Goal: Transaction & Acquisition: Purchase product/service

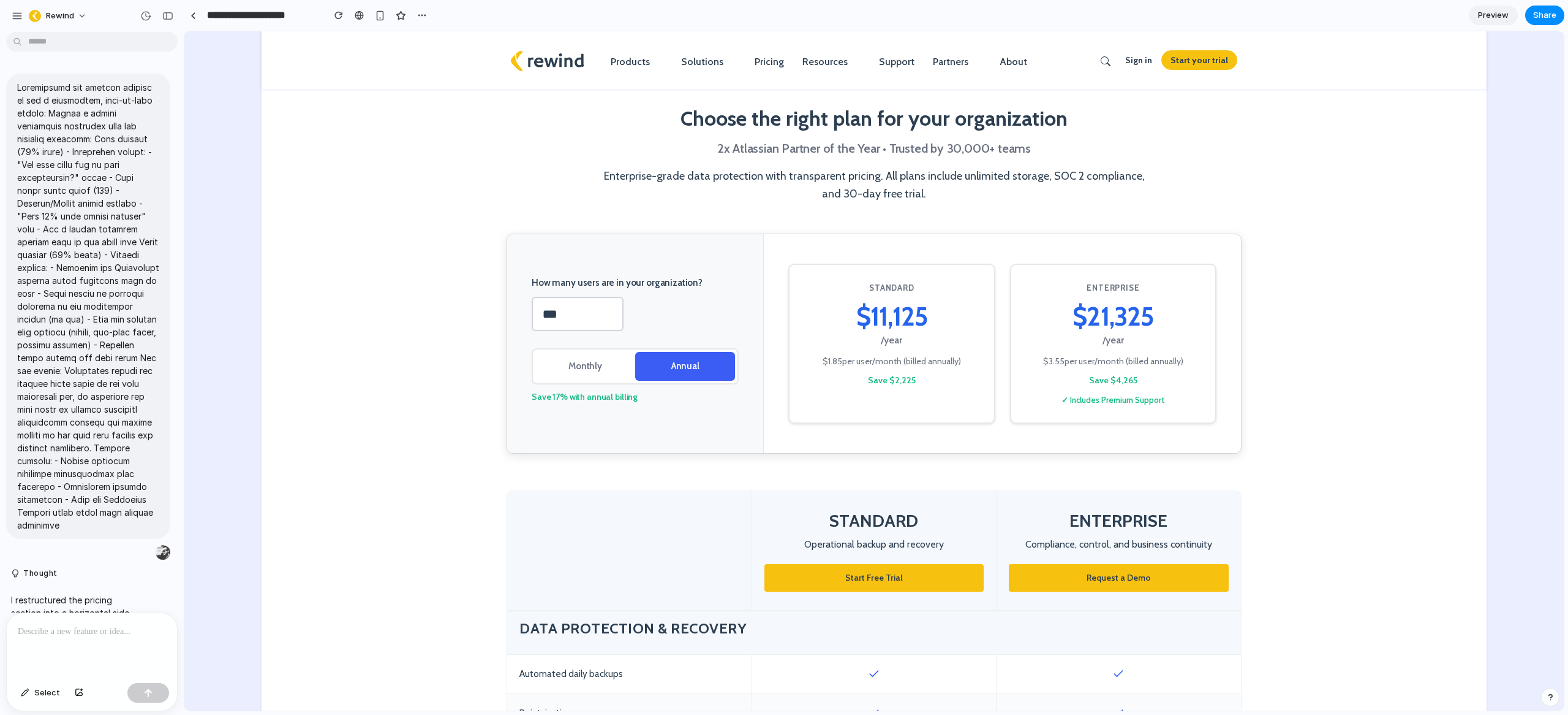
scroll to position [8220, 0]
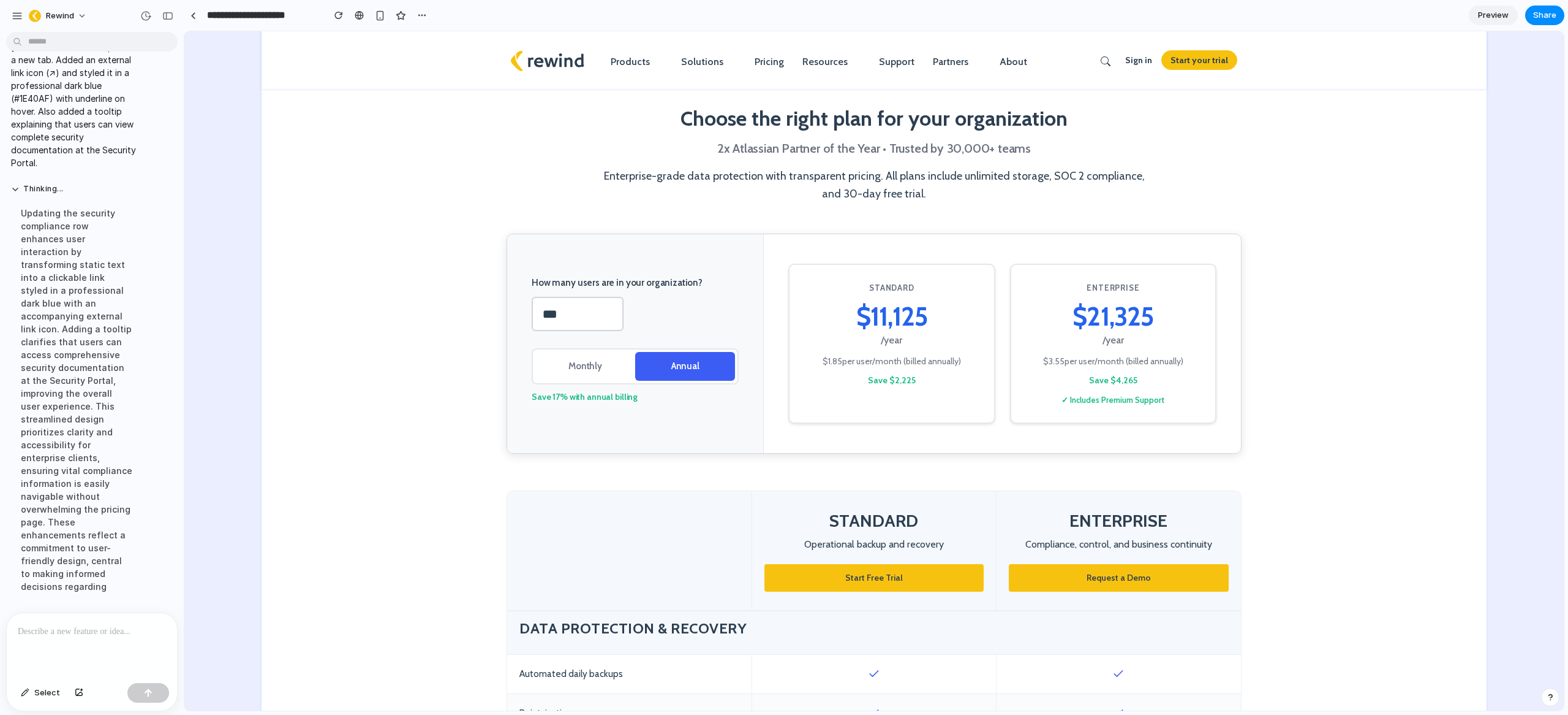
click at [448, 127] on section "Choose the right plan for your organization 2x Atlassian Partner of the Year • …" at bounding box center [874, 133] width 1225 height 203
click at [848, 120] on h2 "Choose the right plan for your organization" at bounding box center [873, 119] width 551 height 27
drag, startPoint x: 1063, startPoint y: 122, endPoint x: 933, endPoint y: 121, distance: 130.0
click at [1063, 122] on h2 "Choose the right plan for your organization" at bounding box center [873, 119] width 551 height 27
click at [581, 188] on section "Choose the right plan for your organization 2x Atlassian Partner of the Year • …" at bounding box center [874, 133] width 1225 height 203
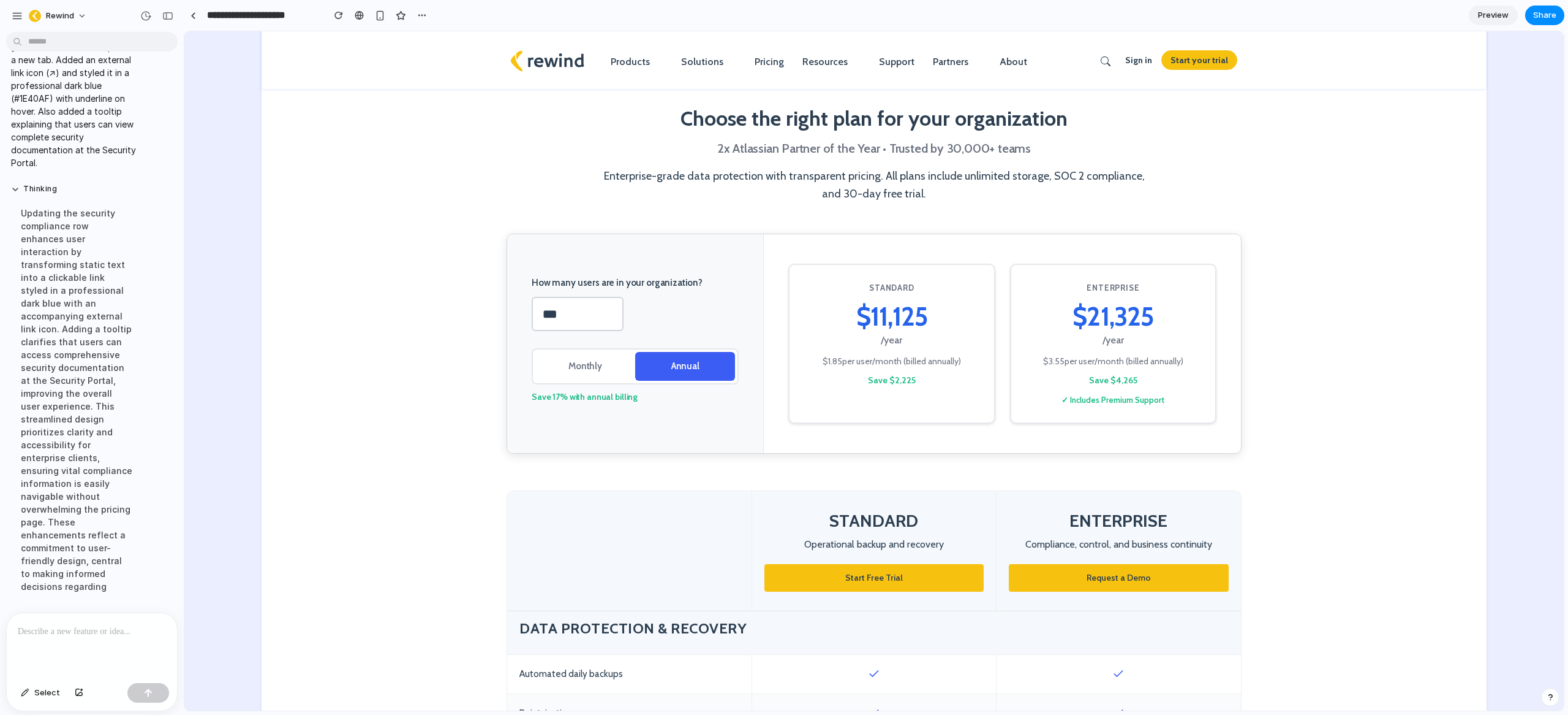
drag, startPoint x: 585, startPoint y: 304, endPoint x: 599, endPoint y: 305, distance: 14.0
click at [585, 305] on input "***" at bounding box center [577, 314] width 92 height 34
click at [579, 318] on input "***" at bounding box center [577, 314] width 92 height 34
click at [581, 368] on button "Monthly" at bounding box center [585, 366] width 100 height 29
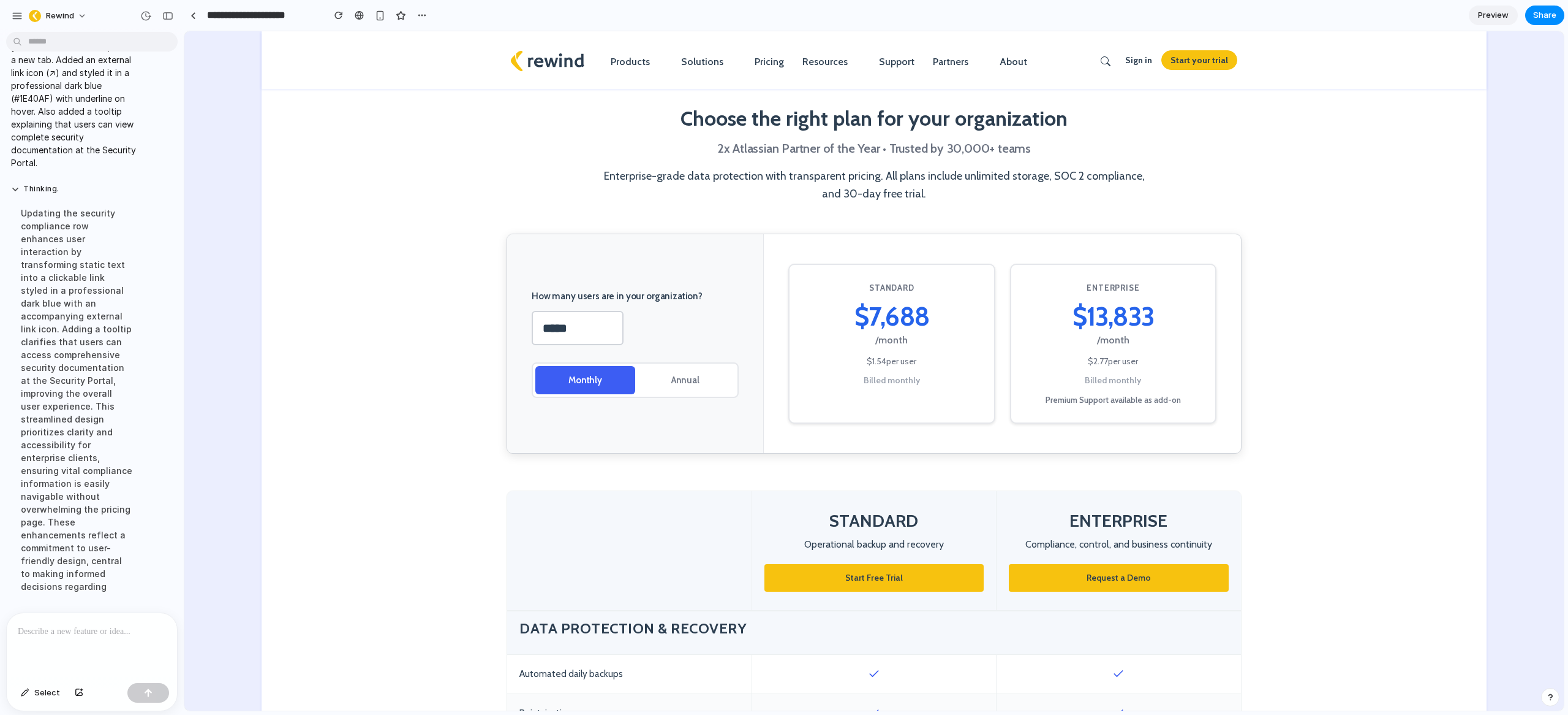
drag, startPoint x: 672, startPoint y: 383, endPoint x: 612, endPoint y: 346, distance: 70.5
click at [672, 381] on button "Annual" at bounding box center [685, 380] width 100 height 29
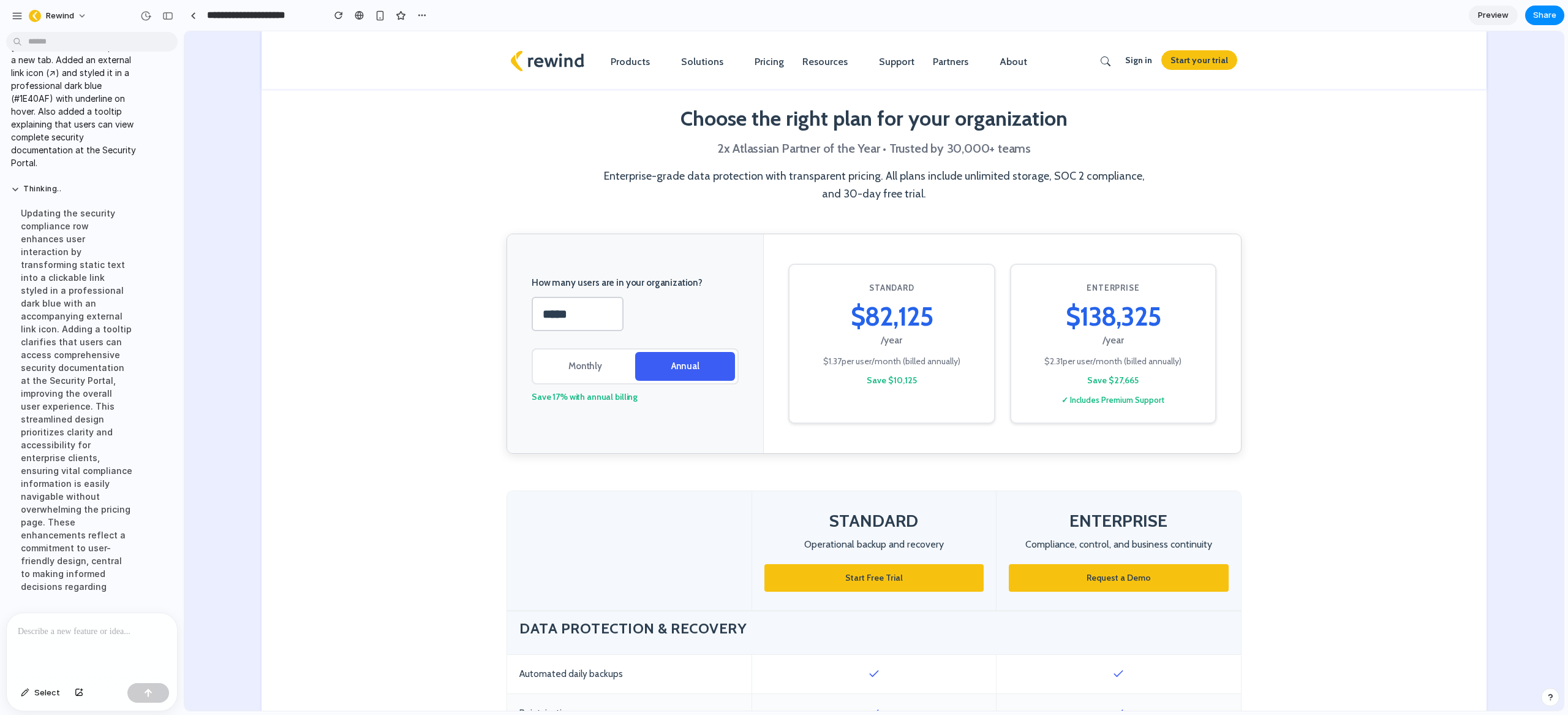
drag, startPoint x: 585, startPoint y: 308, endPoint x: 605, endPoint y: 332, distance: 31.2
click at [585, 308] on input "*****" at bounding box center [577, 314] width 92 height 34
click at [580, 316] on input "*****" at bounding box center [577, 314] width 92 height 34
type input "**"
click at [583, 374] on button "Monthly" at bounding box center [585, 366] width 100 height 29
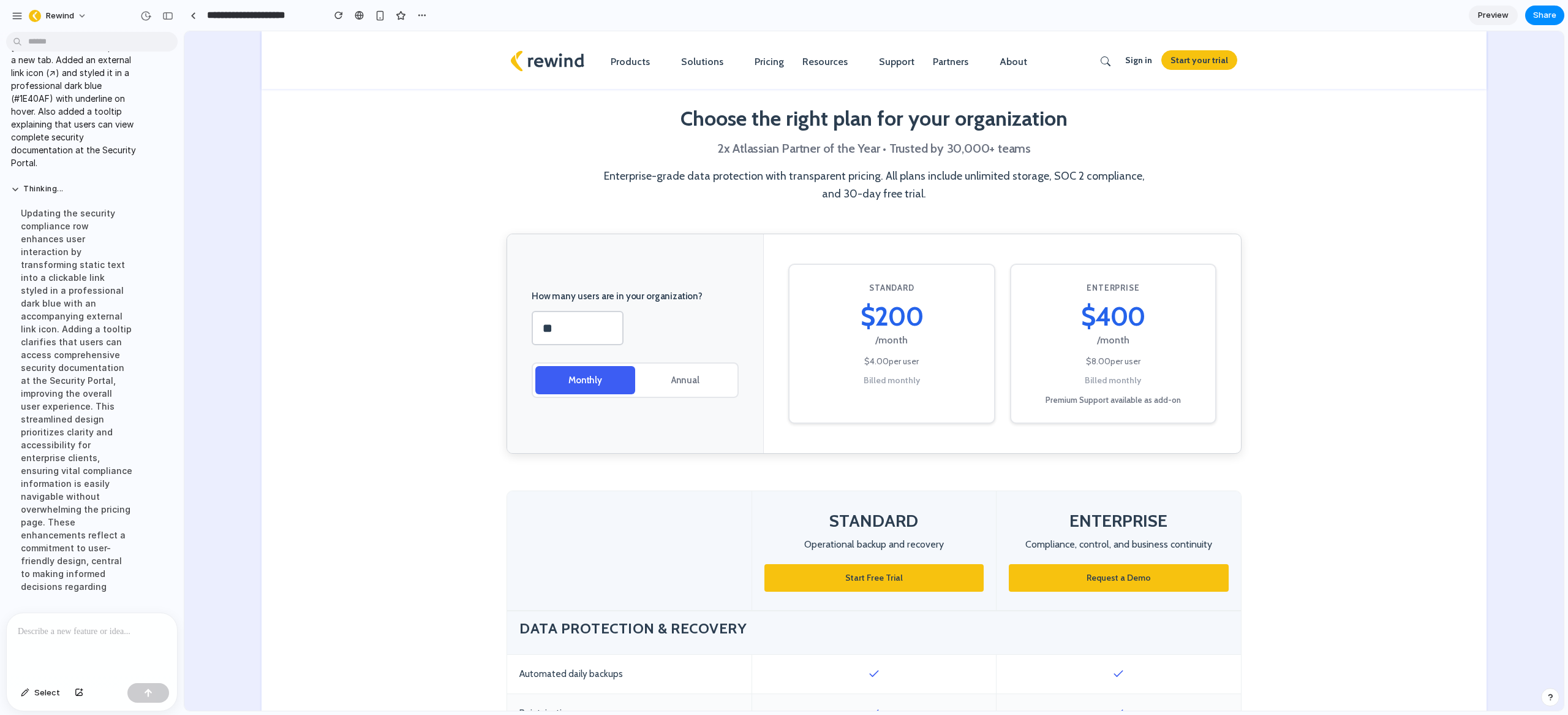
click at [754, 356] on div "How many users are in your organization? ** Monthly Annual" at bounding box center [635, 344] width 257 height 220
click at [636, 371] on button "Annual" at bounding box center [685, 380] width 100 height 29
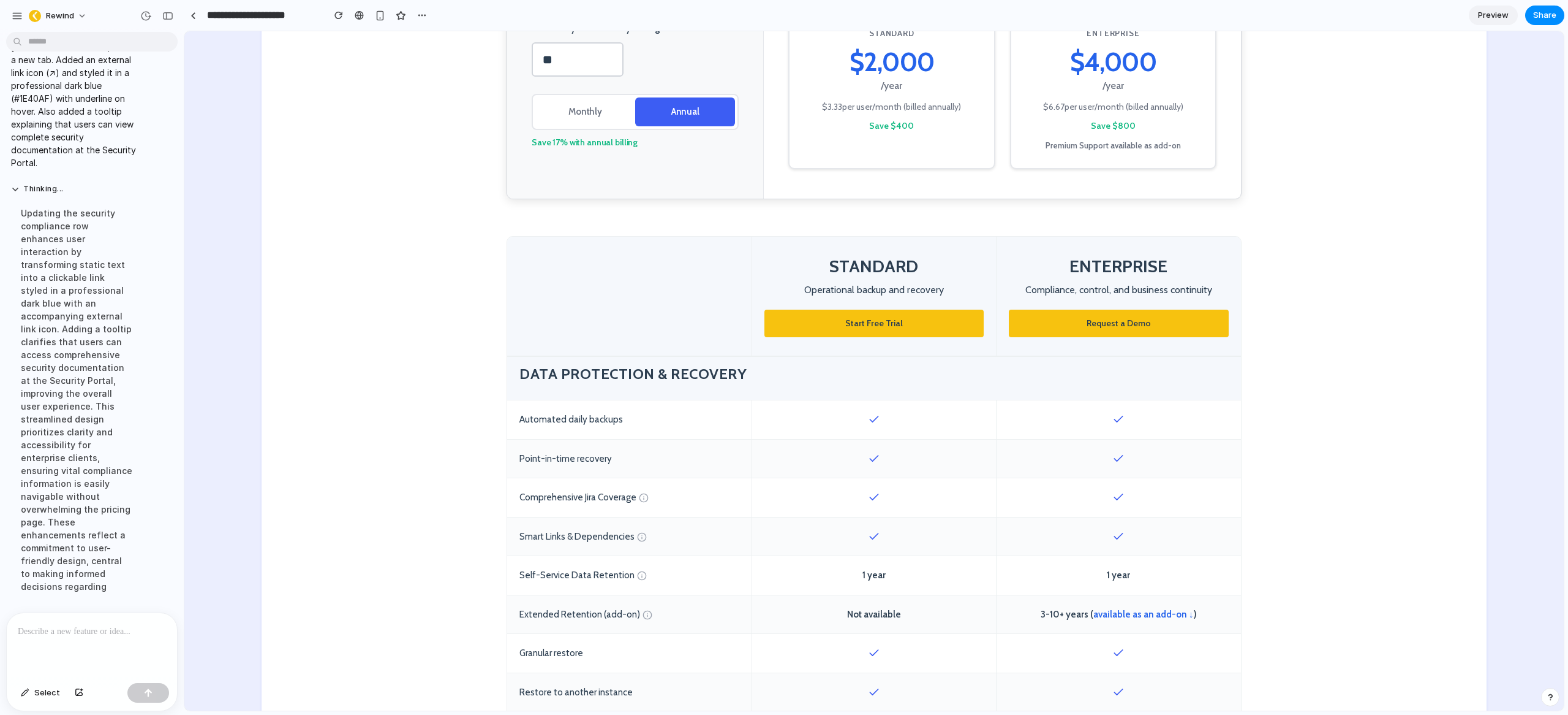
scroll to position [256, 0]
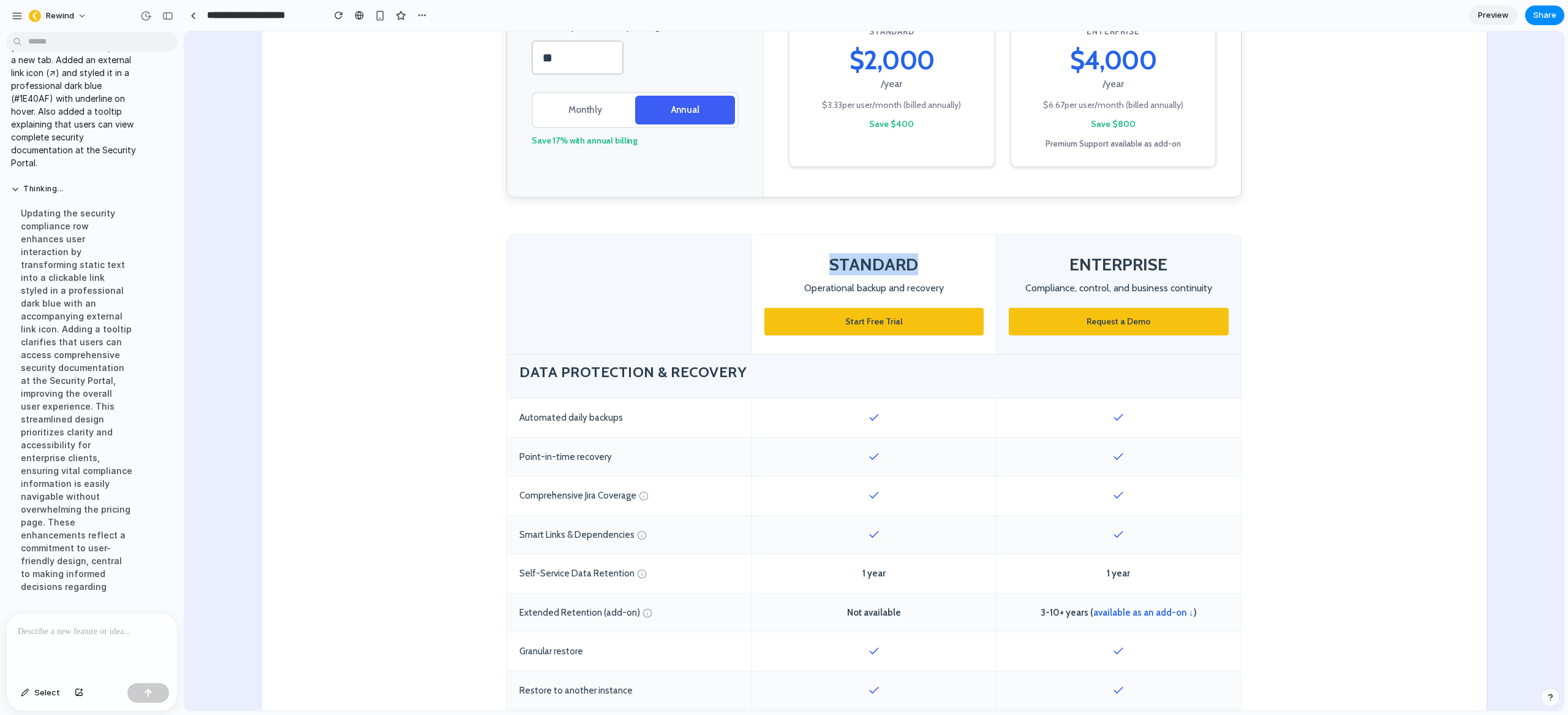
drag, startPoint x: 826, startPoint y: 262, endPoint x: 954, endPoint y: 264, distance: 128.0
click at [954, 264] on h3 "STANDARD" at bounding box center [873, 264] width 219 height 22
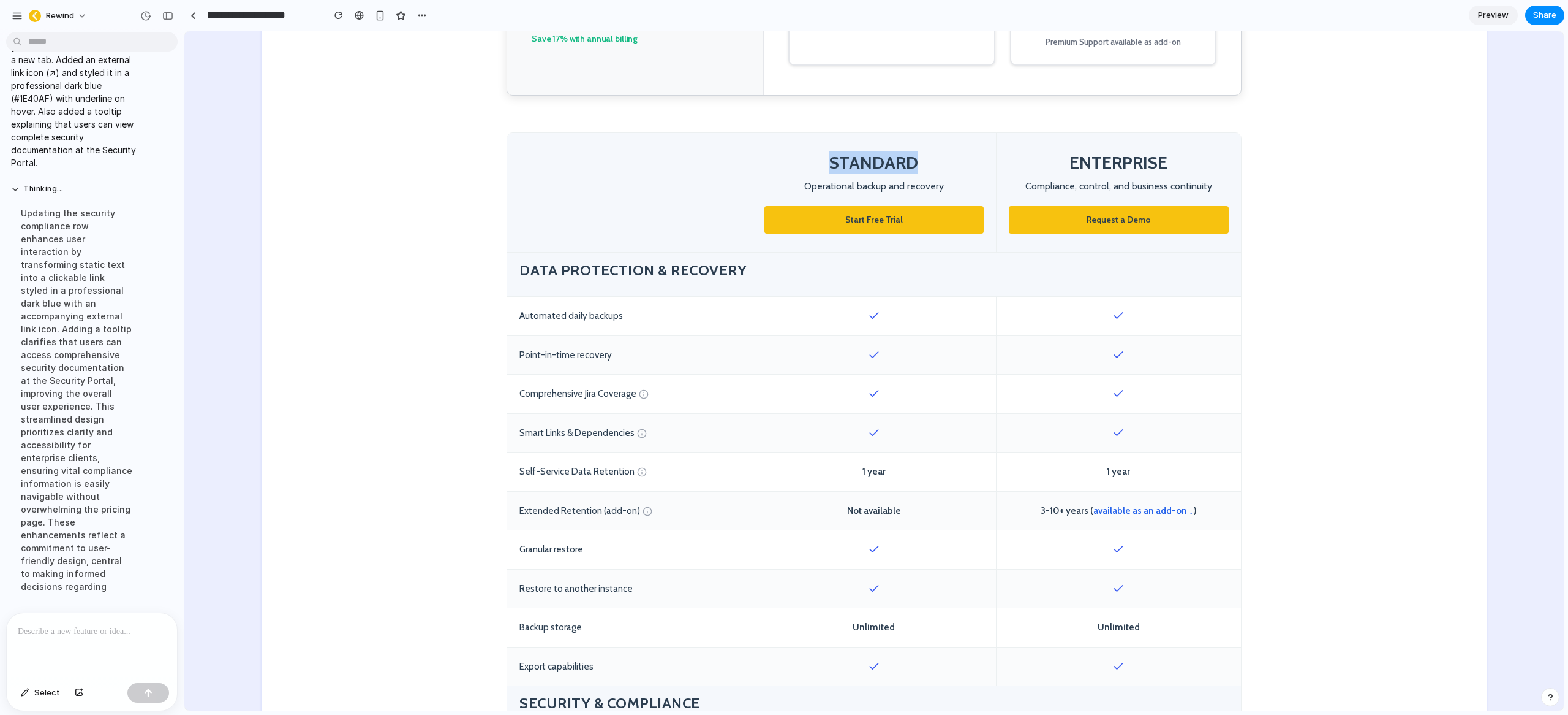
scroll to position [358, 0]
drag, startPoint x: 856, startPoint y: 468, endPoint x: 825, endPoint y: 467, distance: 31.0
click at [801, 462] on div "1 year" at bounding box center [874, 471] width 245 height 38
click at [849, 471] on div "1 year" at bounding box center [874, 471] width 245 height 38
click at [867, 469] on div "1 year" at bounding box center [874, 471] width 245 height 38
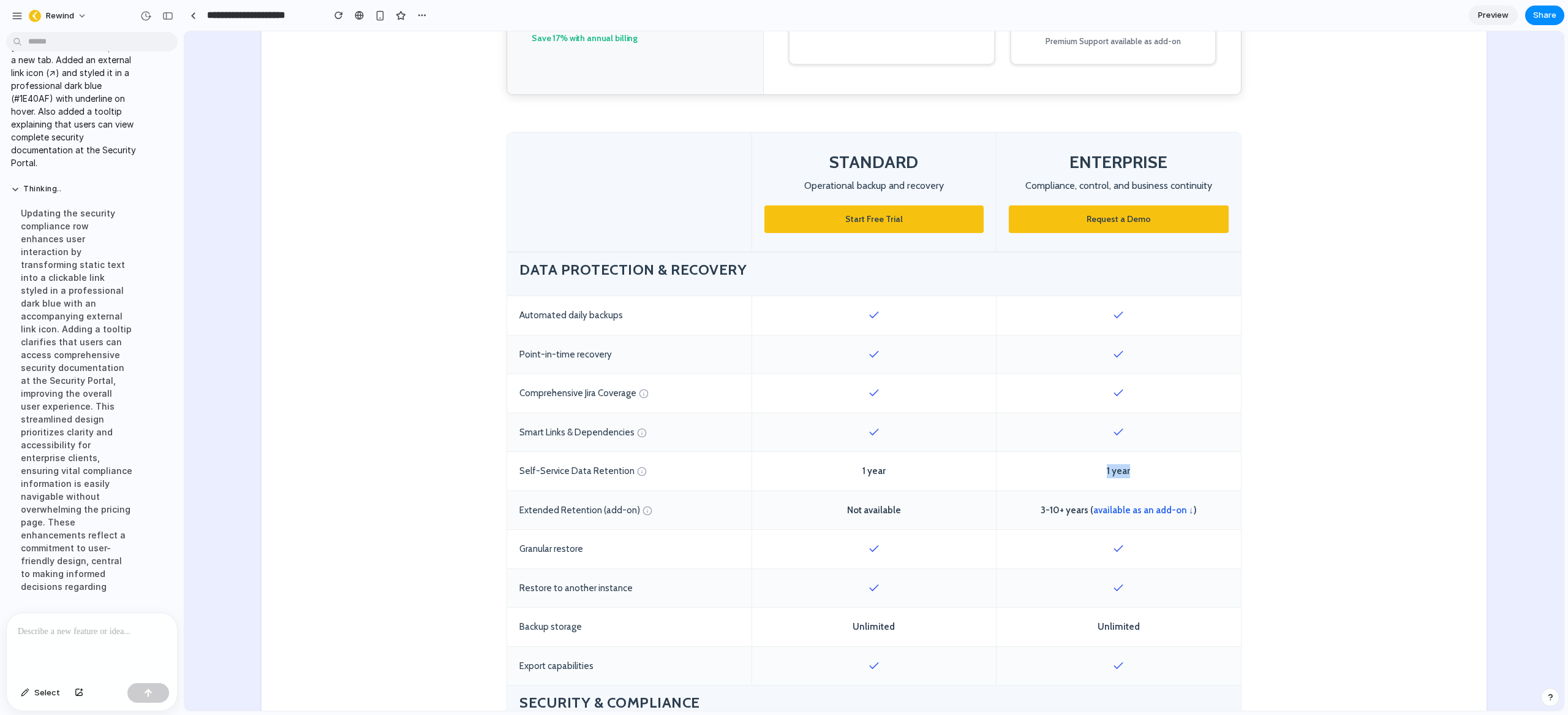
drag, startPoint x: 1145, startPoint y: 470, endPoint x: 1078, endPoint y: 470, distance: 67.0
click at [1067, 470] on div "1 year" at bounding box center [1119, 471] width 245 height 38
click at [1114, 469] on div "1 year" at bounding box center [1119, 471] width 245 height 38
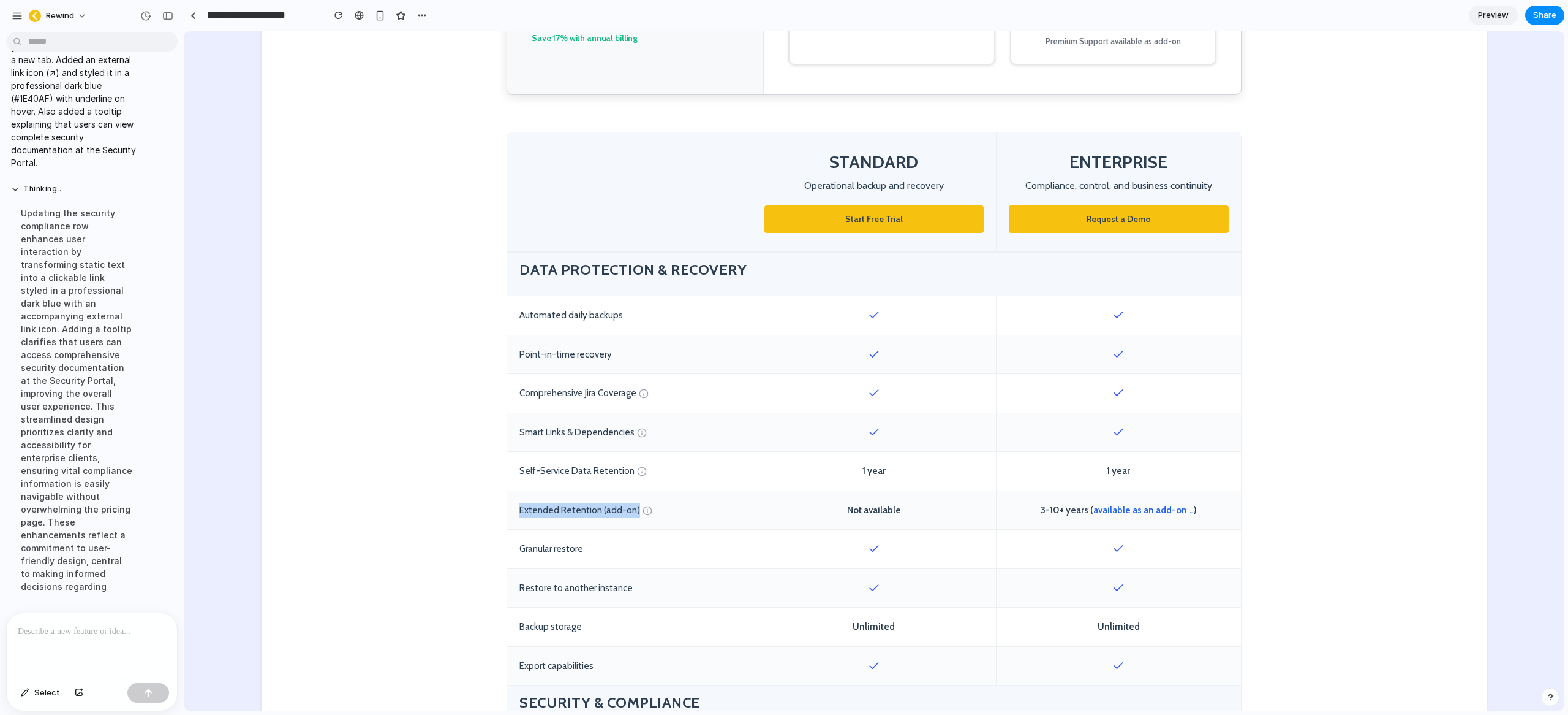
drag, startPoint x: 624, startPoint y: 509, endPoint x: 513, endPoint y: 511, distance: 111.0
click at [508, 511] on div "Extended Retention (add-on)" at bounding box center [630, 510] width 245 height 38
click at [850, 513] on div "Not available" at bounding box center [874, 510] width 245 height 38
drag, startPoint x: 593, startPoint y: 509, endPoint x: 513, endPoint y: 509, distance: 80.0
click at [513, 509] on div "Extended Retention (add-on)" at bounding box center [630, 510] width 245 height 38
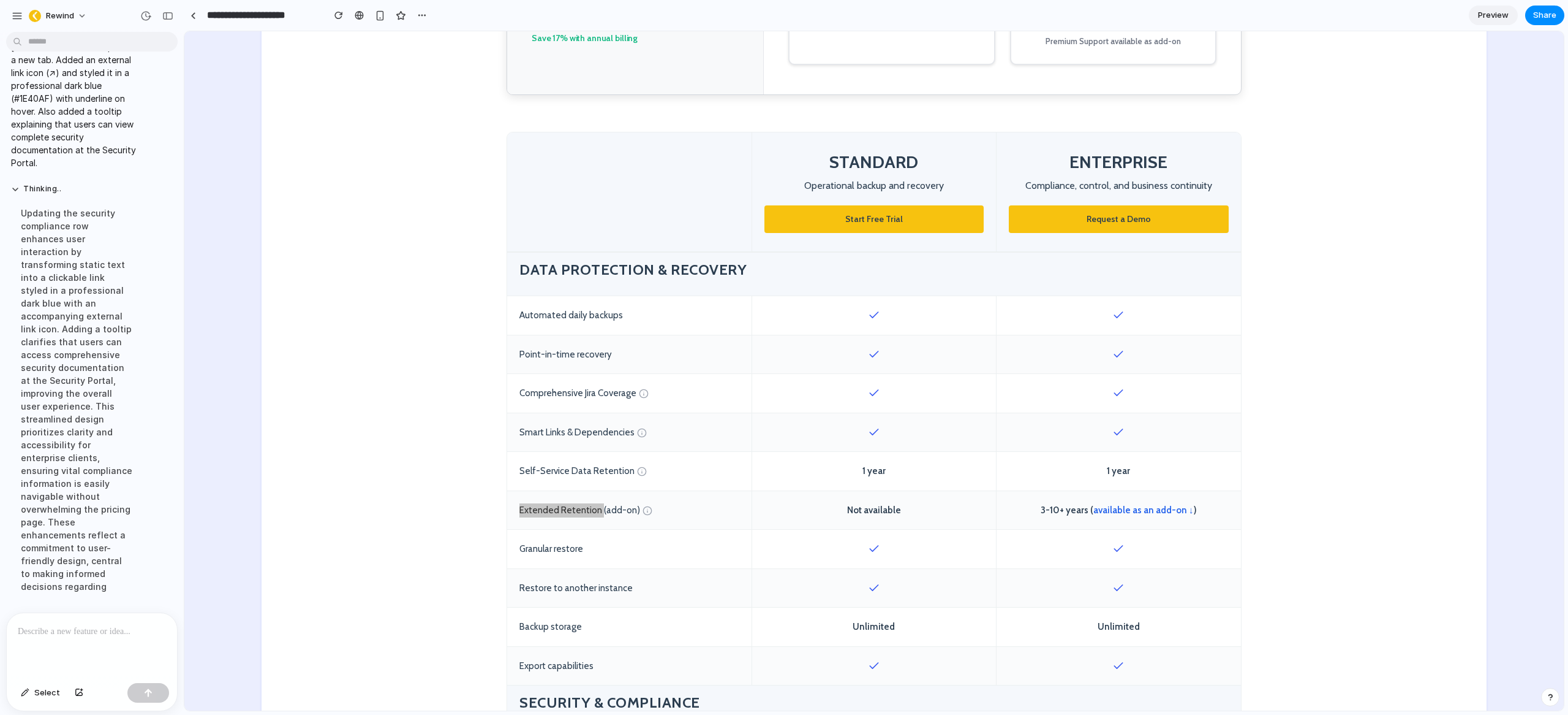
click at [110, 628] on p at bounding box center [92, 631] width 148 height 14
click at [1169, 467] on div "1 year" at bounding box center [1119, 471] width 245 height 38
drag, startPoint x: 1134, startPoint y: 469, endPoint x: 1090, endPoint y: 470, distance: 44.0
click at [1090, 470] on div "1 year" at bounding box center [1119, 471] width 245 height 38
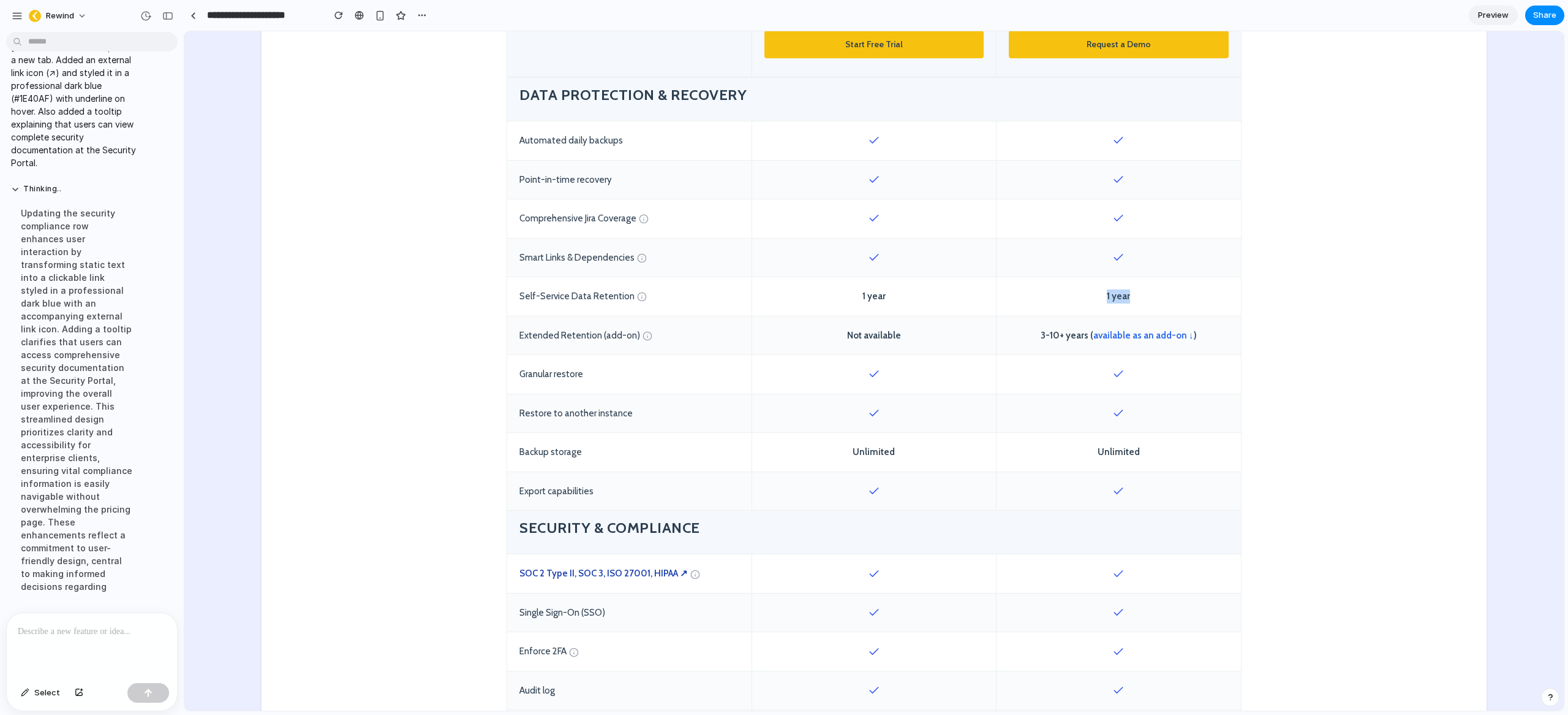
scroll to position [563, 0]
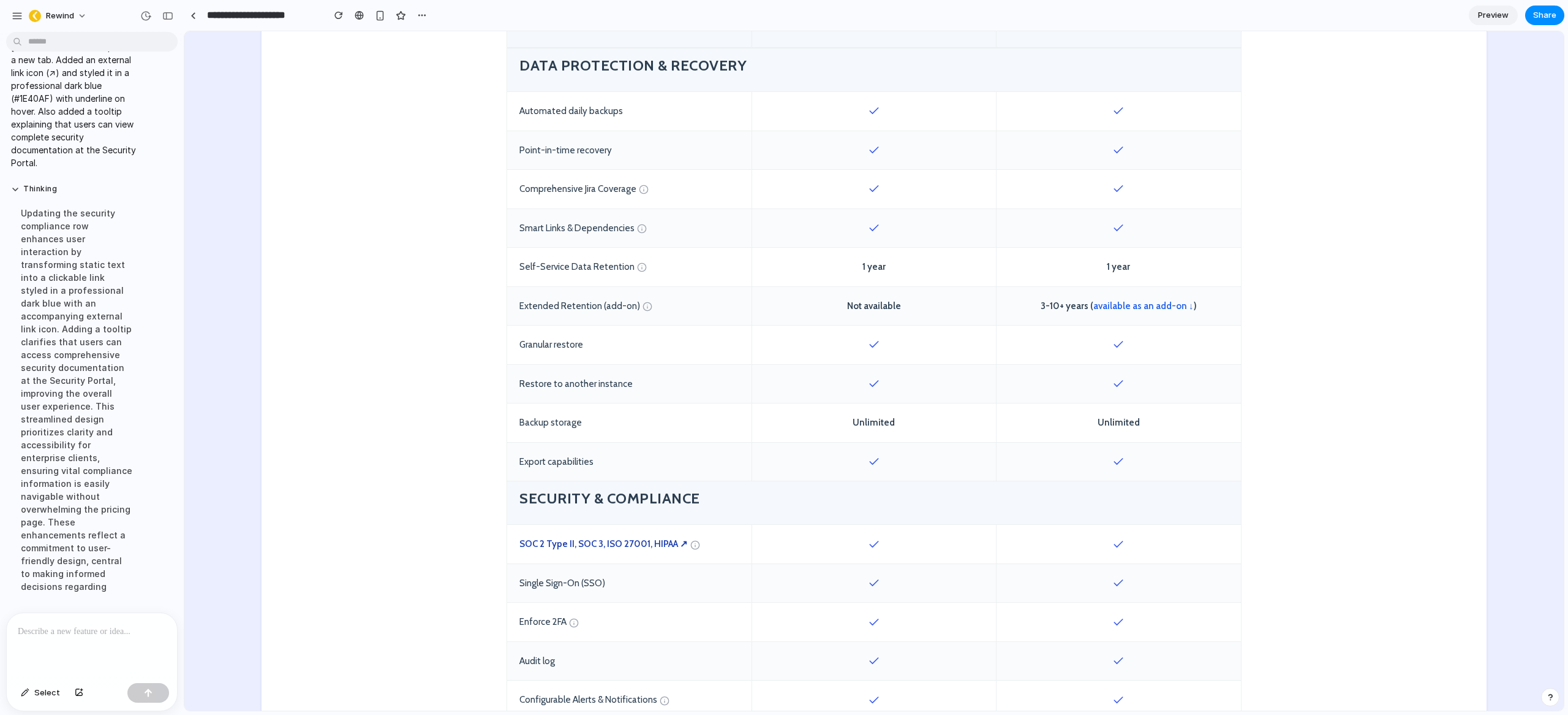
click at [1058, 308] on span "3-10+ years ( available as an add-on ↓ )" at bounding box center [1118, 306] width 156 height 14
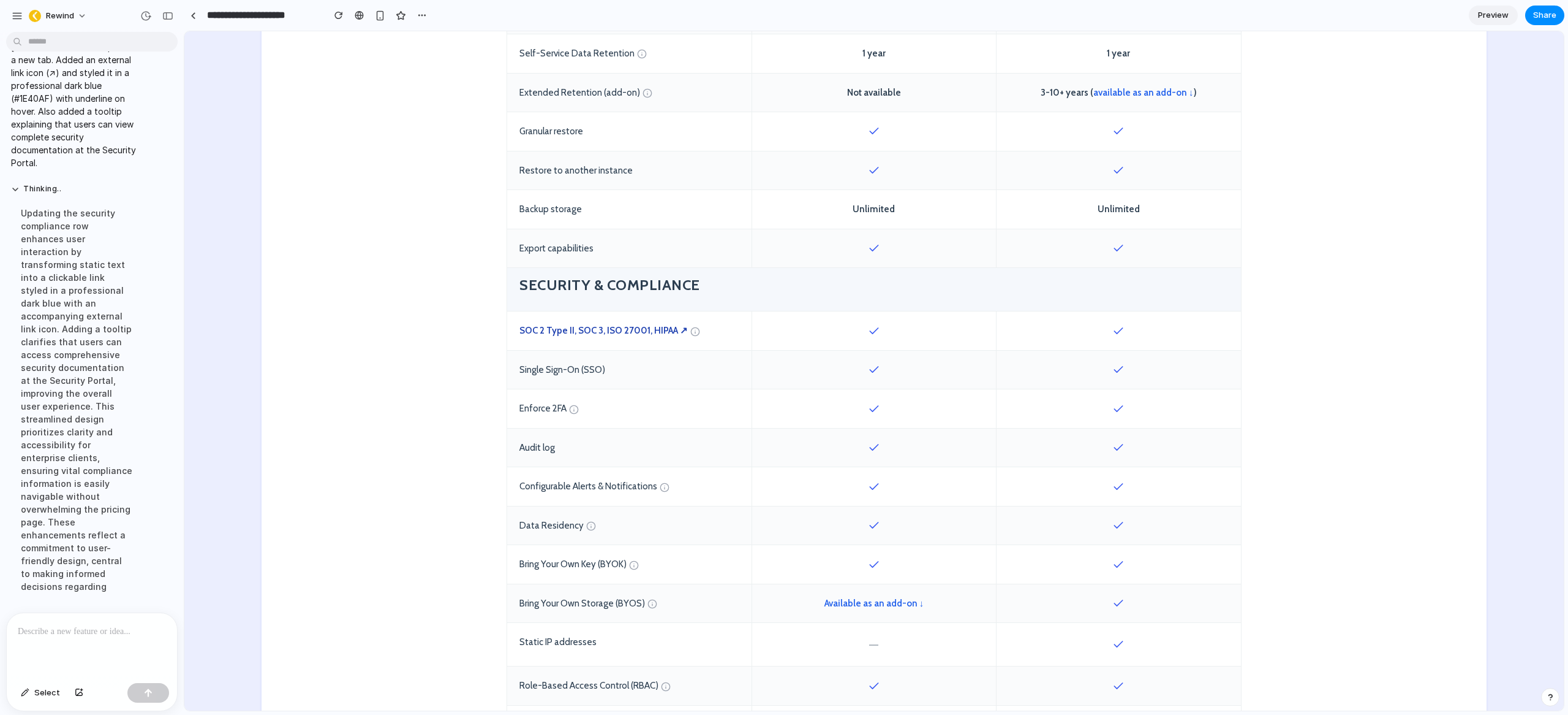
scroll to position [776, 0]
drag, startPoint x: 513, startPoint y: 283, endPoint x: 741, endPoint y: 292, distance: 228.2
click at [741, 292] on div "Security & Compliance" at bounding box center [874, 290] width 734 height 44
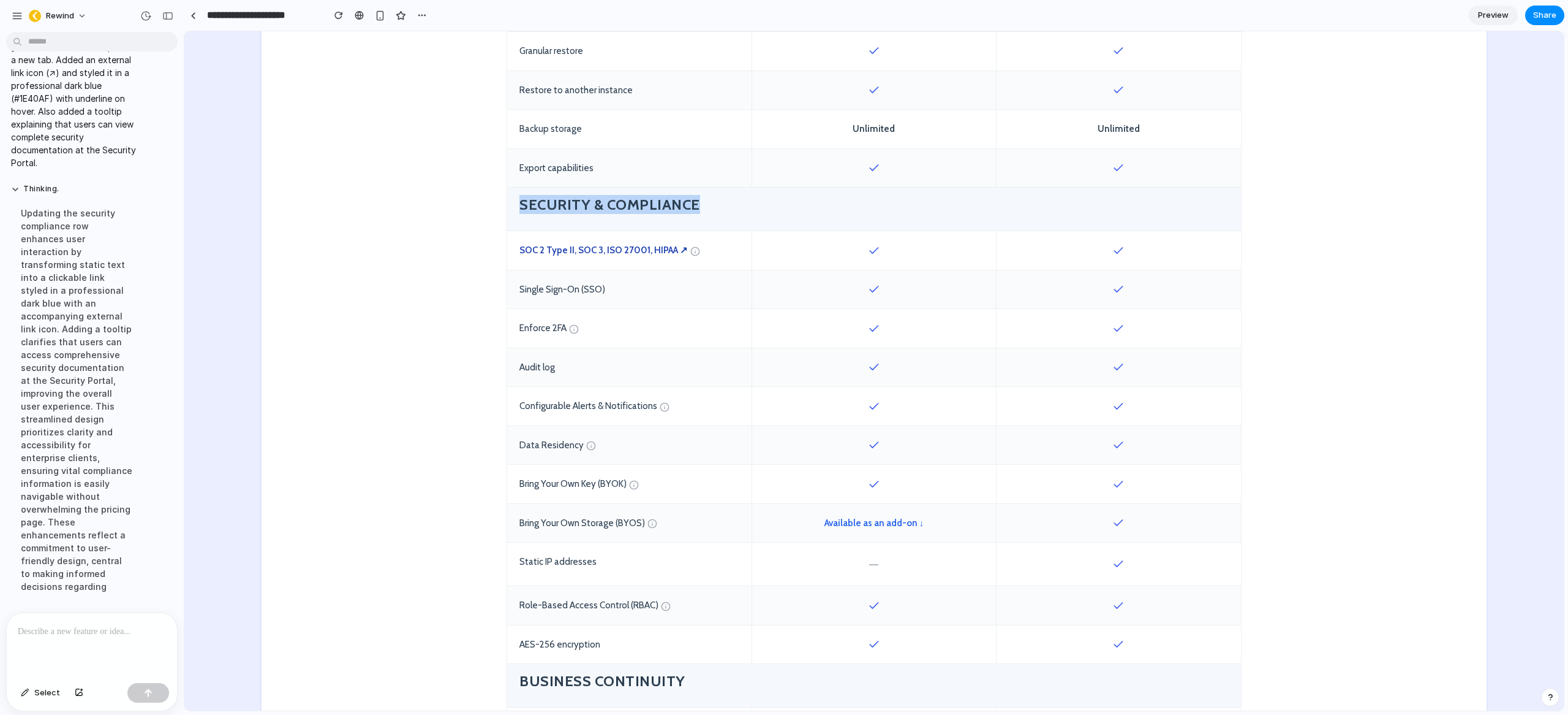
scroll to position [858, 0]
drag, startPoint x: 599, startPoint y: 291, endPoint x: 503, endPoint y: 288, distance: 96.0
click at [500, 288] on section "STANDARD Operational backup and recovery Start Free Trial ENTERPRISE Compliance…" at bounding box center [874, 411] width 1225 height 1558
drag, startPoint x: 899, startPoint y: 479, endPoint x: 822, endPoint y: 481, distance: 77.0
click at [822, 481] on div at bounding box center [874, 481] width 245 height 38
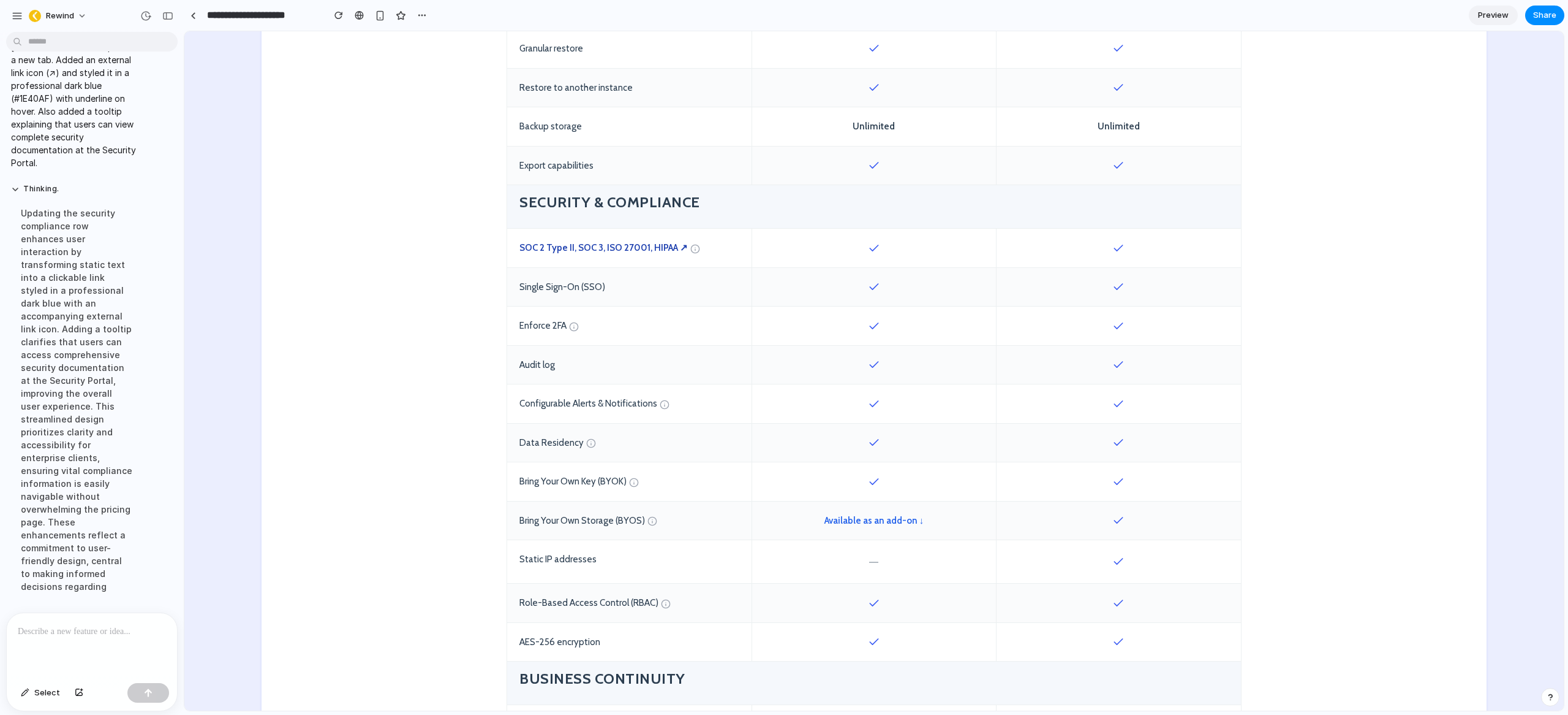
drag, startPoint x: 885, startPoint y: 483, endPoint x: 861, endPoint y: 482, distance: 24.0
click at [861, 482] on div at bounding box center [874, 481] width 245 height 38
drag, startPoint x: 1126, startPoint y: 520, endPoint x: 1099, endPoint y: 520, distance: 27.0
click at [1099, 520] on div at bounding box center [1119, 520] width 245 height 38
drag, startPoint x: 1132, startPoint y: 518, endPoint x: 1080, endPoint y: 522, distance: 52.2
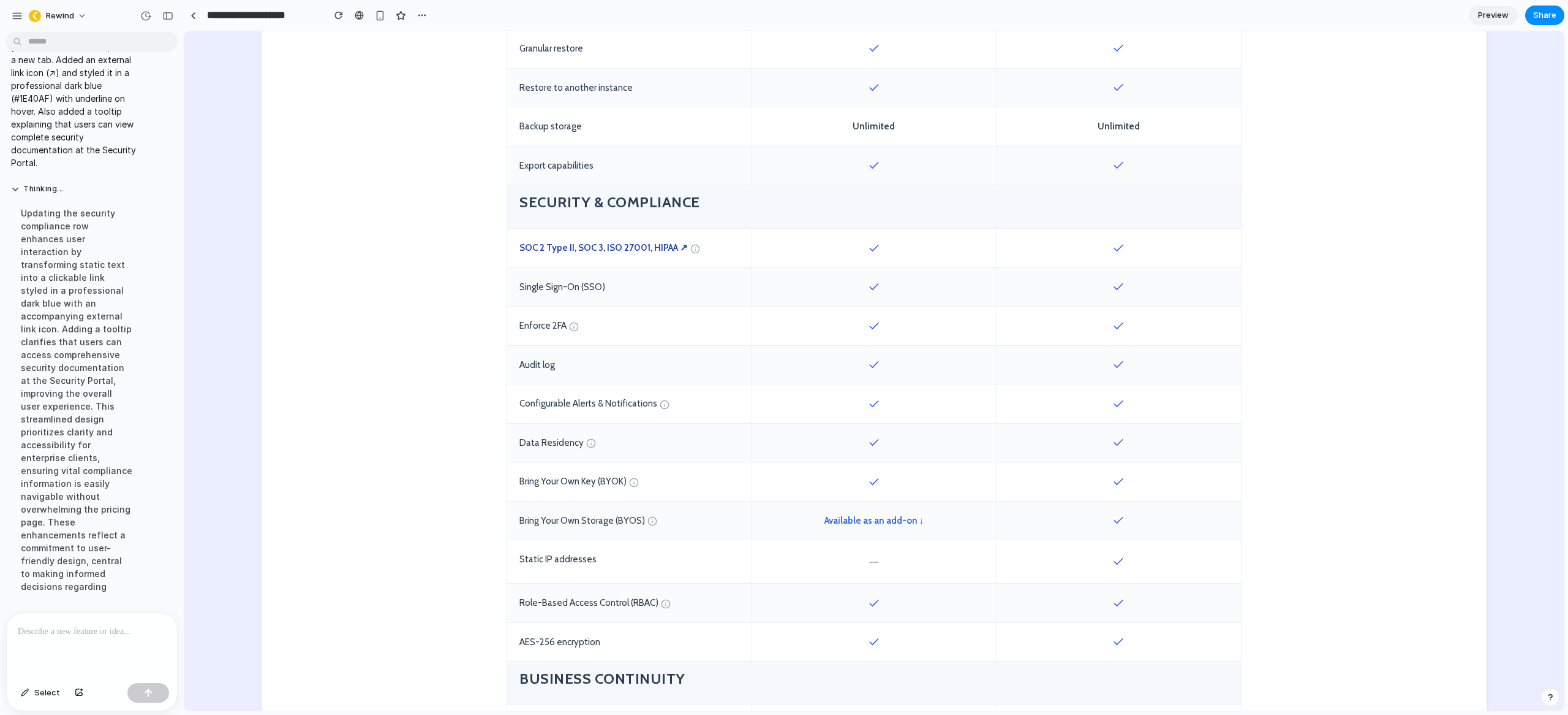
click at [1088, 522] on div at bounding box center [1119, 520] width 245 height 38
click at [1129, 524] on div at bounding box center [1119, 520] width 245 height 38
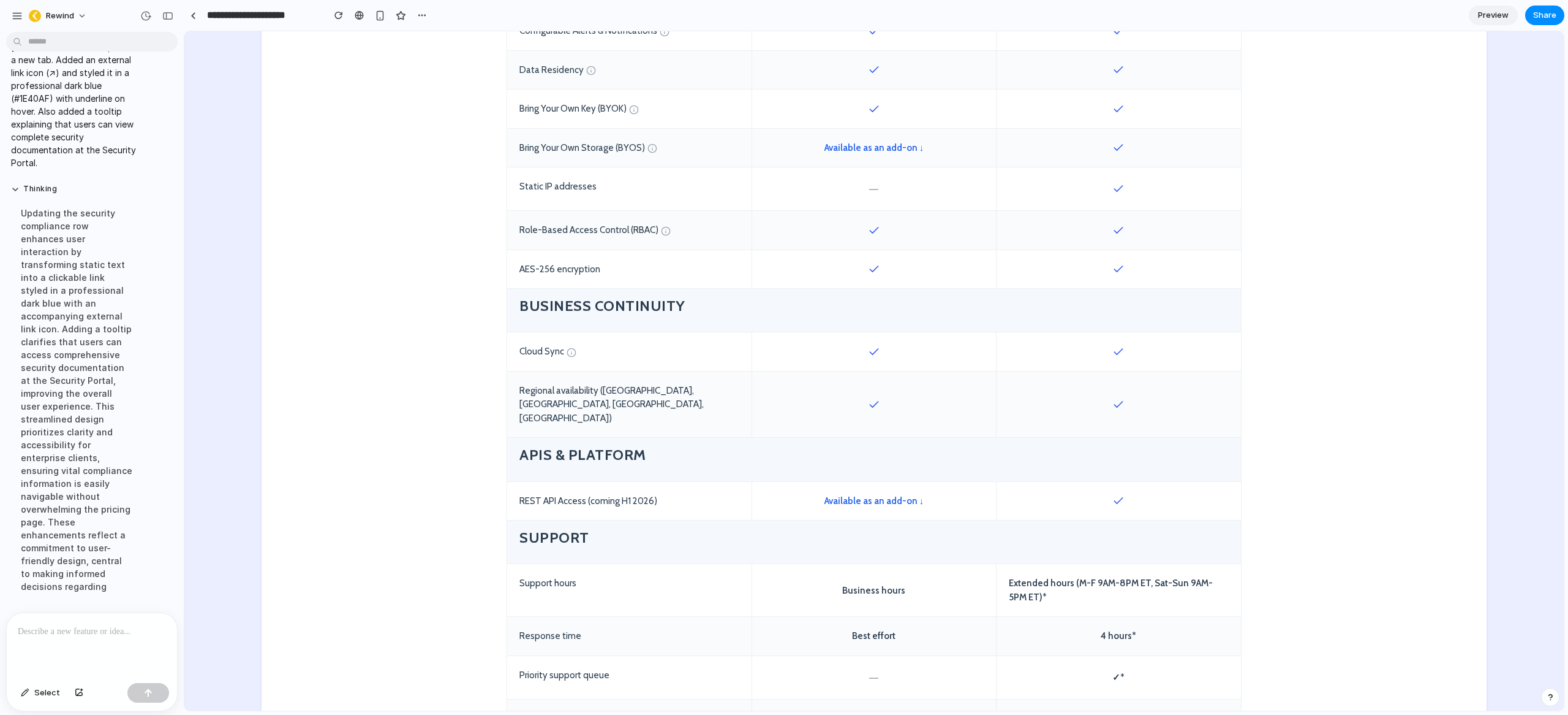
scroll to position [1232, 0]
drag, startPoint x: 515, startPoint y: 473, endPoint x: 753, endPoint y: 472, distance: 238.0
click at [752, 481] on div "REST API Access (coming H1 2026) Available as an add-on ↓" at bounding box center [874, 500] width 734 height 39
click at [685, 481] on div "REST API Access (coming H1 2026)" at bounding box center [630, 500] width 245 height 38
drag, startPoint x: 663, startPoint y: 476, endPoint x: 580, endPoint y: 476, distance: 83.0
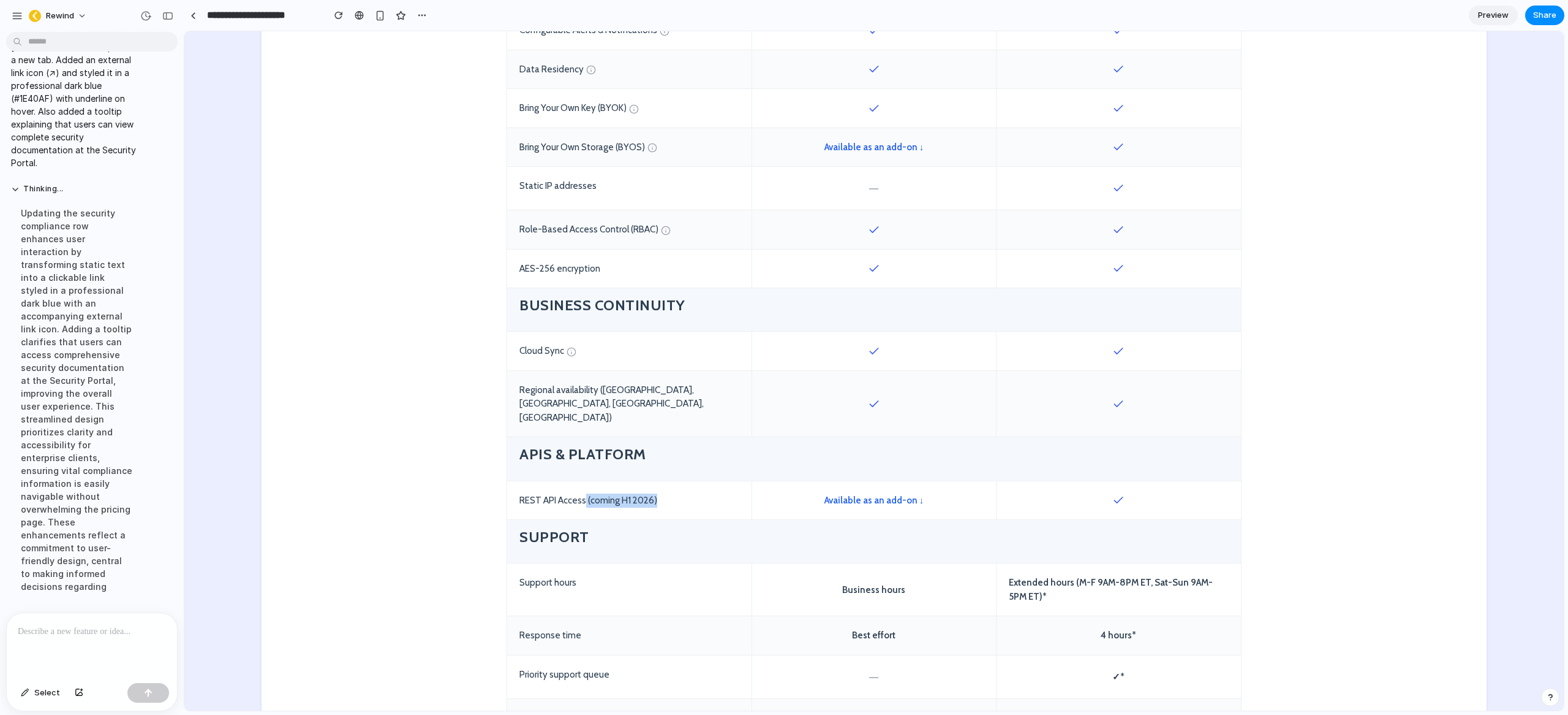
click at [580, 481] on div "REST API Access (coming H1 2026)" at bounding box center [630, 500] width 245 height 38
click at [607, 481] on div "REST API Access (coming H1 2026)" at bounding box center [630, 500] width 245 height 38
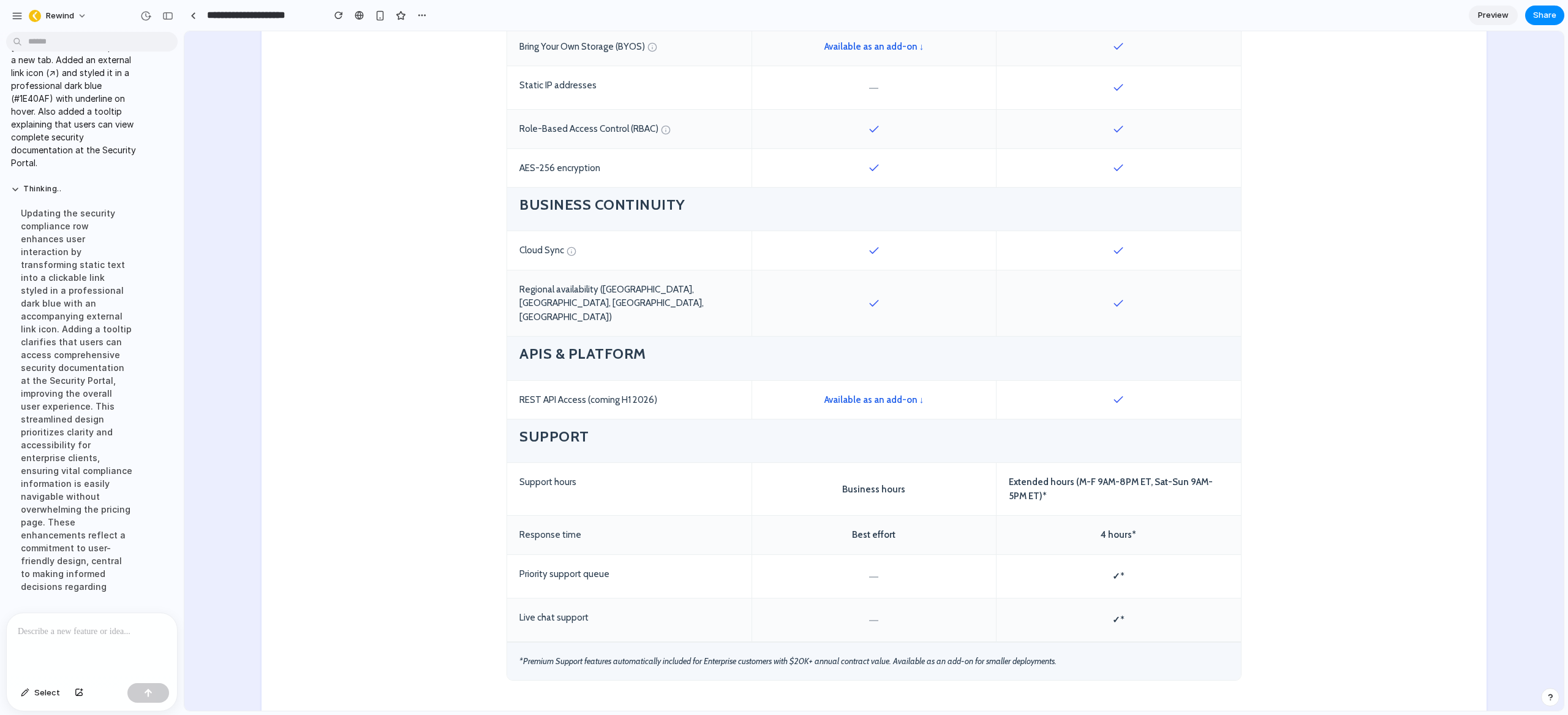
scroll to position [1356, 0]
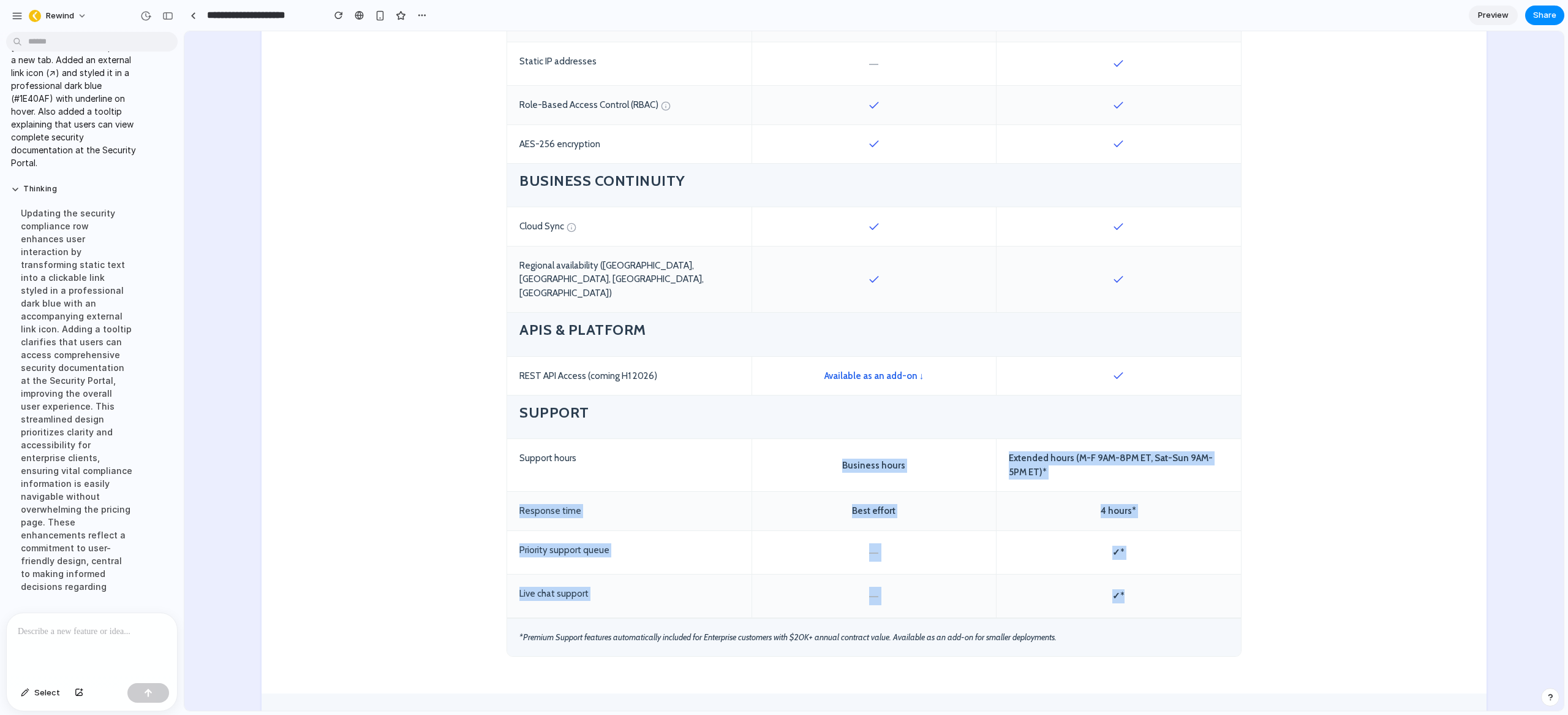
drag, startPoint x: 1162, startPoint y: 576, endPoint x: 453, endPoint y: 448, distance: 720.5
click at [888, 456] on div "Business hours" at bounding box center [874, 465] width 245 height 52
drag, startPoint x: 1134, startPoint y: 568, endPoint x: 1004, endPoint y: 431, distance: 188.9
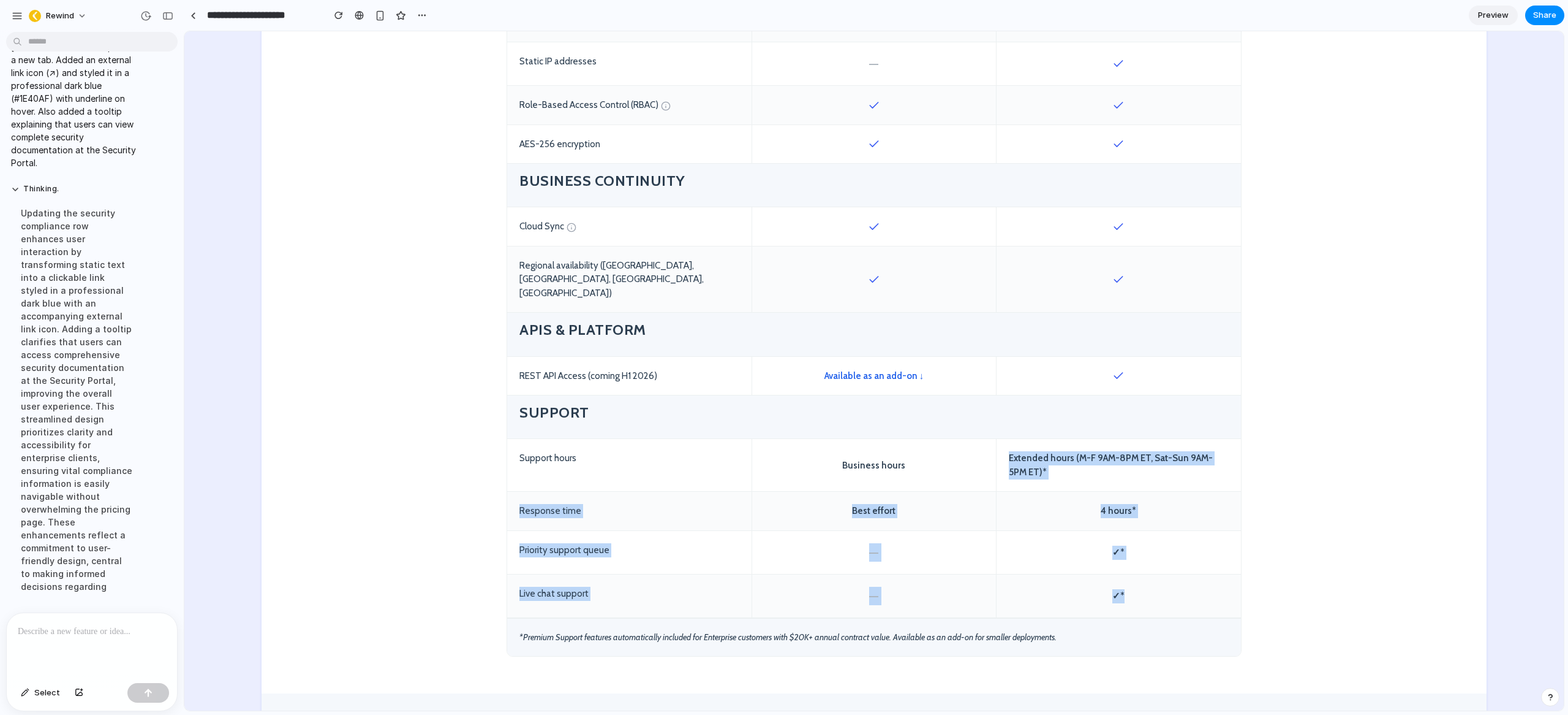
click at [1044, 442] on div "Extended hours (M-F 9AM-8PM ET, Sat-Sun 9AM-5PM ET)*" at bounding box center [1119, 465] width 245 height 52
drag, startPoint x: 1129, startPoint y: 574, endPoint x: 1004, endPoint y: 426, distance: 193.7
click at [1063, 439] on div "Extended hours (M-F 9AM-8PM ET, Sat-Sun 9AM-5PM ET)*" at bounding box center [1119, 465] width 245 height 52
click at [1140, 491] on div "4 hours*" at bounding box center [1119, 510] width 245 height 38
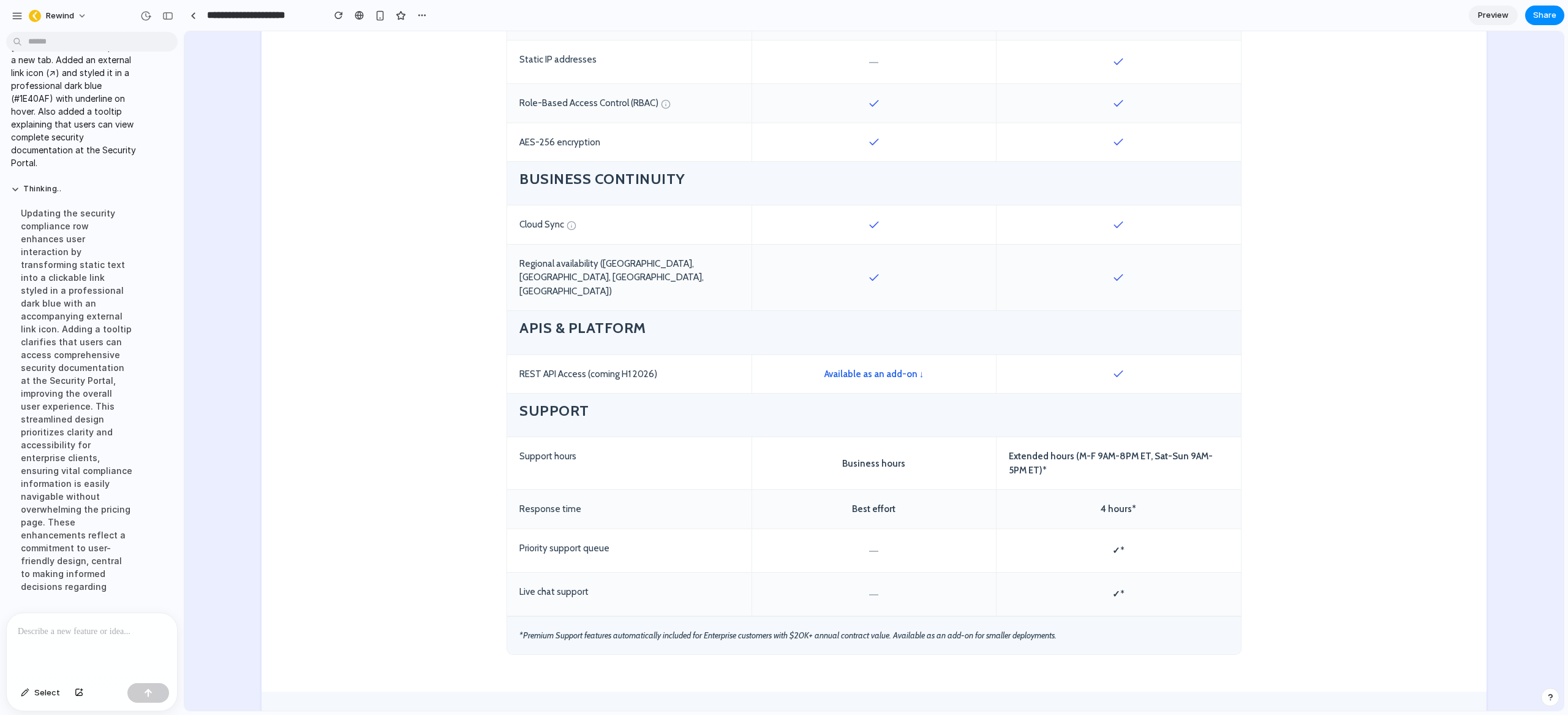
scroll to position [1358, 0]
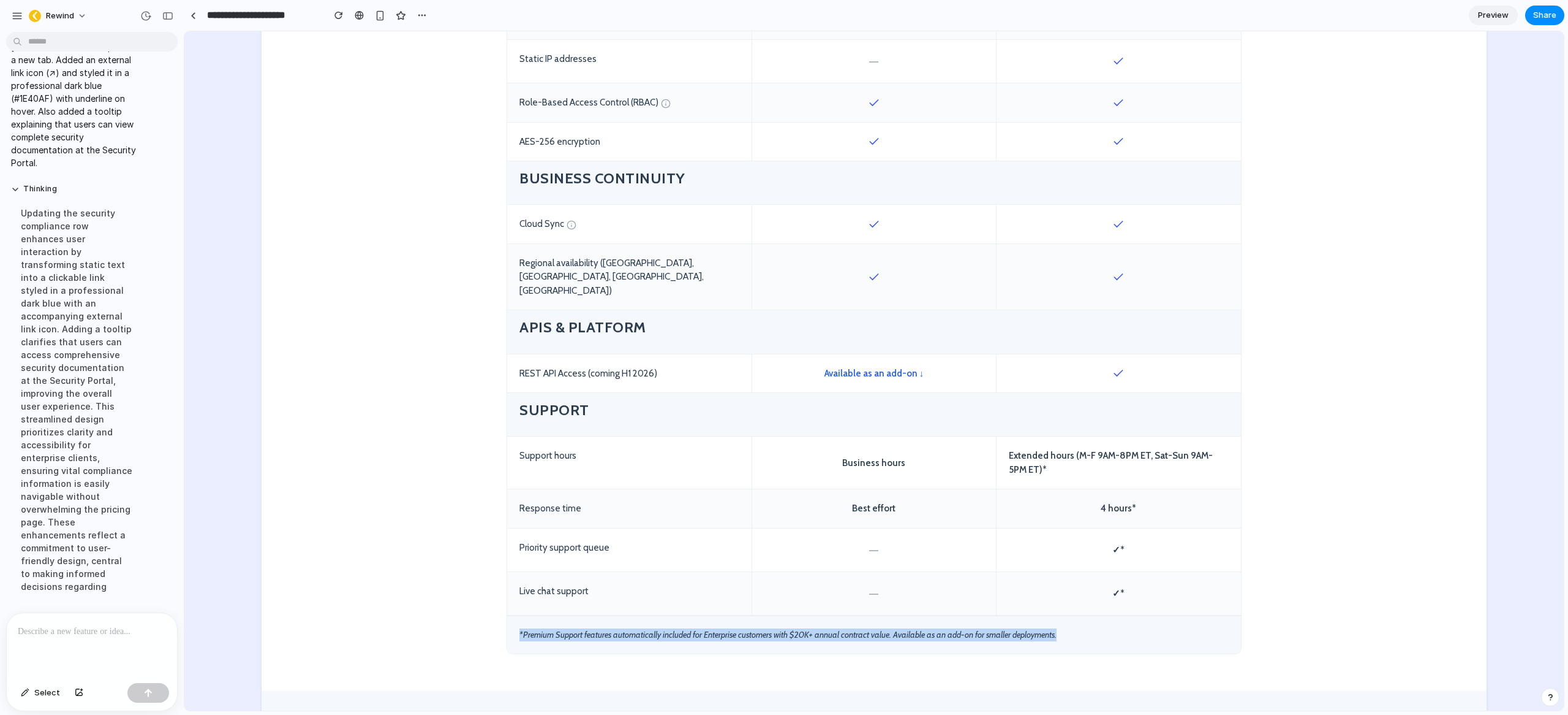
drag, startPoint x: 512, startPoint y: 605, endPoint x: 1061, endPoint y: 602, distance: 549.0
click at [1064, 615] on div "*Premium Support features automatically included for Enterprise customers with …" at bounding box center [874, 634] width 734 height 38
click at [791, 615] on div "*Premium Support features automatically included for Enterprise customers with …" at bounding box center [874, 634] width 734 height 38
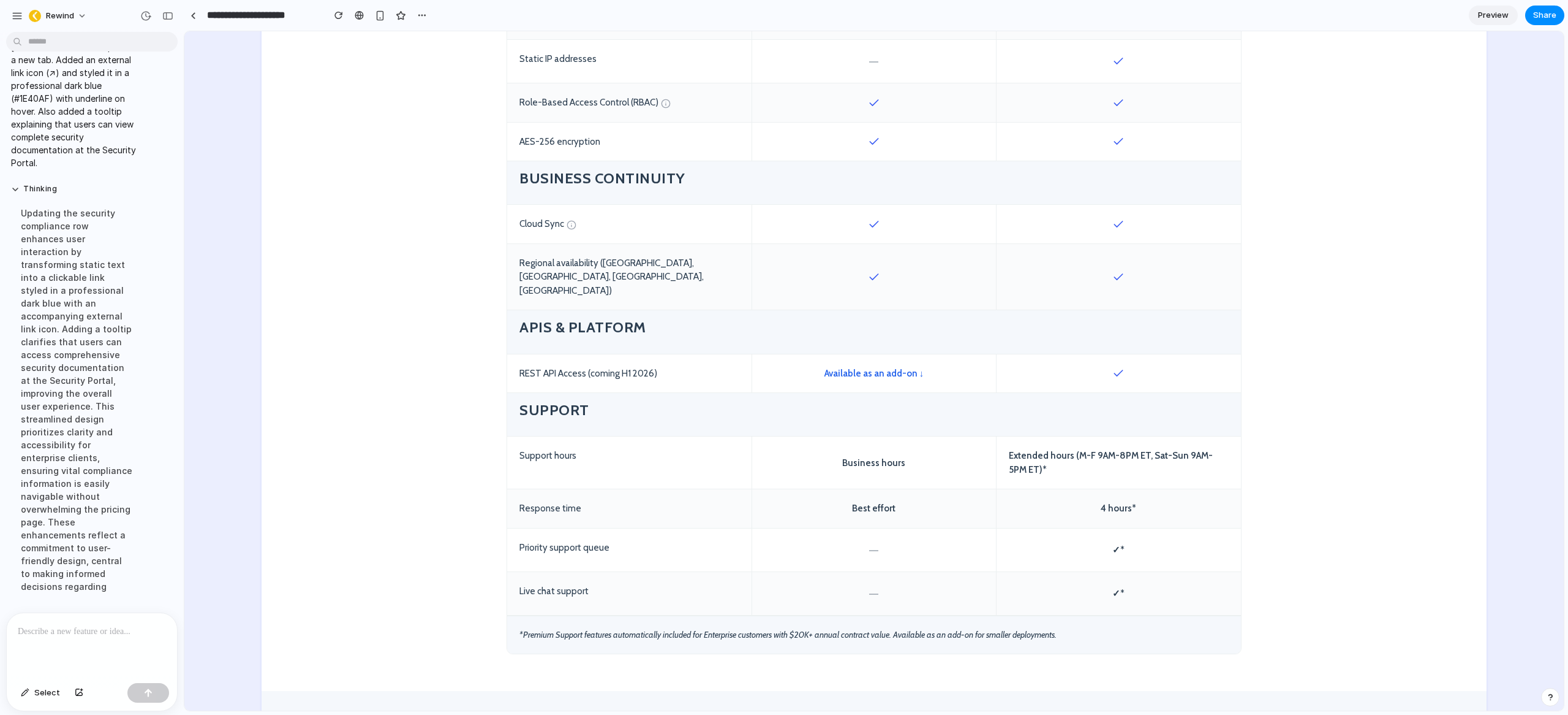
drag, startPoint x: 792, startPoint y: 607, endPoint x: 829, endPoint y: 605, distance: 37.1
click at [829, 615] on div "*Premium Support features automatically included for Enterprise customers with …" at bounding box center [874, 634] width 734 height 38
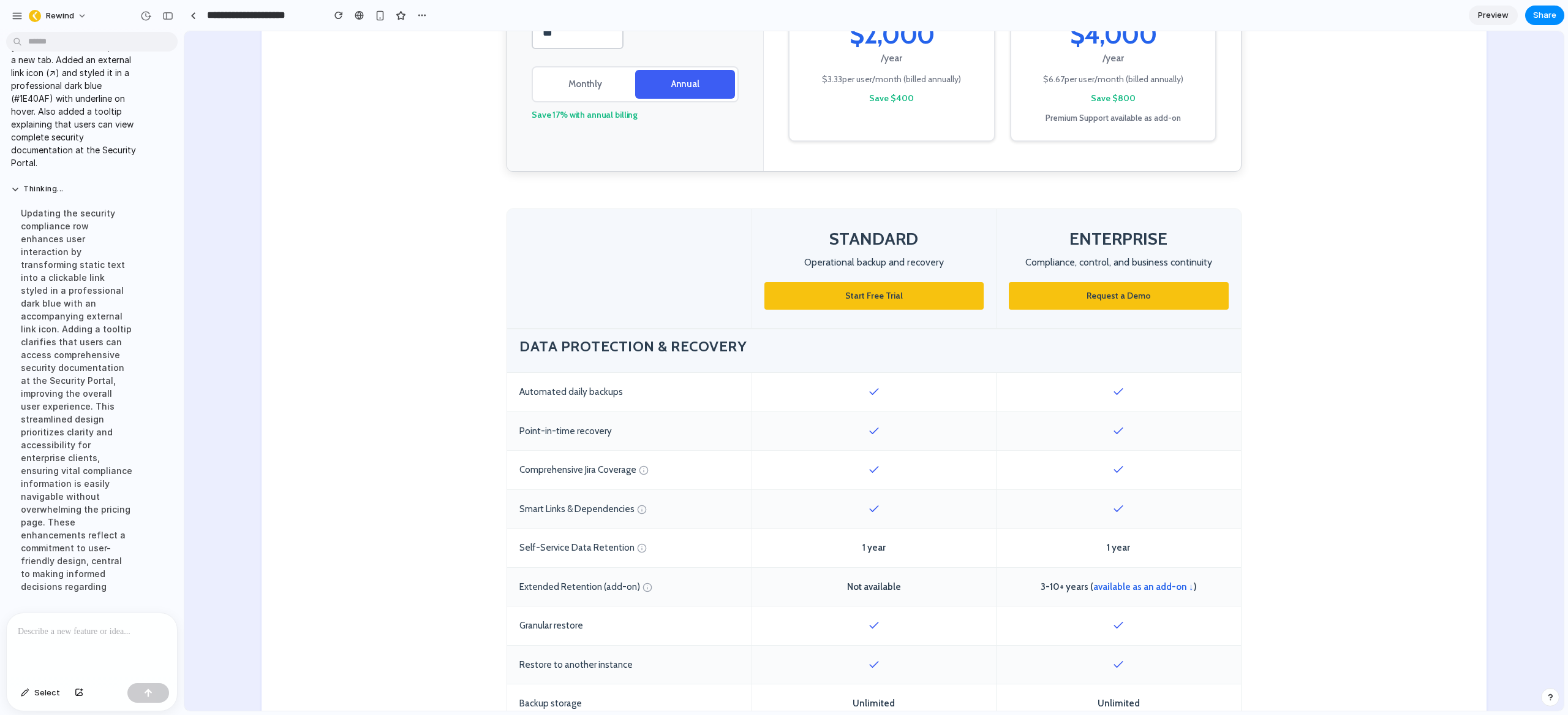
scroll to position [533, 0]
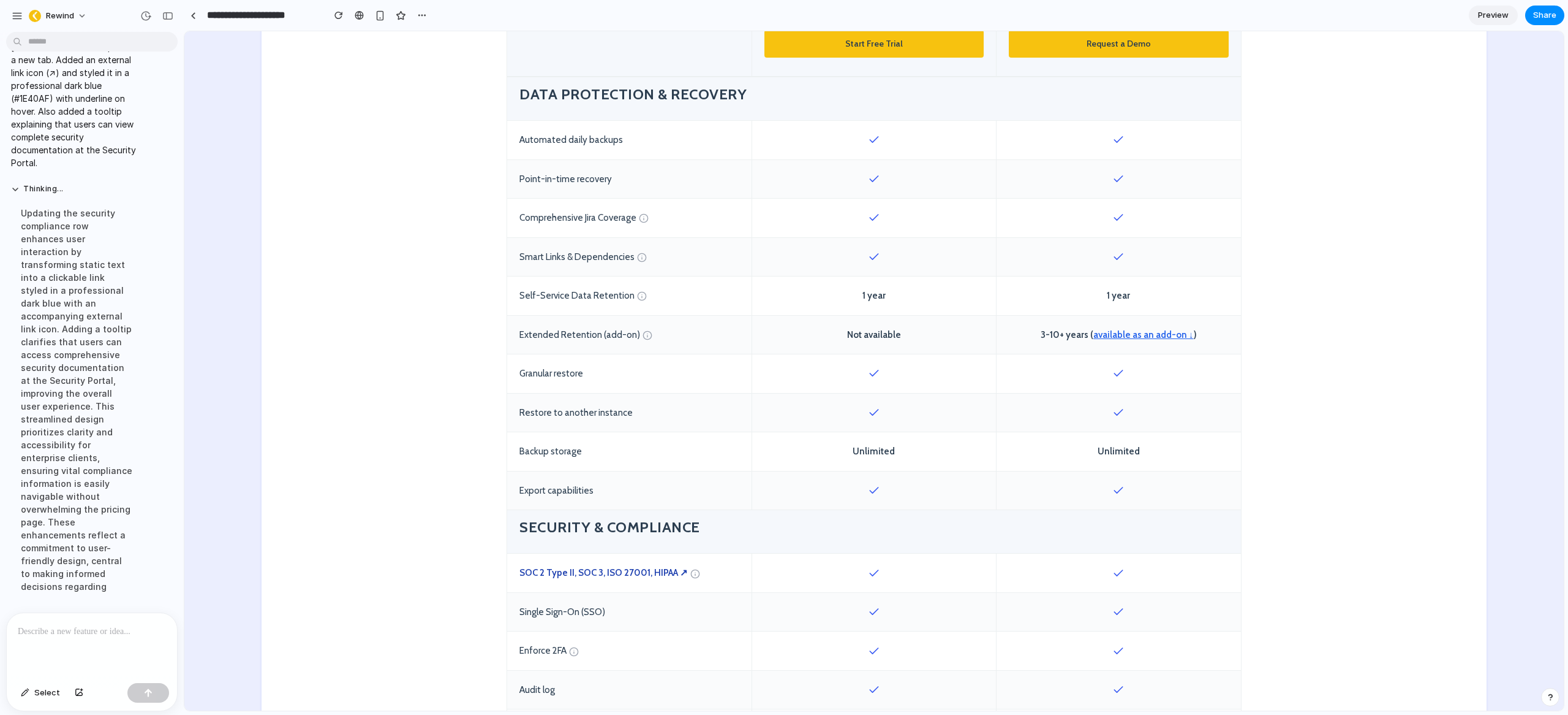
click at [1122, 336] on link "available as an add-on ↓" at bounding box center [1143, 335] width 100 height 11
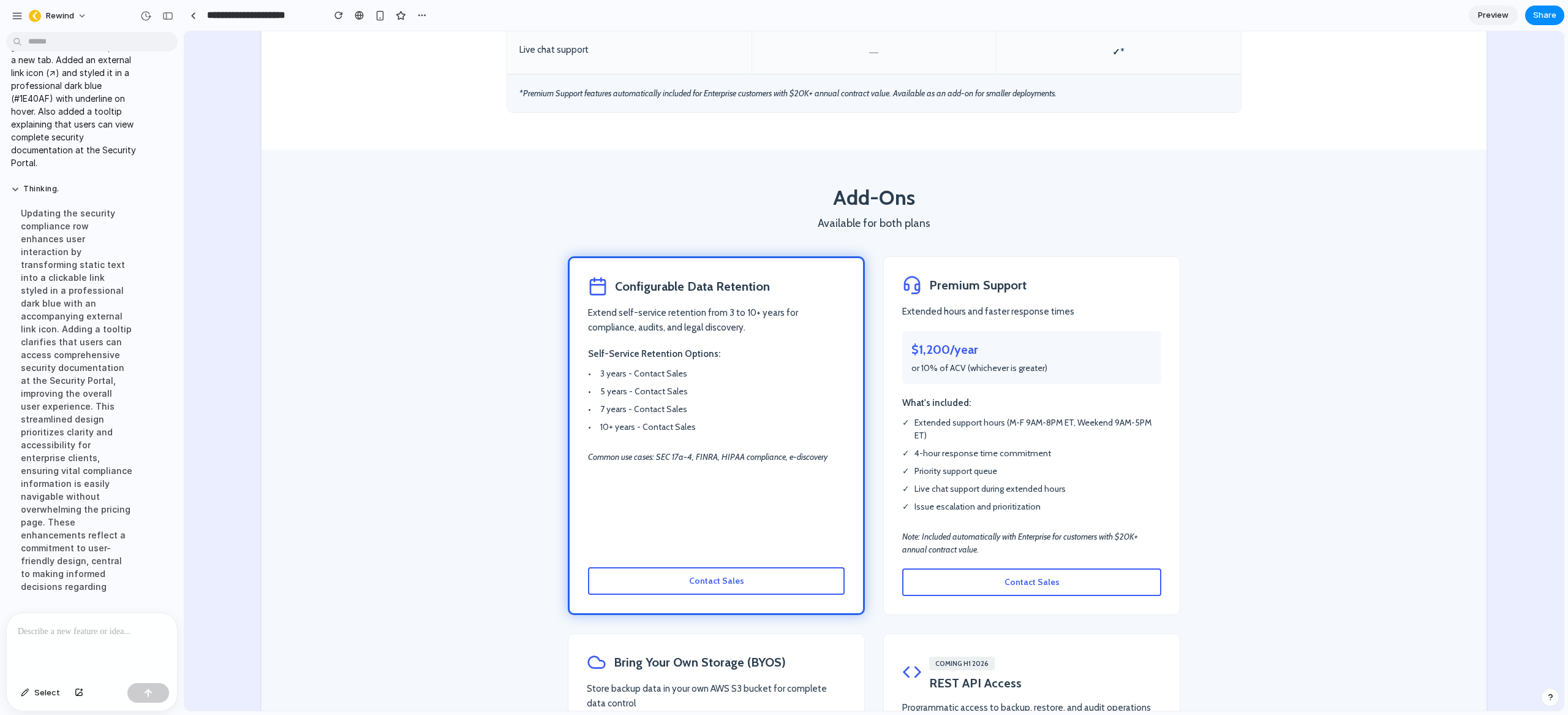
scroll to position [1902, 0]
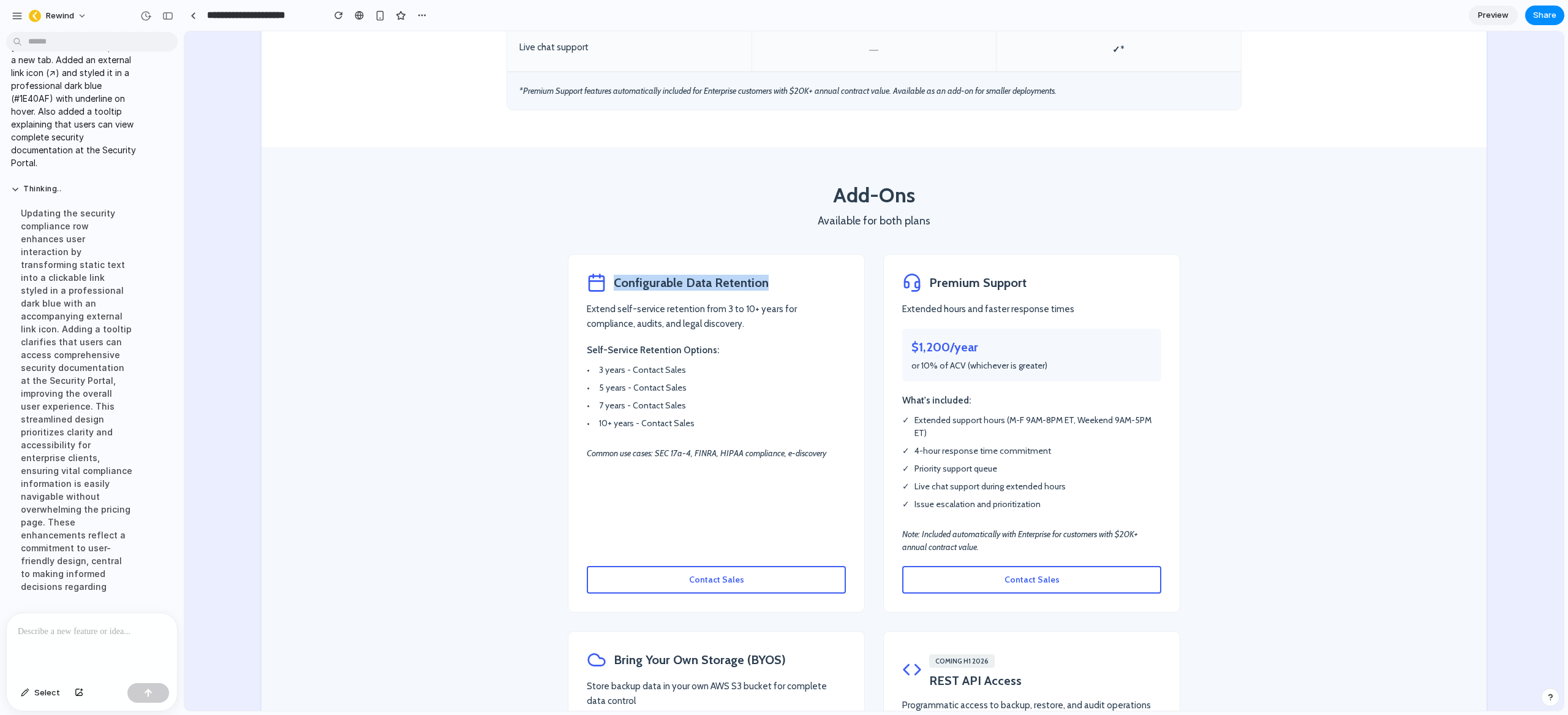
drag, startPoint x: 758, startPoint y: 255, endPoint x: 612, endPoint y: 258, distance: 146.0
click at [613, 274] on h3 "Configurable Data Retention" at bounding box center [691, 282] width 155 height 16
drag, startPoint x: 696, startPoint y: 399, endPoint x: 591, endPoint y: 337, distance: 121.9
click at [591, 363] on ul "• 3 years - Contact Sales • 5 years - Contact Sales • 7 years - Contact Sales •…" at bounding box center [716, 396] width 259 height 66
click at [689, 417] on li "• 10+ years - Contact Sales" at bounding box center [716, 422] width 259 height 12
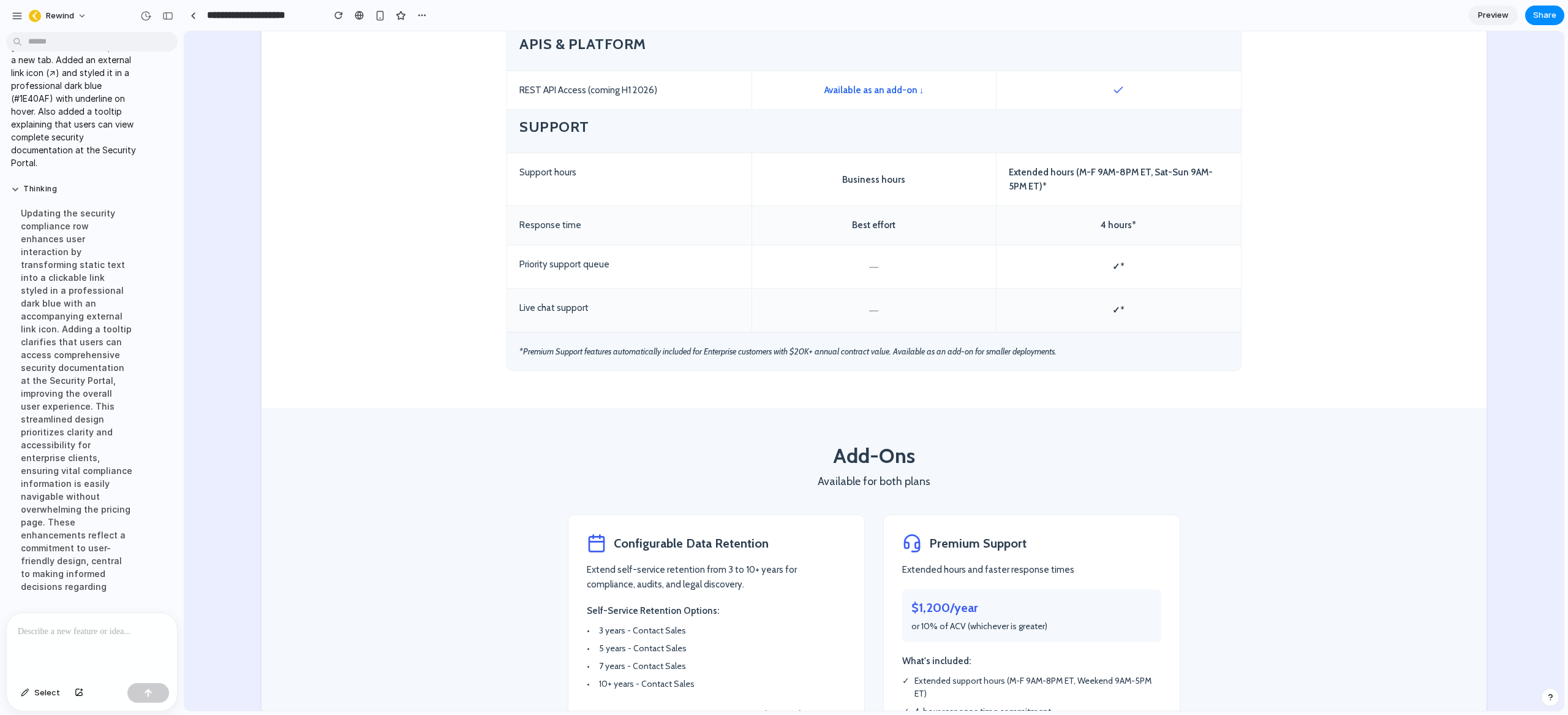
scroll to position [1339, 0]
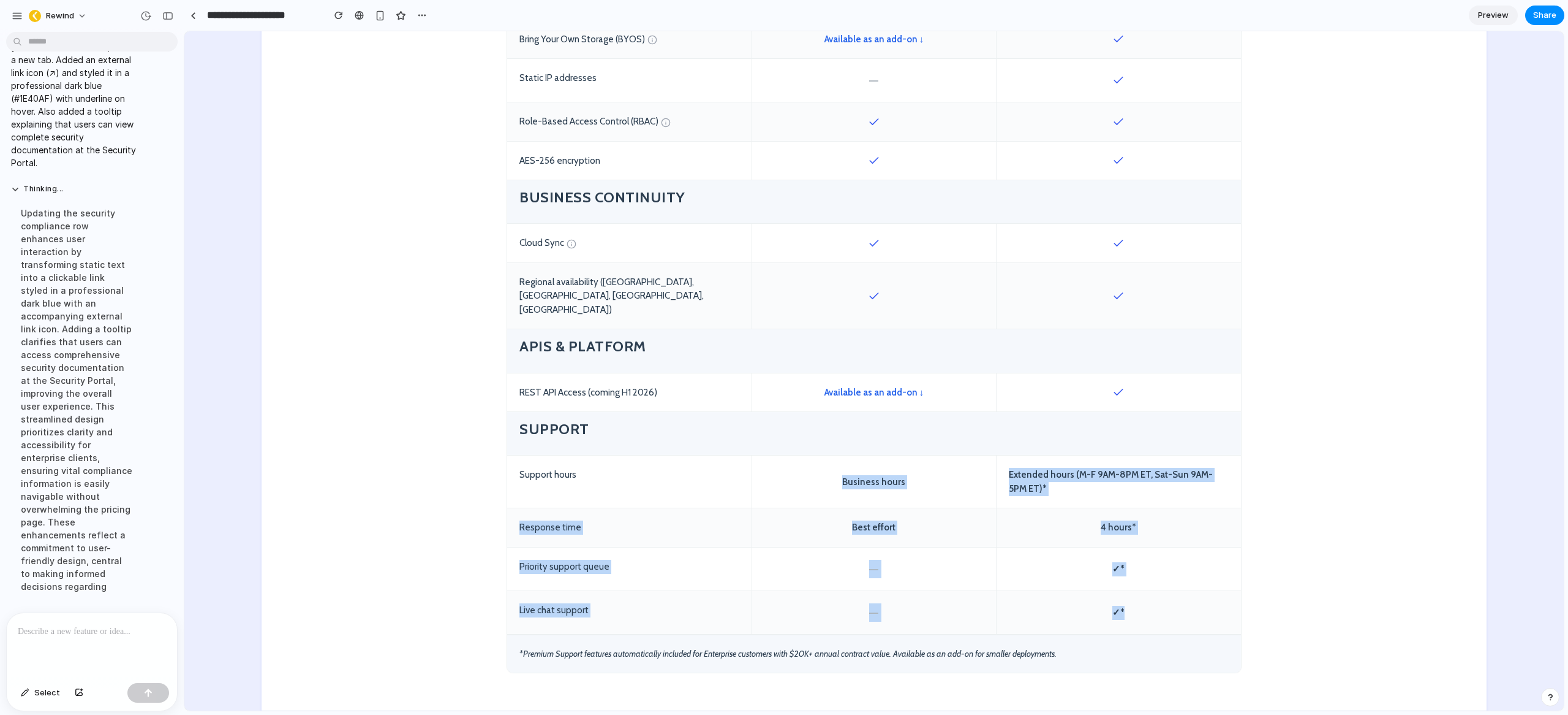
drag, startPoint x: 825, startPoint y: 452, endPoint x: 1148, endPoint y: 587, distance: 350.1
click at [1149, 591] on div "✓*" at bounding box center [1119, 612] width 245 height 43
drag, startPoint x: 1141, startPoint y: 591, endPoint x: 511, endPoint y: 398, distance: 658.9
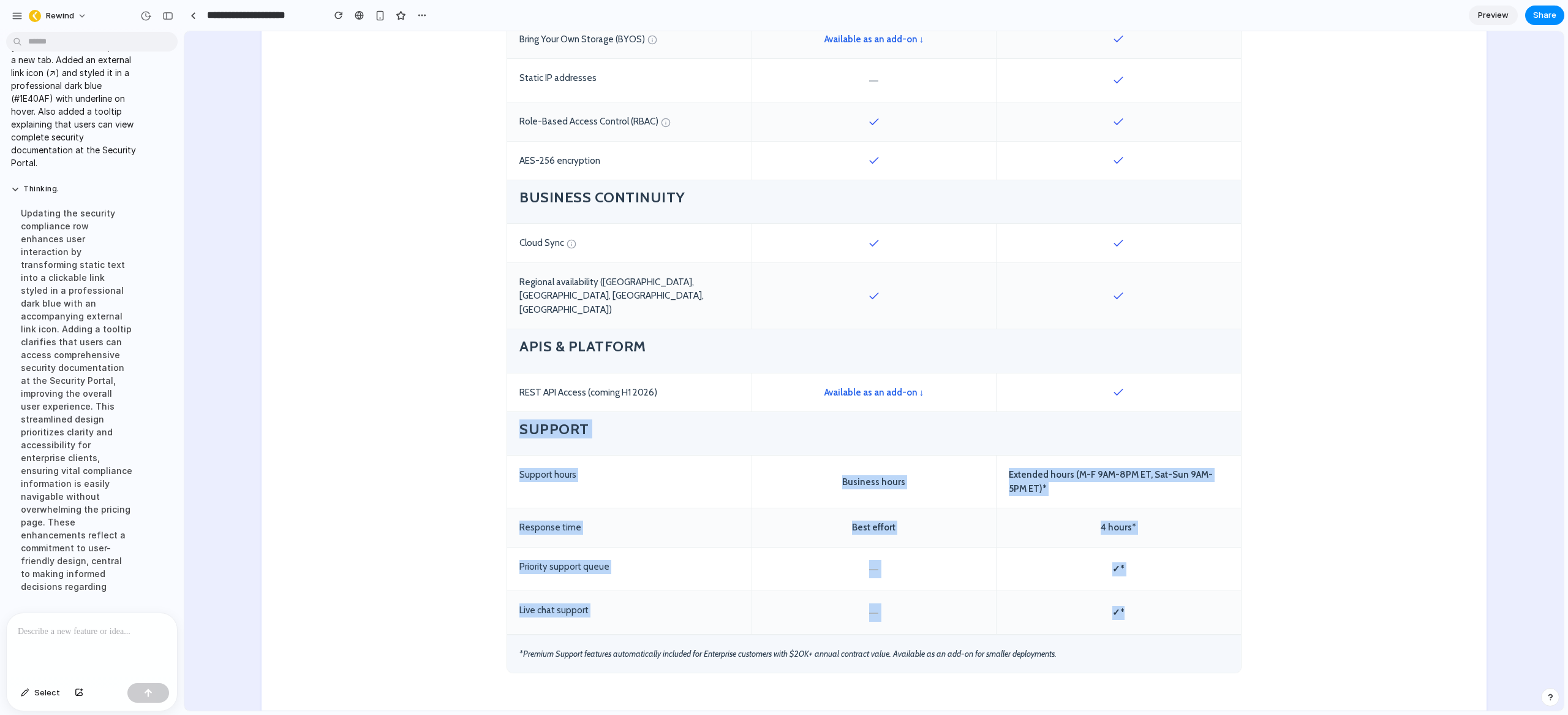
click at [702, 458] on div "Support hours" at bounding box center [630, 481] width 245 height 52
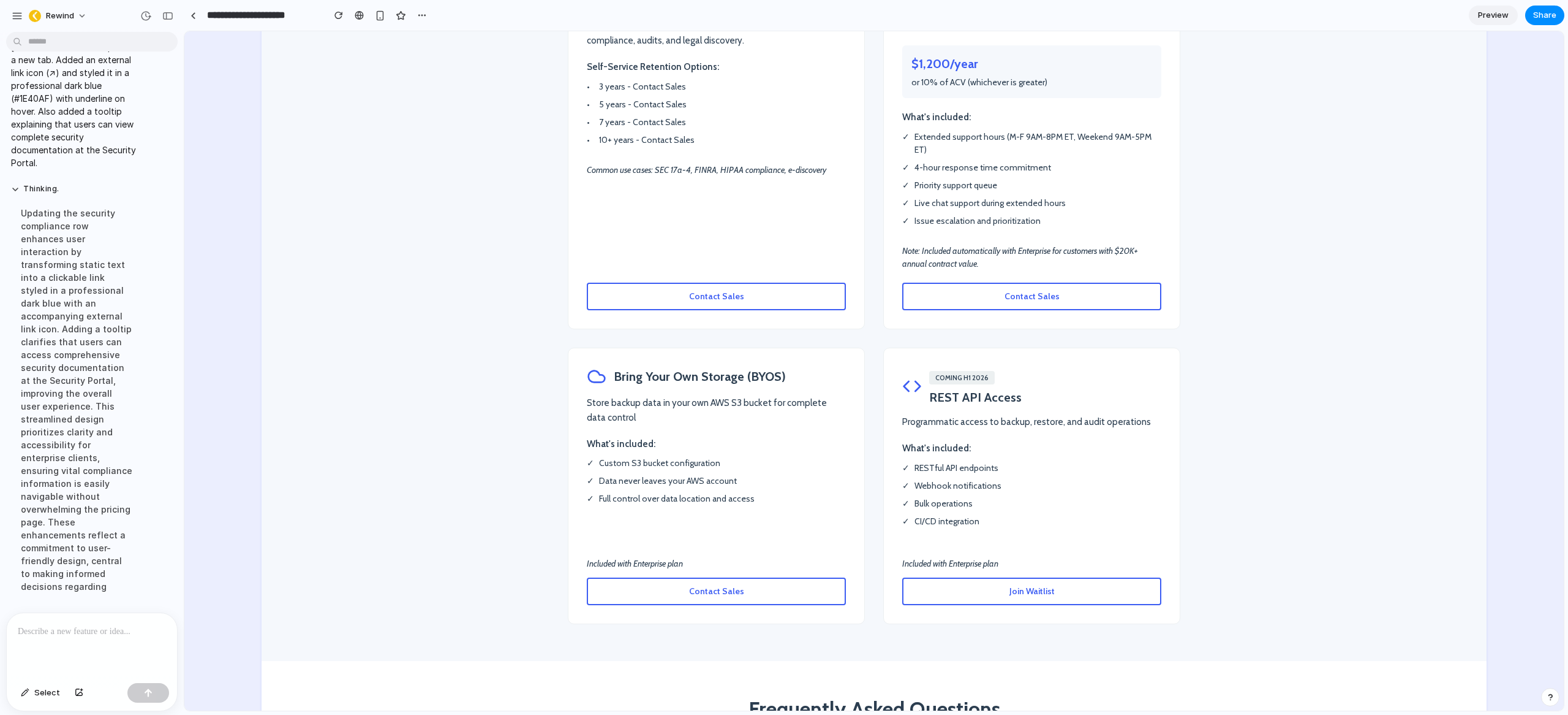
scroll to position [2187, 0]
click at [1003, 575] on button "Join Waitlist" at bounding box center [1031, 589] width 259 height 28
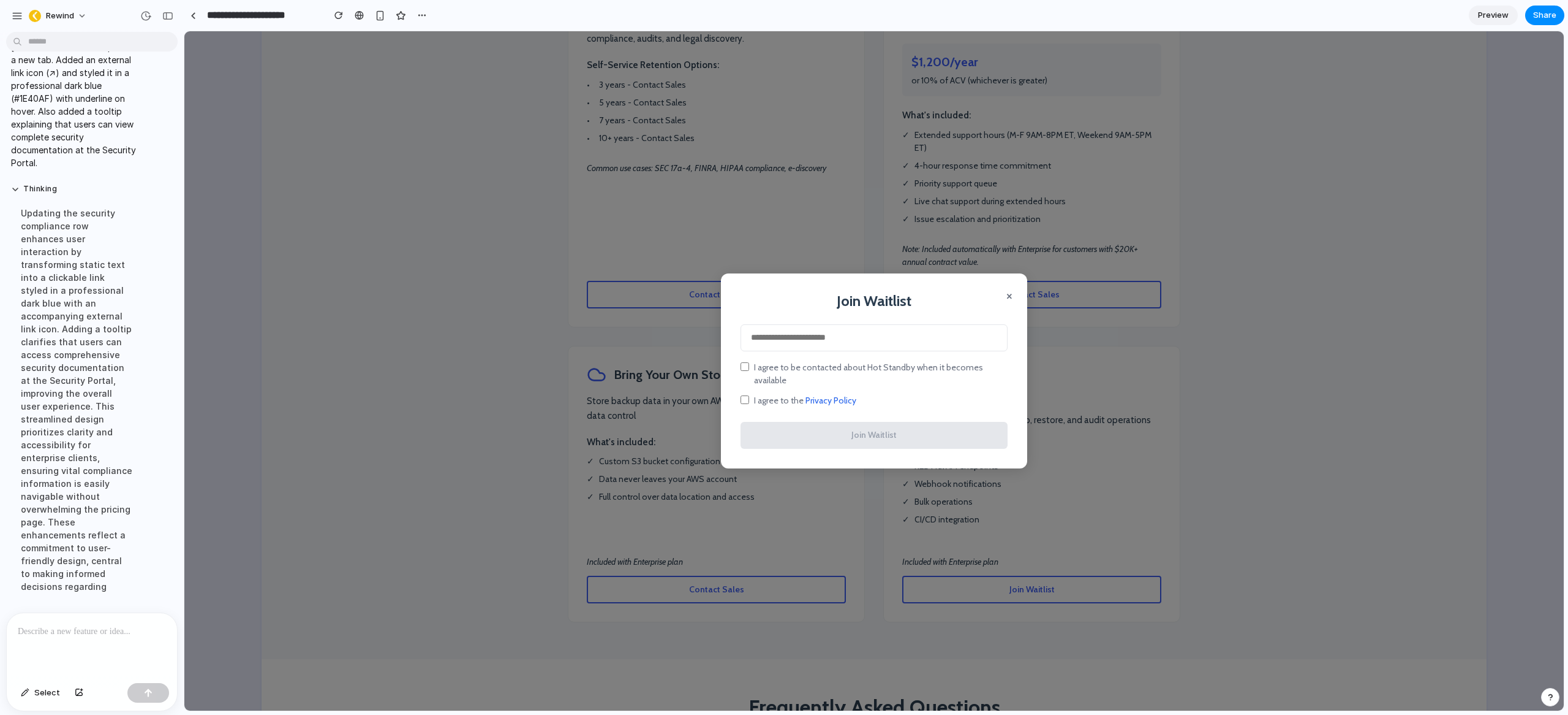
click at [1006, 300] on button "×" at bounding box center [1009, 294] width 6 height 14
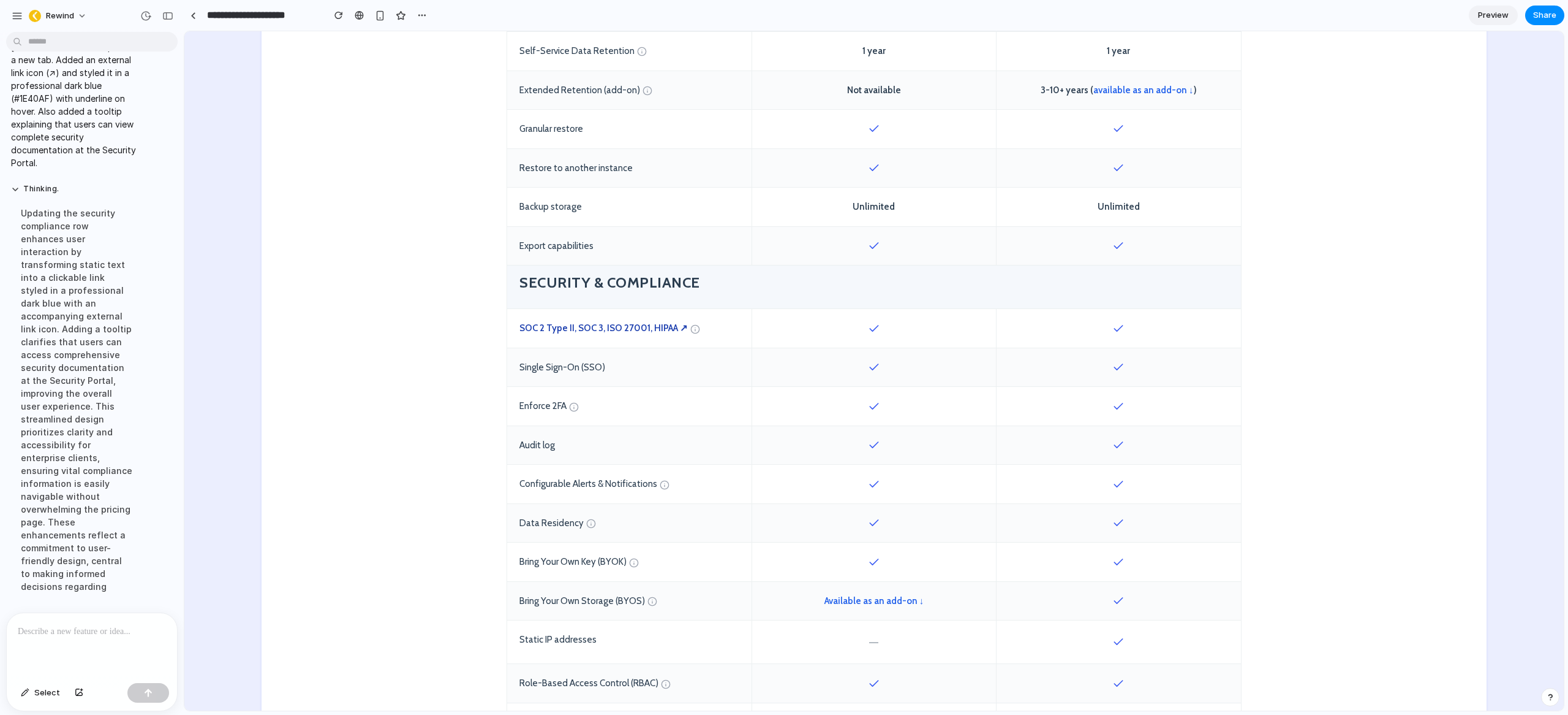
scroll to position [802, 0]
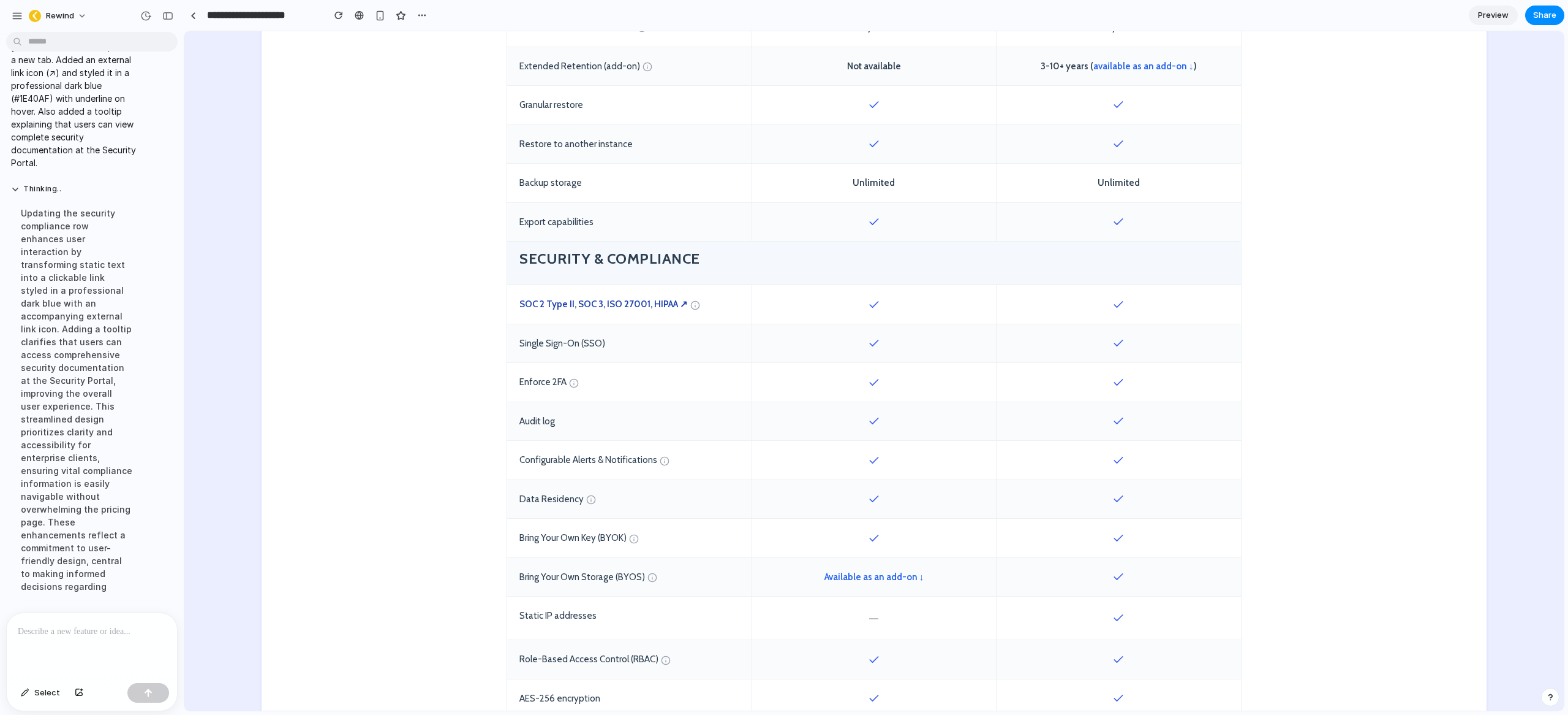
drag, startPoint x: 1128, startPoint y: 574, endPoint x: 1090, endPoint y: 574, distance: 38.0
click at [1090, 574] on div at bounding box center [1119, 576] width 245 height 38
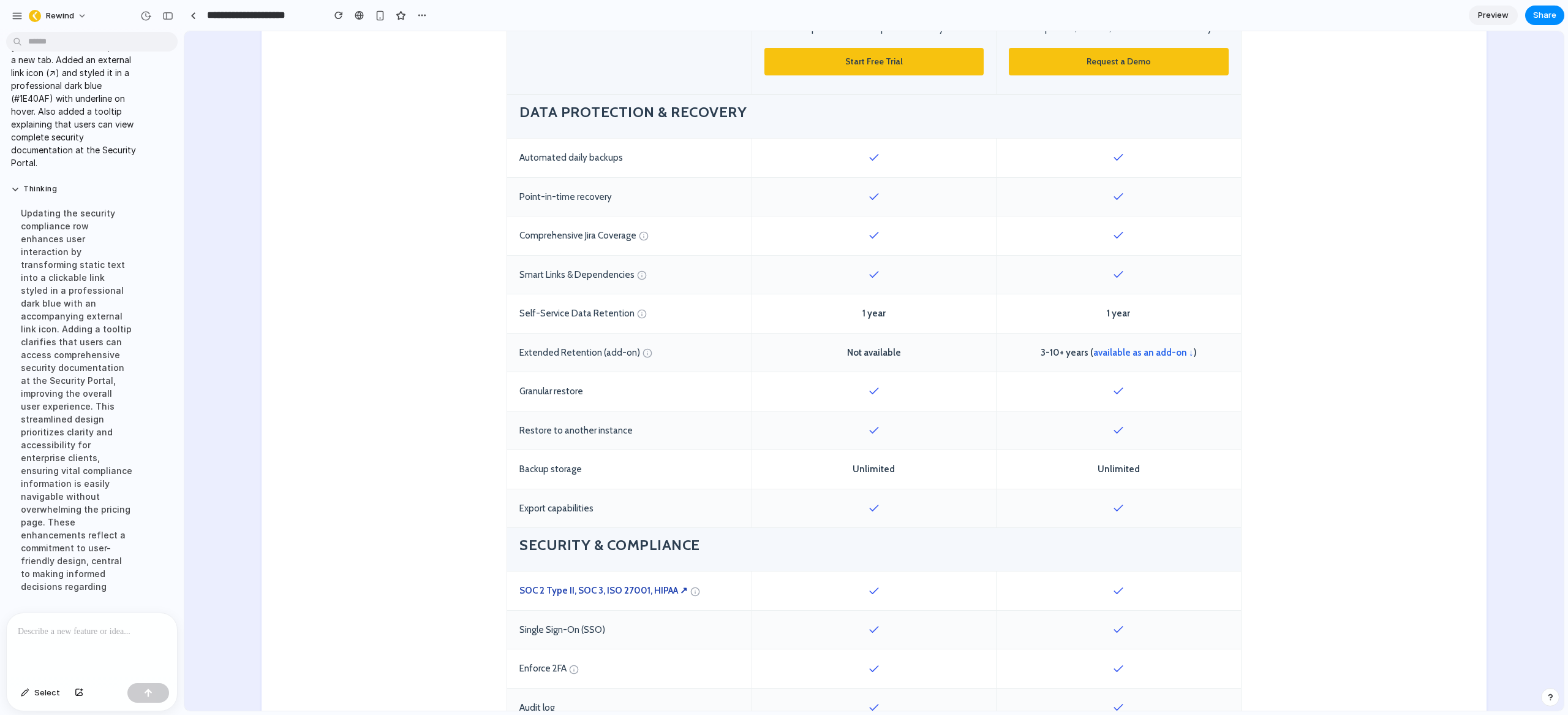
scroll to position [515, 0]
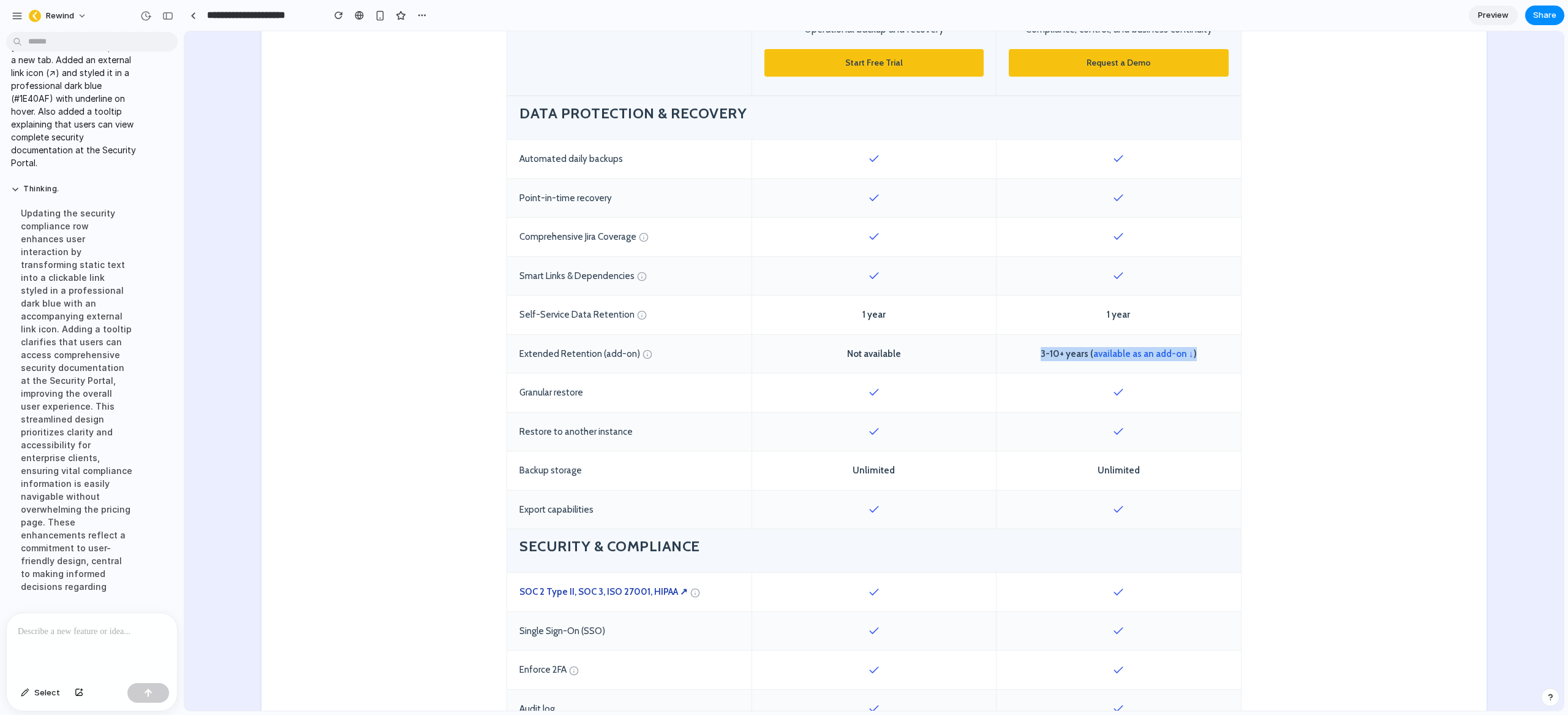
drag, startPoint x: 1199, startPoint y: 351, endPoint x: 1027, endPoint y: 351, distance: 172.0
click at [1027, 351] on div "3-10+ years ( available as an add-on ↓ )" at bounding box center [1119, 354] width 245 height 38
click at [1046, 355] on span "3-10+ years ( available as an add-on ↓ )" at bounding box center [1118, 354] width 156 height 14
drag, startPoint x: 1042, startPoint y: 354, endPoint x: 1199, endPoint y: 353, distance: 157.0
click at [1198, 353] on div "3-10+ years ( available as an add-on ↓ )" at bounding box center [1119, 354] width 245 height 38
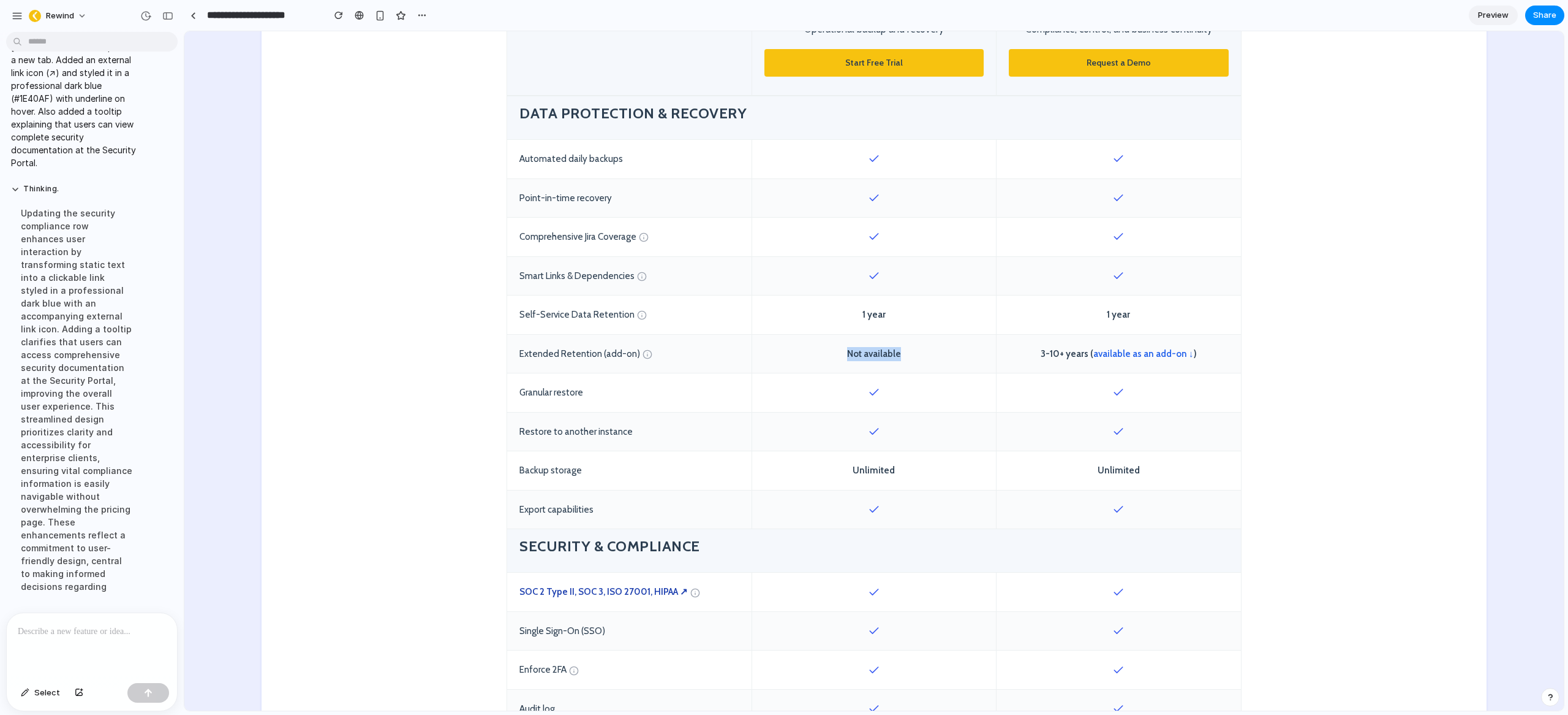
drag, startPoint x: 898, startPoint y: 355, endPoint x: 781, endPoint y: 353, distance: 117.0
click at [781, 353] on div "Not available" at bounding box center [874, 354] width 245 height 38
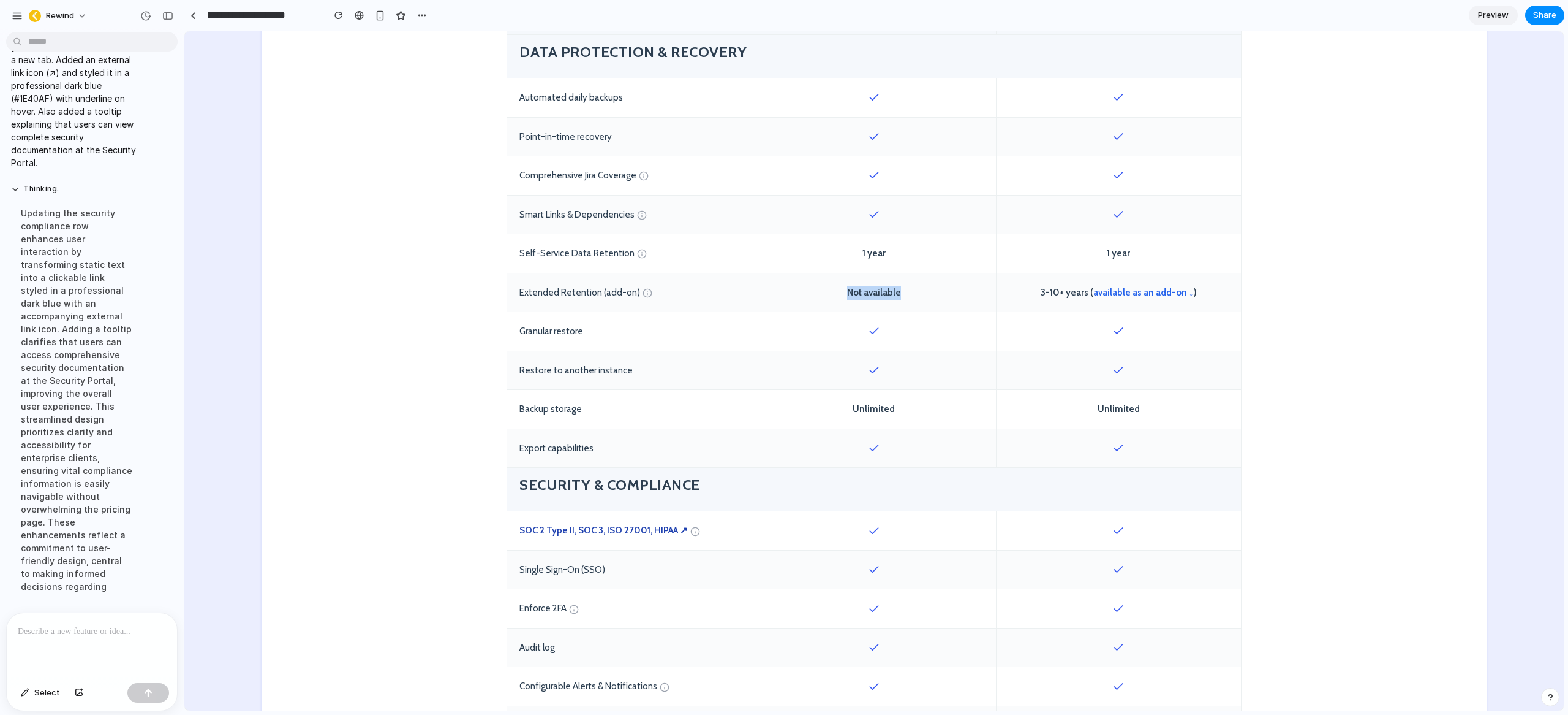
scroll to position [418, 0]
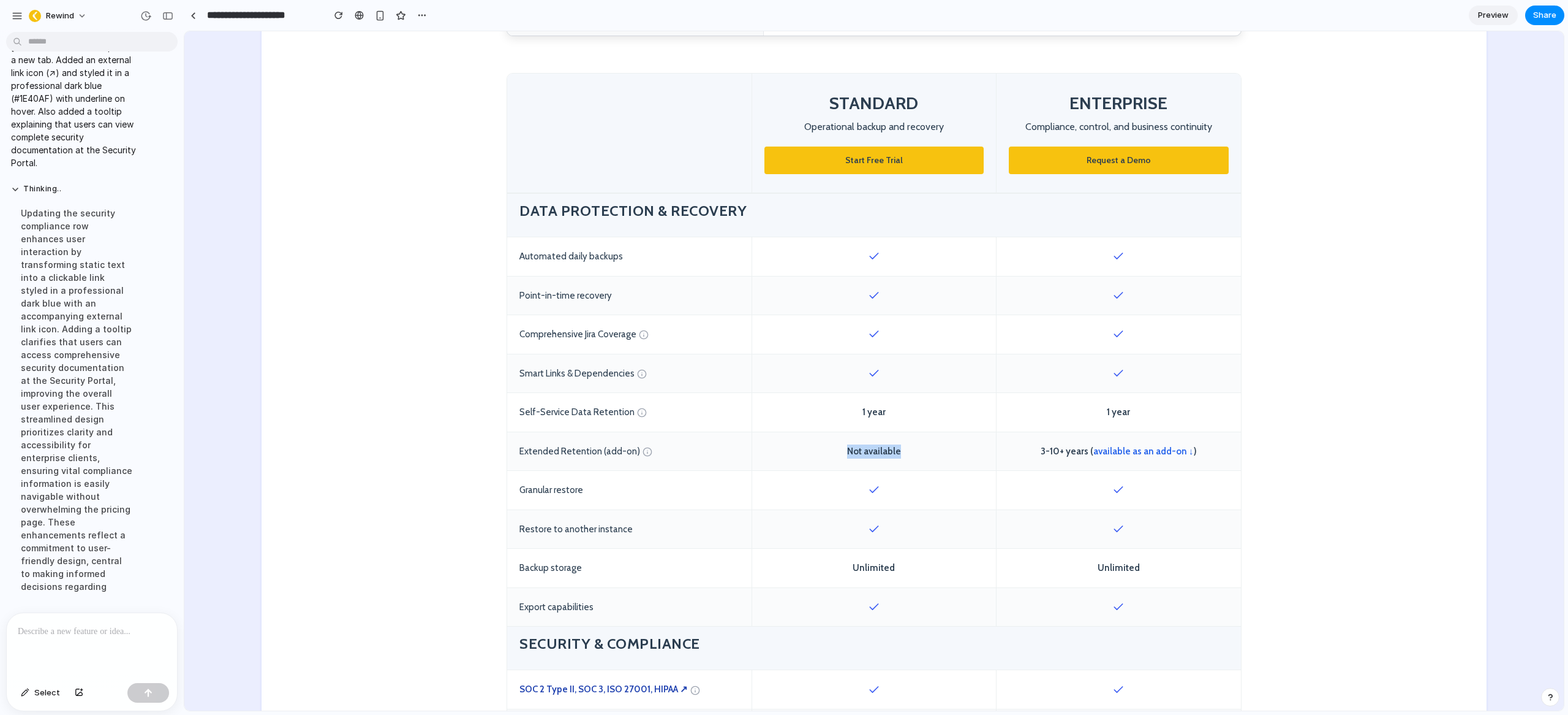
click at [865, 450] on div "Not available" at bounding box center [874, 451] width 245 height 38
drag, startPoint x: 844, startPoint y: 450, endPoint x: 873, endPoint y: 451, distance: 29.0
click at [860, 451] on div "Not available" at bounding box center [874, 451] width 245 height 38
click at [914, 452] on div "Not available" at bounding box center [874, 451] width 245 height 38
drag, startPoint x: 881, startPoint y: 453, endPoint x: 807, endPoint y: 453, distance: 74.0
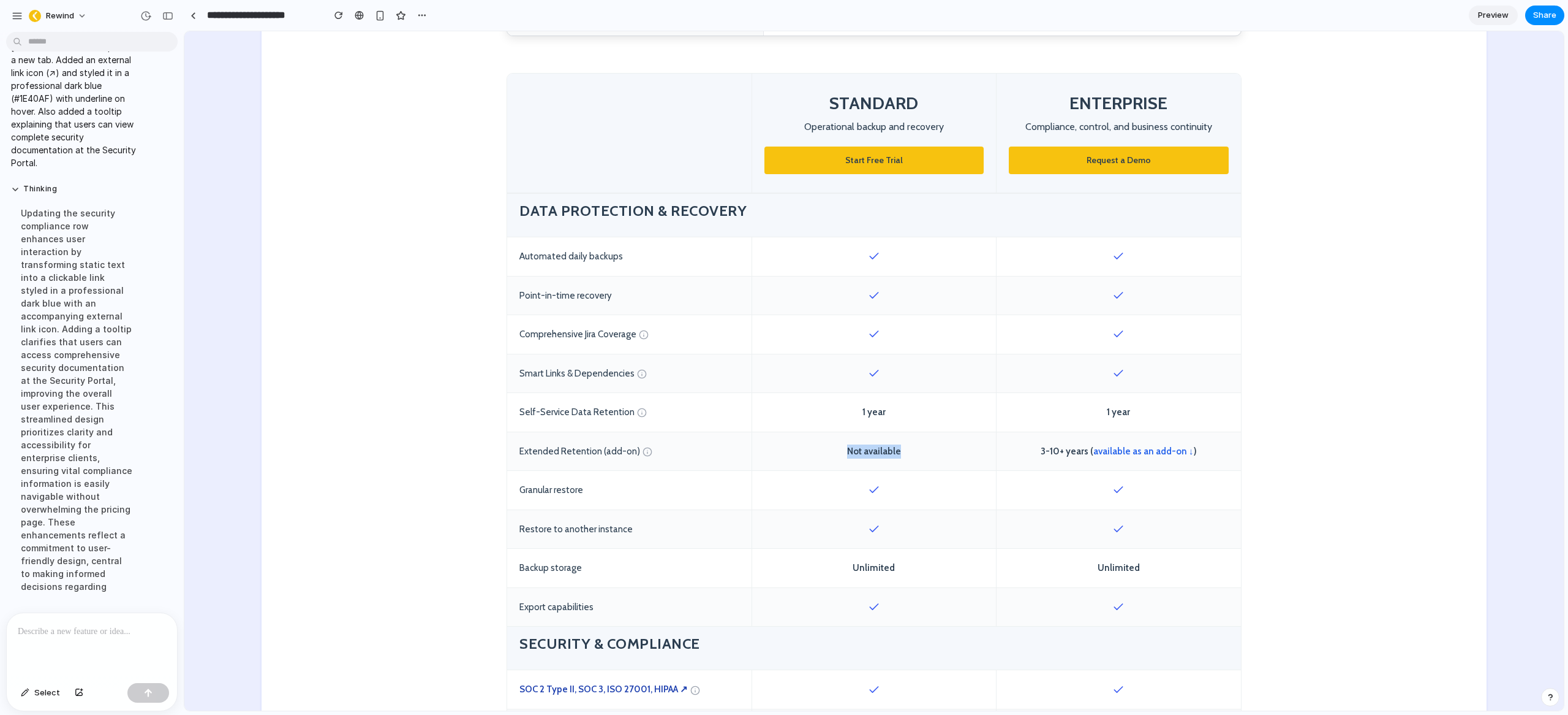
click at [813, 453] on div "Not available" at bounding box center [874, 451] width 245 height 38
click at [933, 452] on div "Not available" at bounding box center [874, 451] width 245 height 38
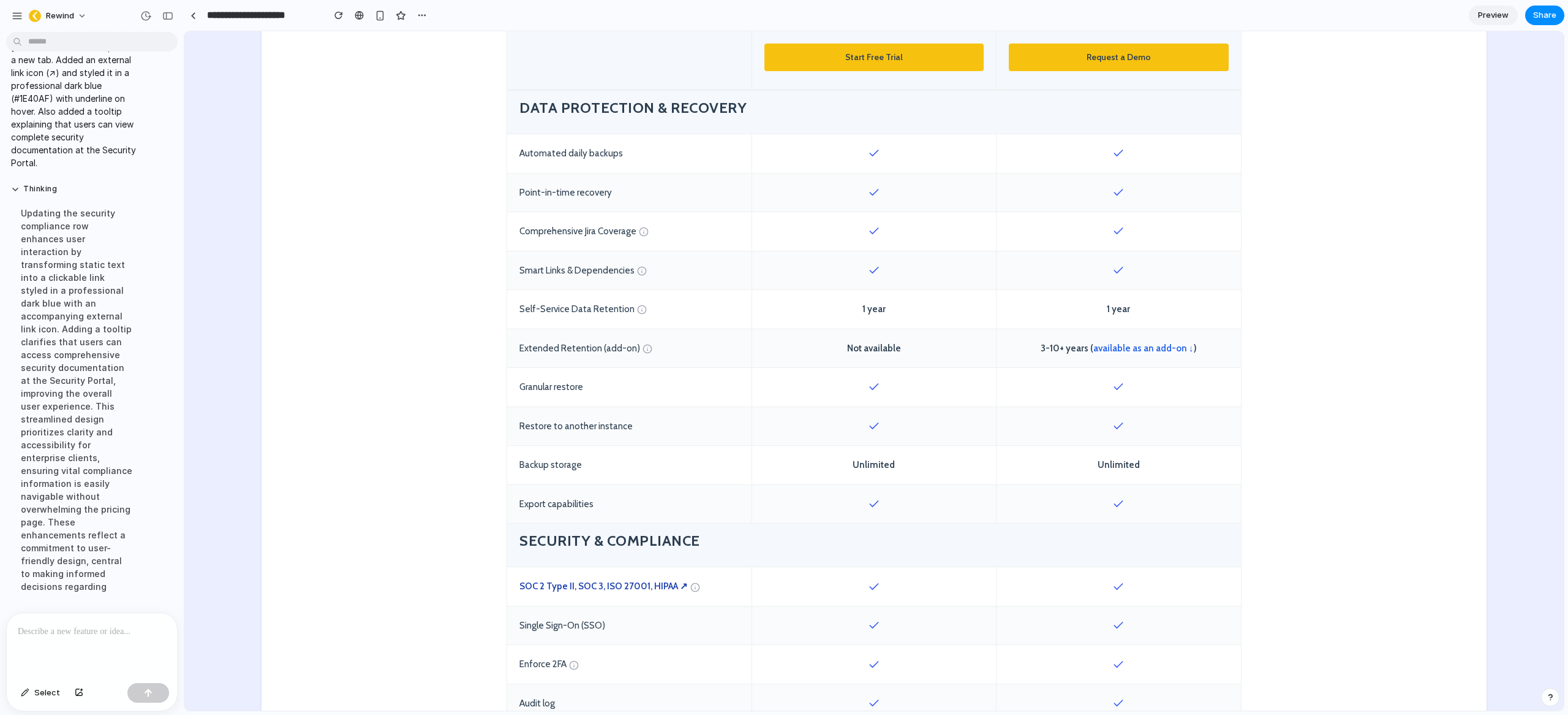
scroll to position [520, 0]
drag, startPoint x: 1218, startPoint y: 349, endPoint x: 786, endPoint y: 351, distance: 432.0
click at [786, 351] on div "Extended Retention (add-on) Not available 3-10+ years ( available as an add-on …" at bounding box center [874, 349] width 734 height 39
click at [850, 349] on div "Not available" at bounding box center [874, 349] width 245 height 38
click at [878, 350] on div "Not available" at bounding box center [874, 349] width 245 height 38
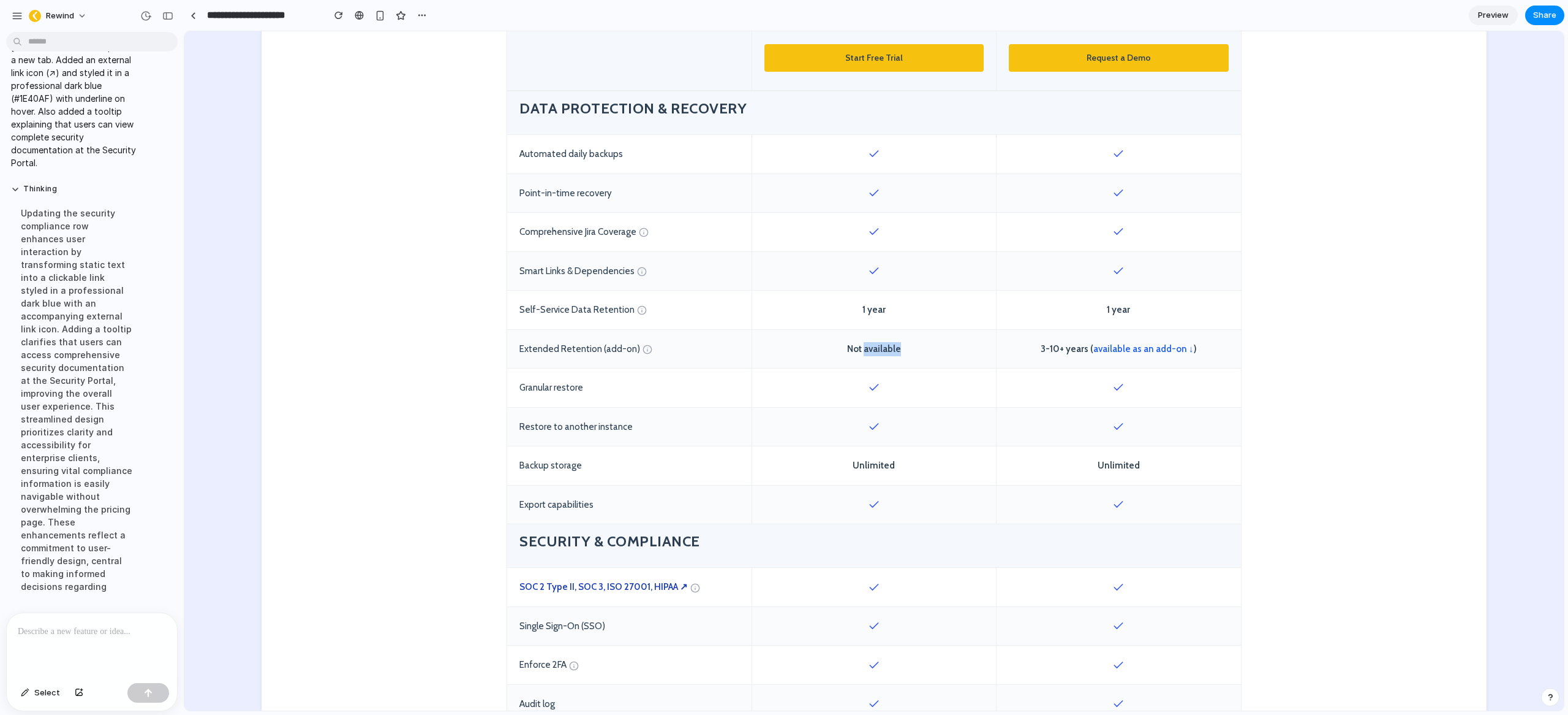
click at [878, 350] on div "Not available" at bounding box center [874, 349] width 245 height 38
click at [902, 351] on div "Not available" at bounding box center [874, 349] width 245 height 38
drag, startPoint x: 918, startPoint y: 348, endPoint x: 803, endPoint y: 351, distance: 115.0
click at [803, 351] on div "Not available" at bounding box center [874, 349] width 245 height 38
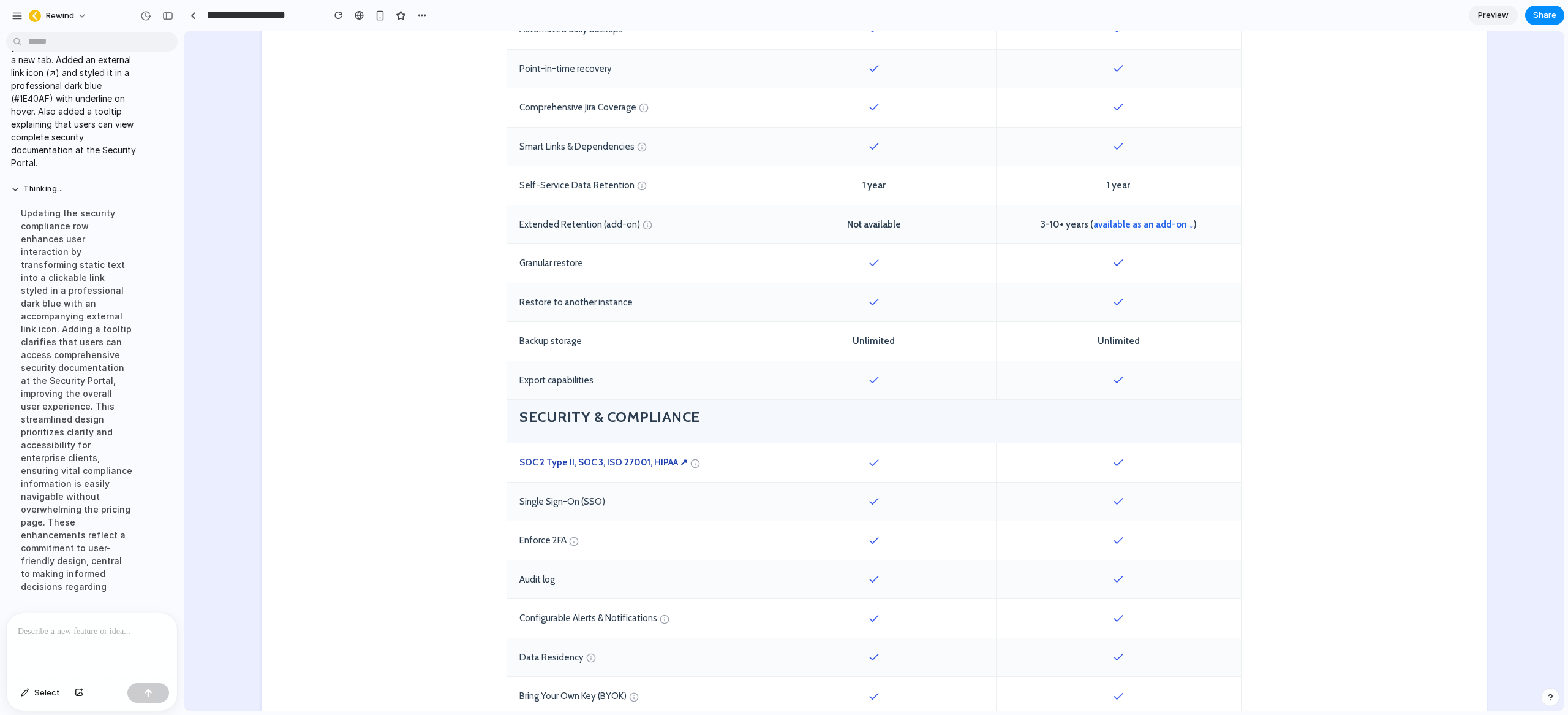
scroll to position [643, 0]
drag, startPoint x: 1219, startPoint y: 228, endPoint x: 1037, endPoint y: 228, distance: 182.0
click at [1037, 228] on div "3-10+ years ( available as an add-on ↓ )" at bounding box center [1119, 226] width 245 height 38
drag, startPoint x: 1040, startPoint y: 226, endPoint x: 1208, endPoint y: 229, distance: 168.0
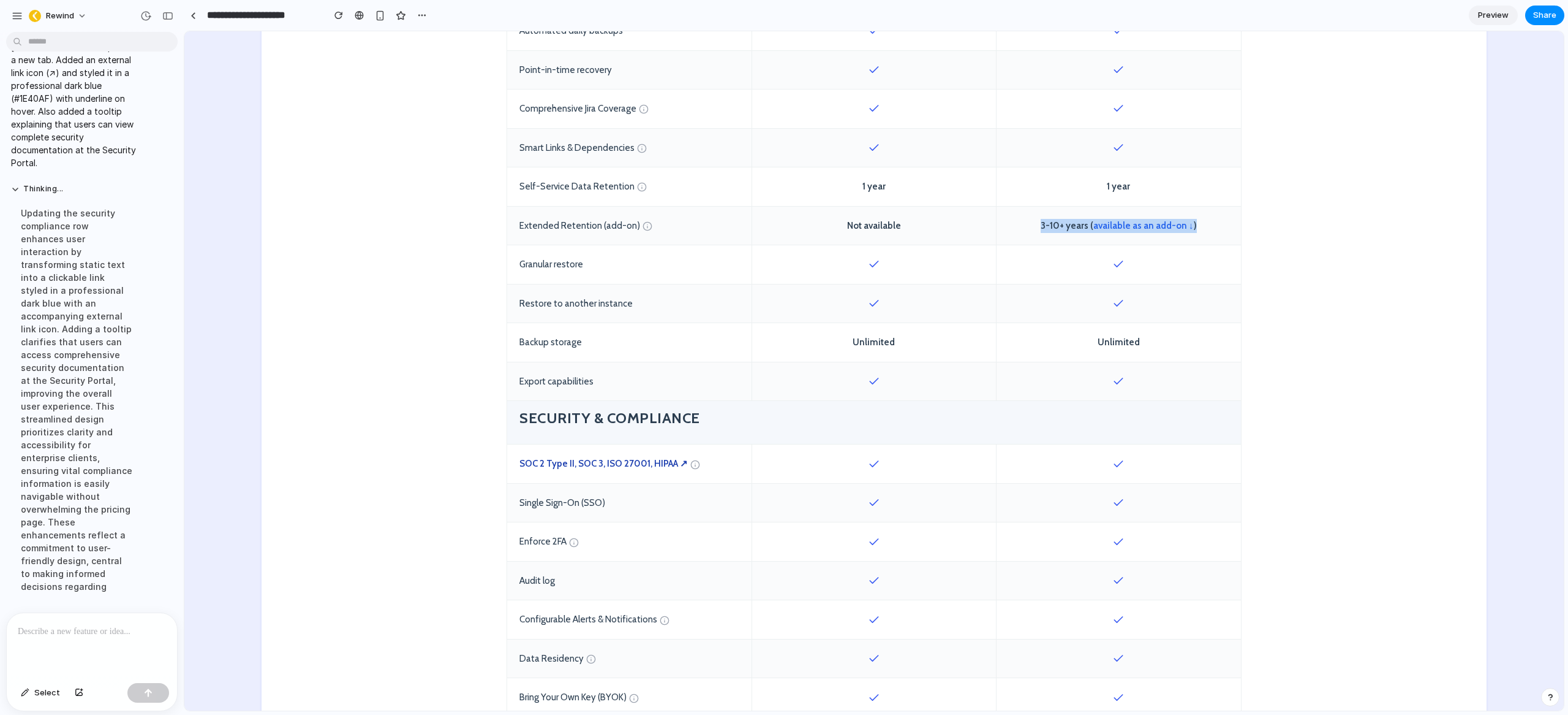
click at [1208, 229] on div "3-10+ years ( available as an add-on ↓ )" at bounding box center [1119, 226] width 245 height 38
click at [1041, 227] on span "3-10+ years ( available as an add-on ↓ )" at bounding box center [1118, 226] width 156 height 14
drag, startPoint x: 1133, startPoint y: 186, endPoint x: 1001, endPoint y: 184, distance: 132.0
click at [1003, 184] on div "1 year" at bounding box center [1119, 186] width 245 height 38
click at [1128, 190] on div "1 year" at bounding box center [1119, 186] width 245 height 38
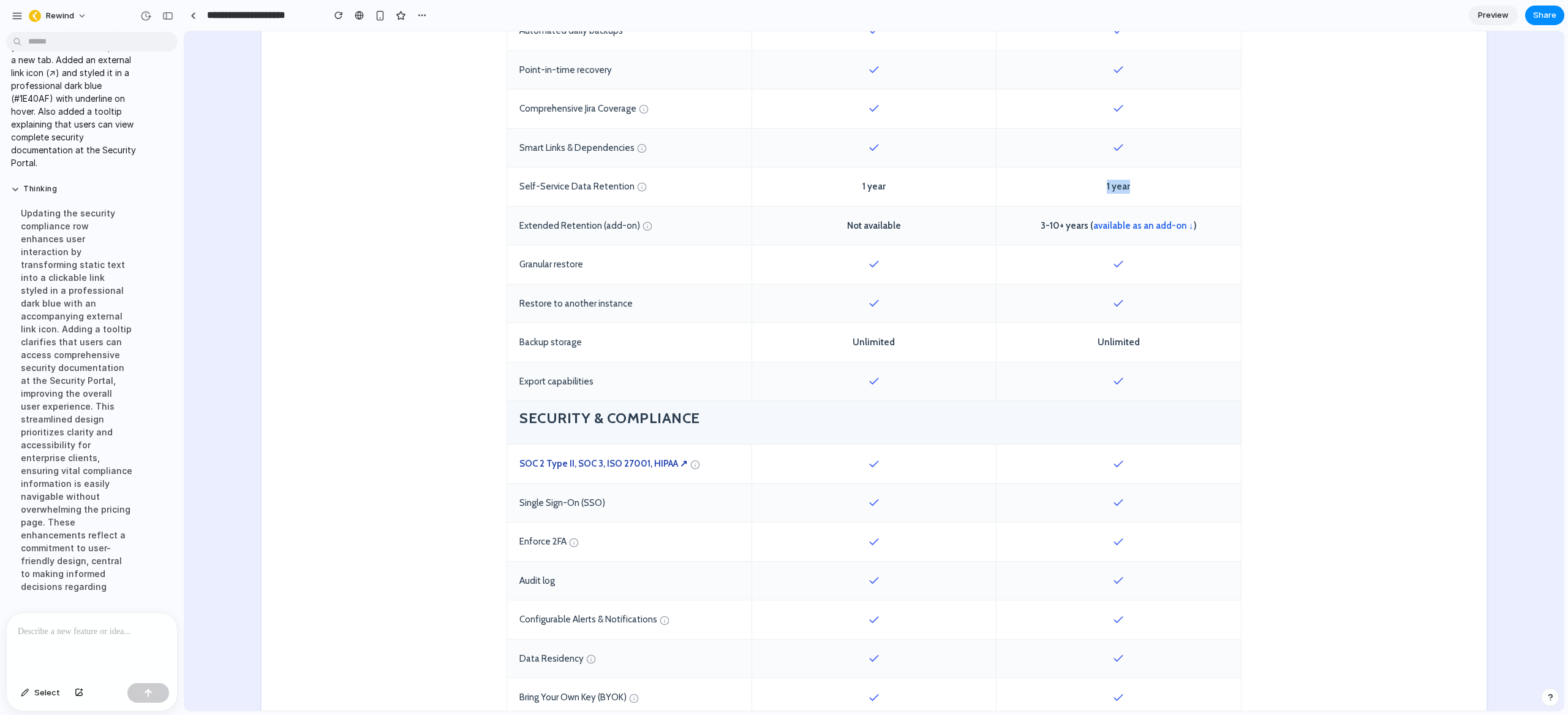
drag, startPoint x: 1138, startPoint y: 187, endPoint x: 995, endPoint y: 178, distance: 143.3
click at [997, 177] on div "1 year" at bounding box center [1119, 186] width 245 height 38
click at [871, 188] on div "1 year" at bounding box center [874, 186] width 245 height 38
drag, startPoint x: 1169, startPoint y: 191, endPoint x: 1155, endPoint y: 191, distance: 14.0
click at [1154, 191] on div "1 year" at bounding box center [1119, 186] width 245 height 38
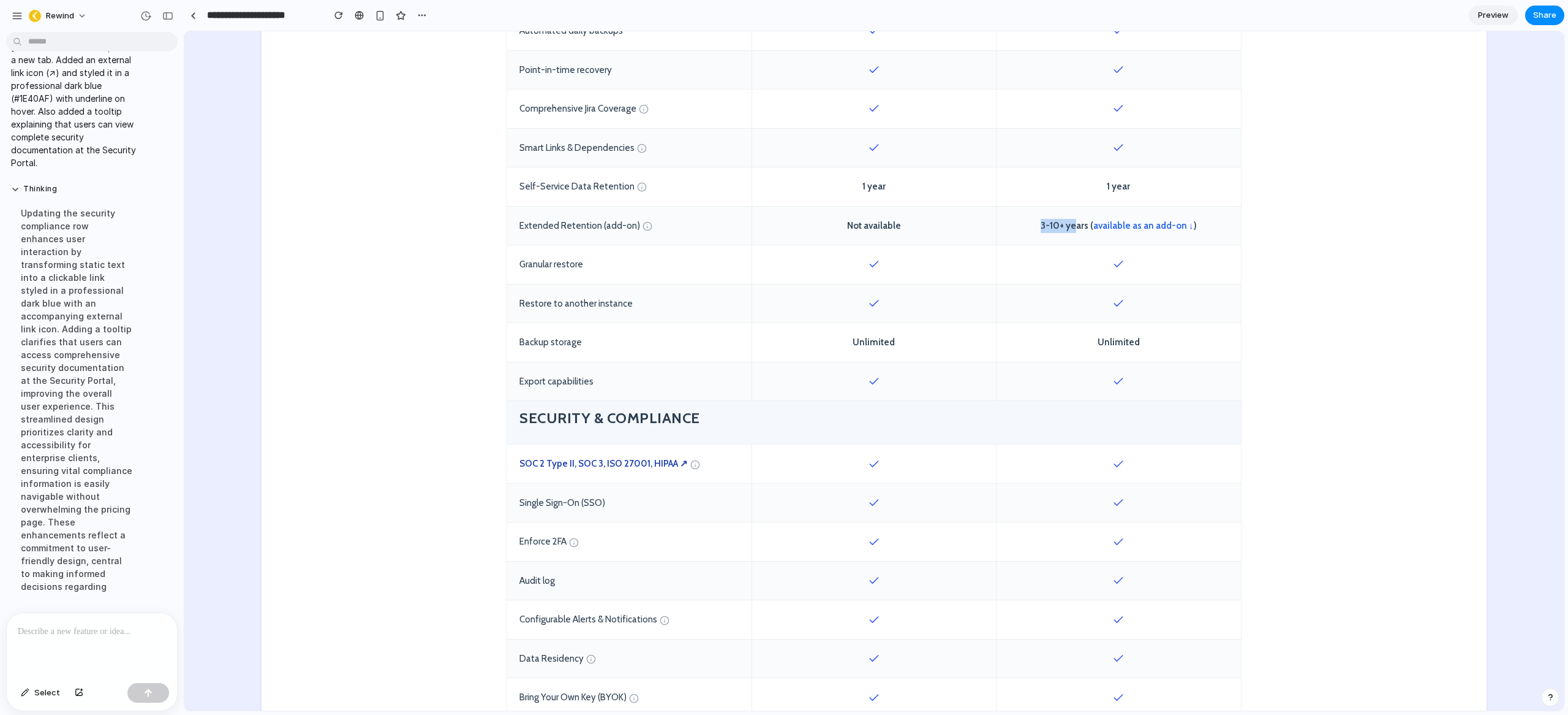
drag, startPoint x: 1042, startPoint y: 225, endPoint x: 1078, endPoint y: 225, distance: 36.0
click at [1077, 225] on span "3-10+ years ( available as an add-on ↓ )" at bounding box center [1118, 226] width 156 height 14
click at [1075, 226] on span "3-10+ years ( available as an add-on ↓ )" at bounding box center [1118, 226] width 156 height 14
drag, startPoint x: 1138, startPoint y: 192, endPoint x: 1096, endPoint y: 190, distance: 42.0
click at [1096, 190] on div "1 year" at bounding box center [1119, 186] width 245 height 38
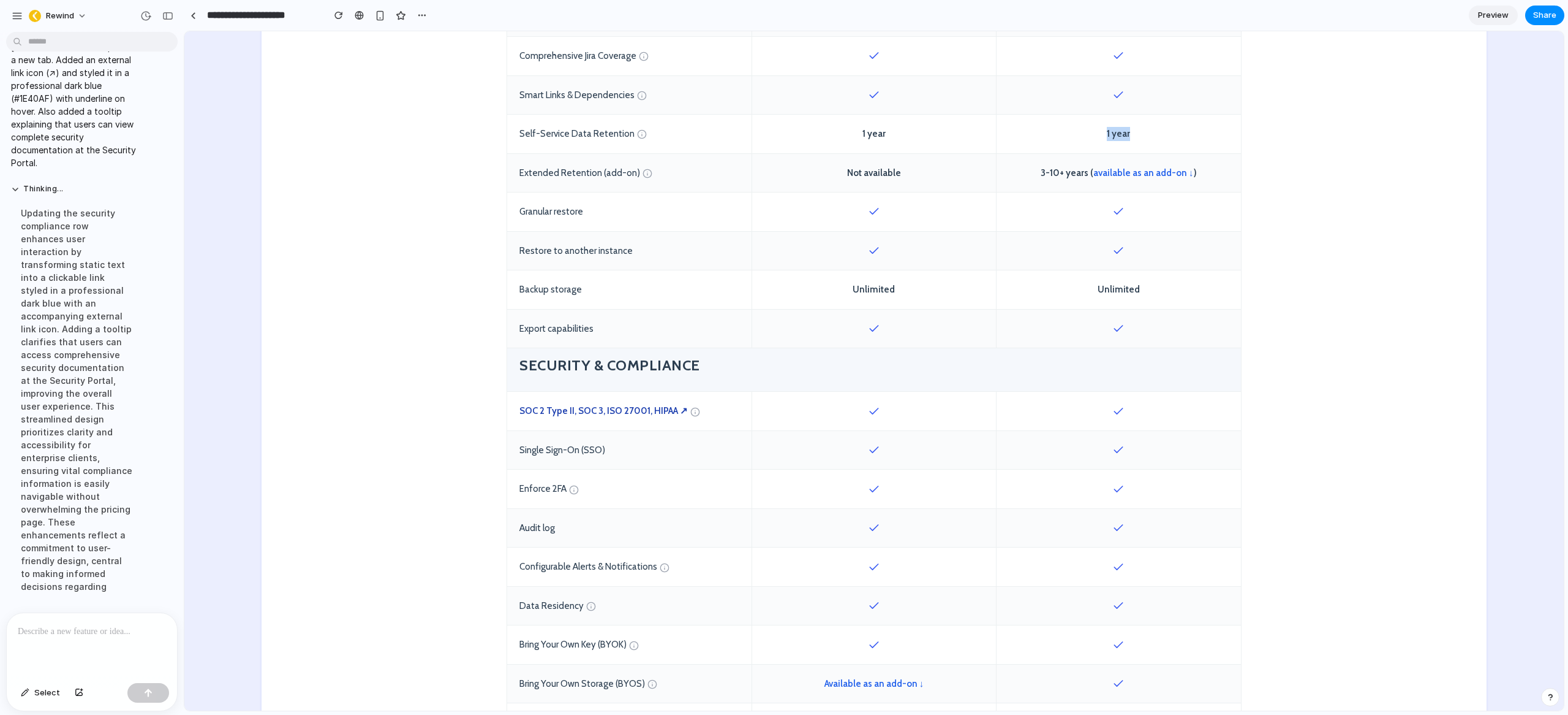
scroll to position [0, 0]
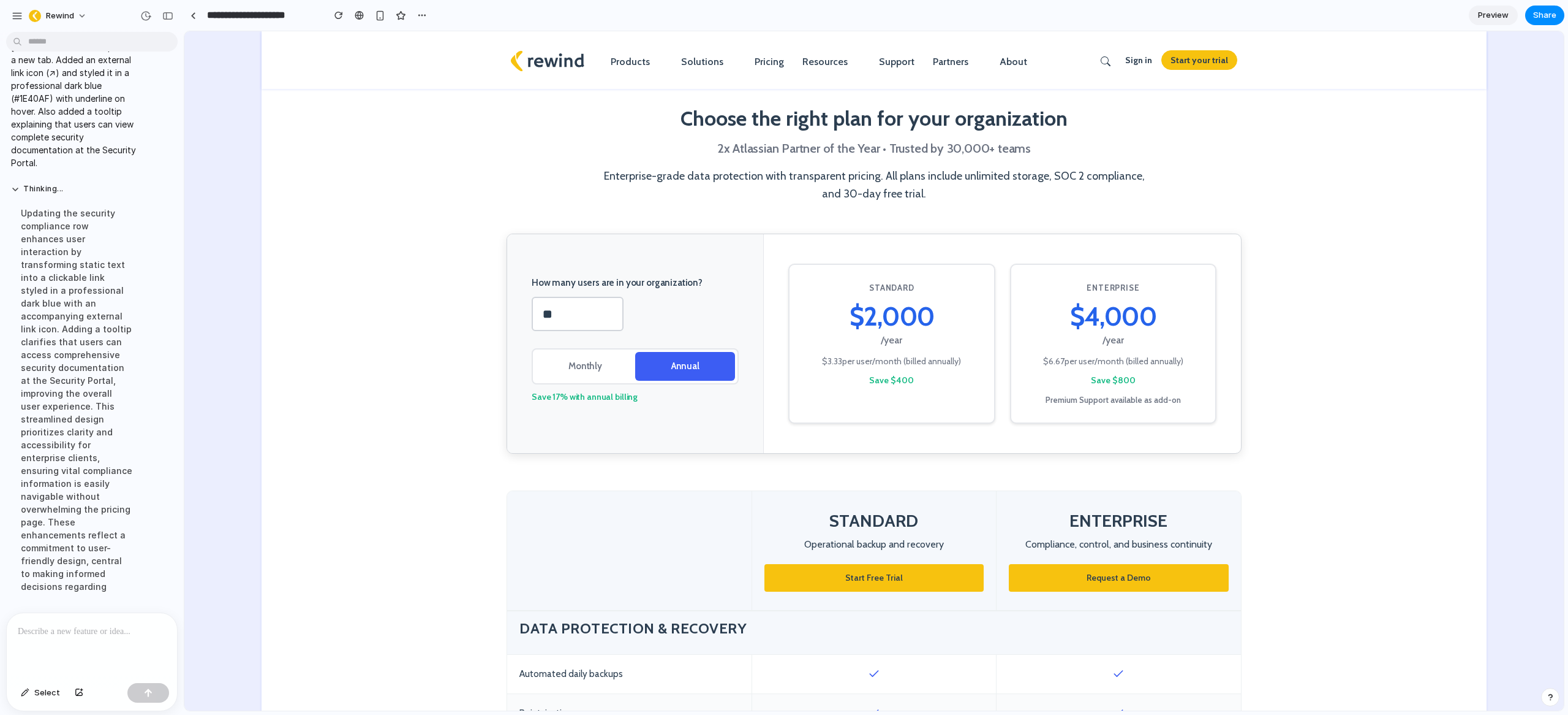
click at [1406, 130] on section "Choose the right plan for your organization 2x Atlassian Partner of the Year • …" at bounding box center [874, 133] width 1225 height 203
click at [1499, 18] on span "Preview" at bounding box center [1493, 15] width 31 height 12
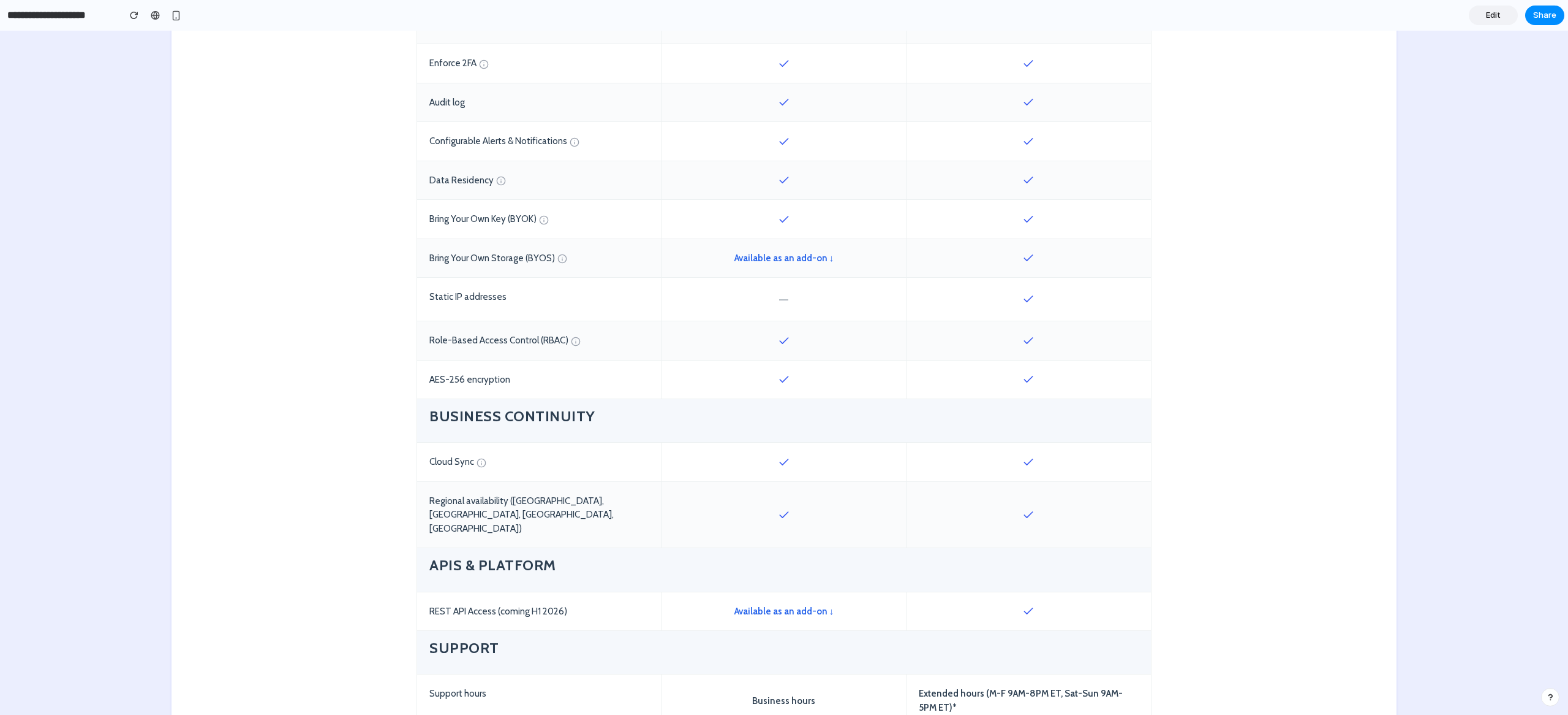
scroll to position [655, 0]
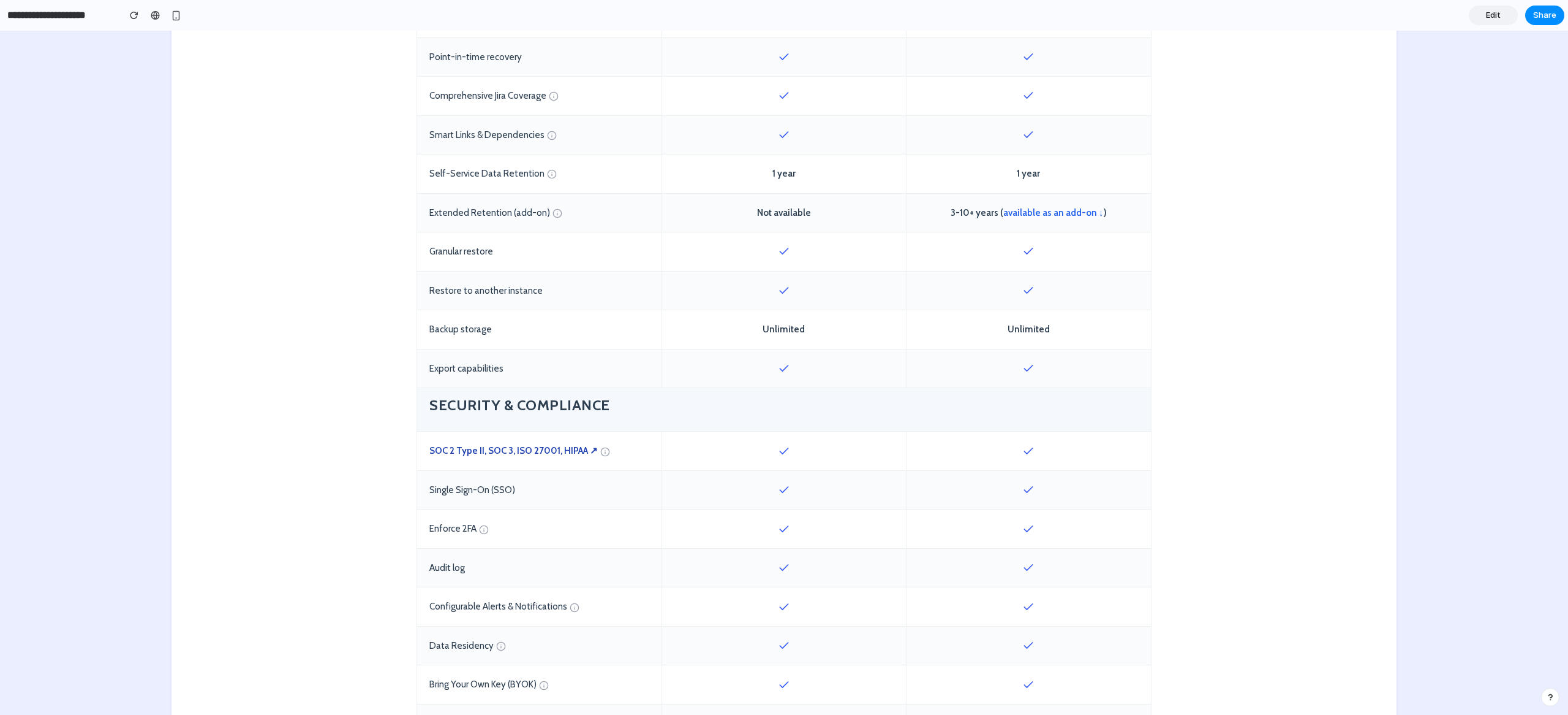
click at [1491, 12] on span "Edit" at bounding box center [1493, 15] width 14 height 12
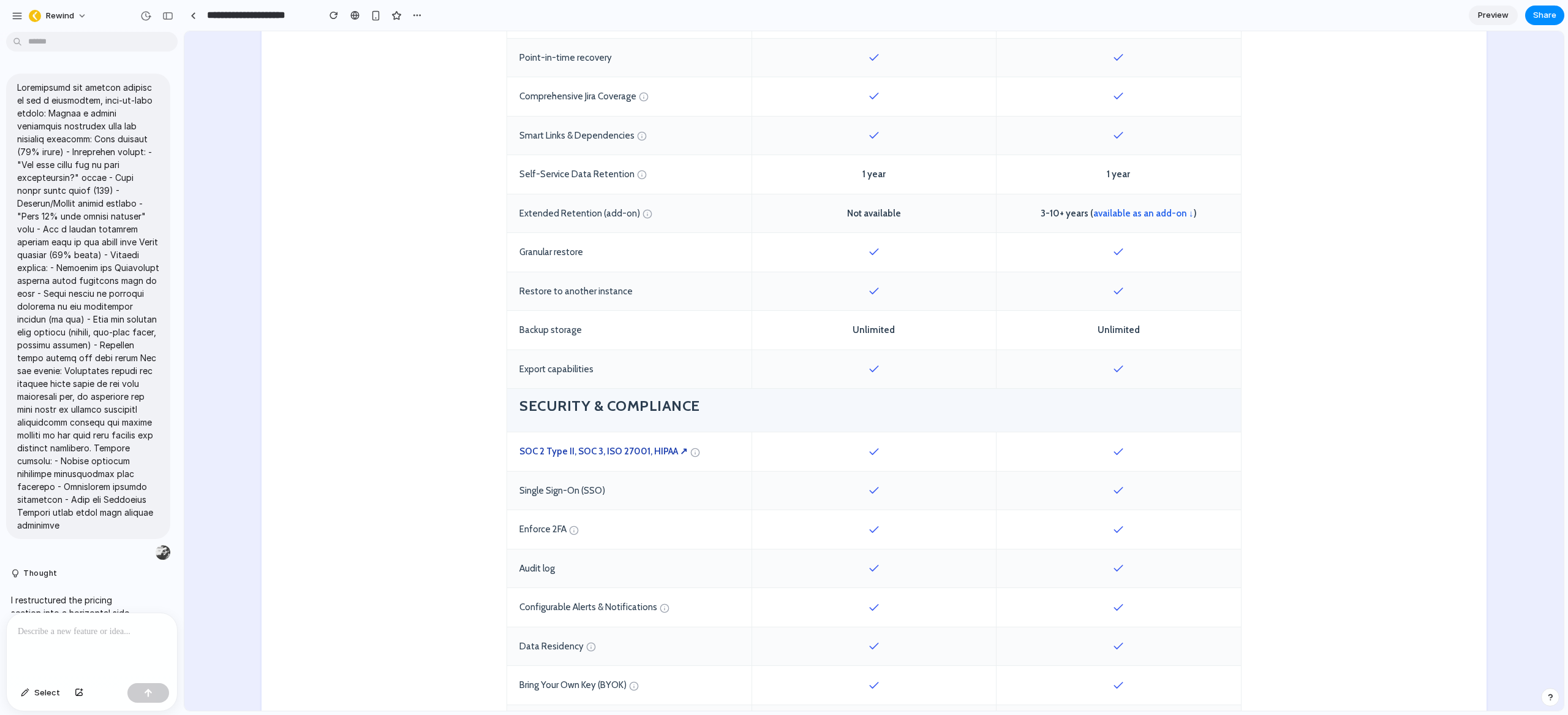
scroll to position [7827, 0]
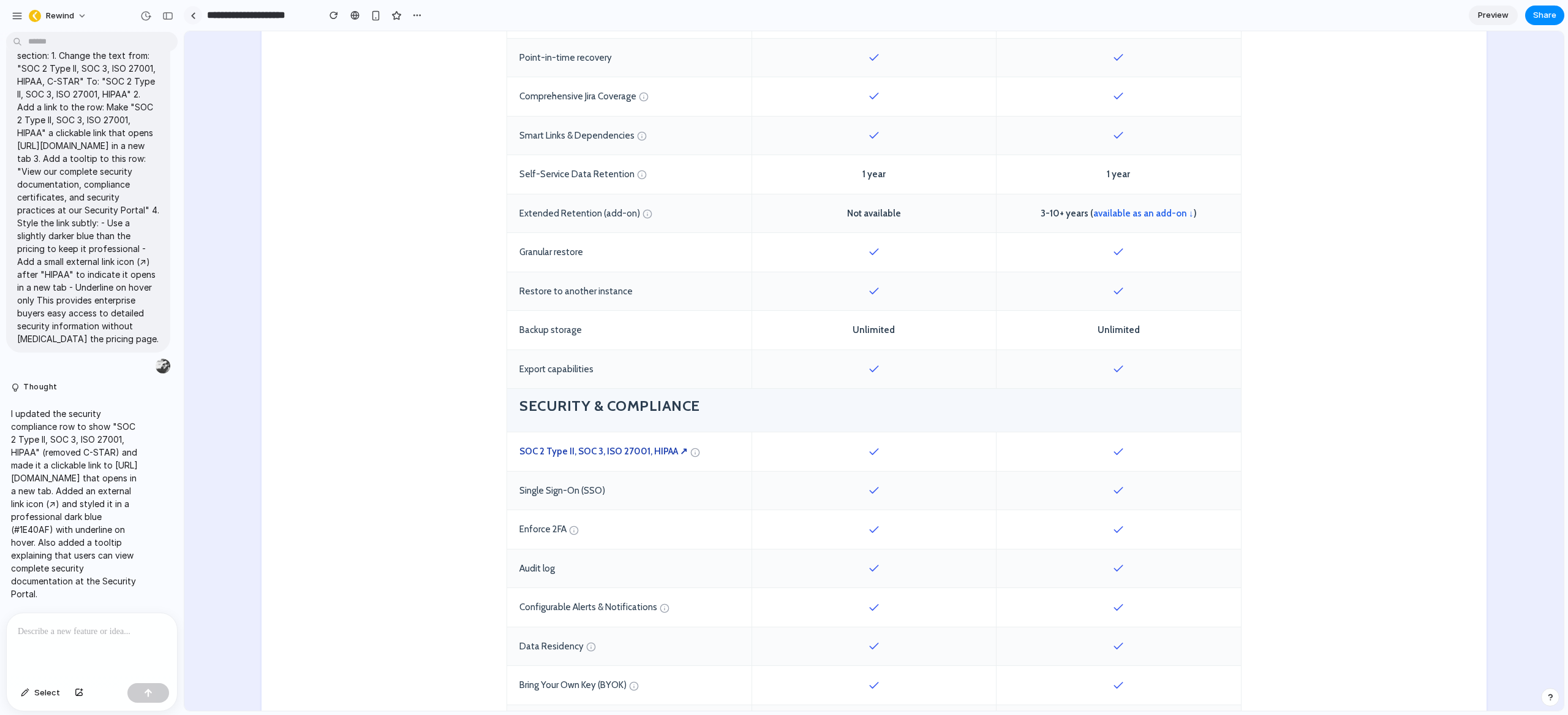
click at [201, 16] on link at bounding box center [192, 14] width 18 height 18
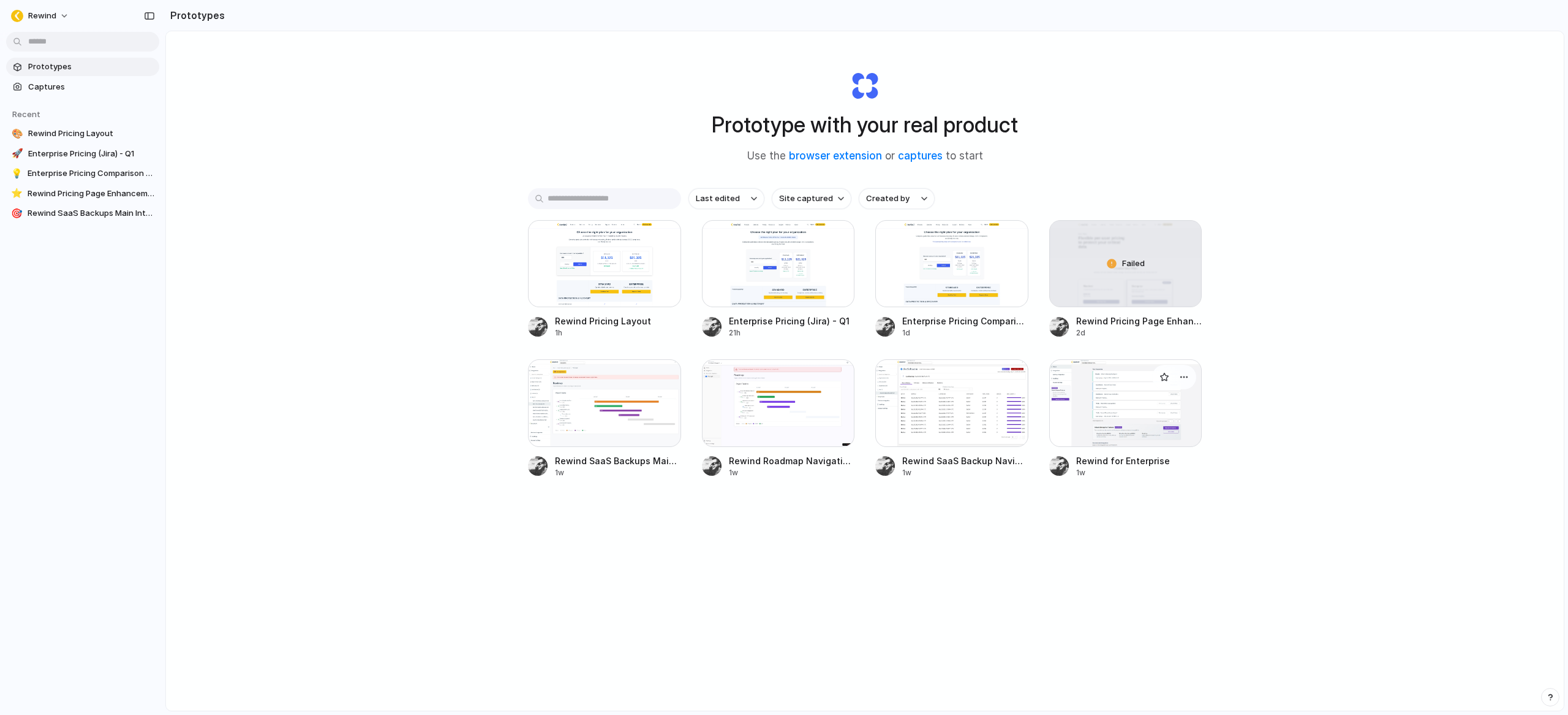
click at [1132, 417] on div at bounding box center [1126, 402] width 153 height 87
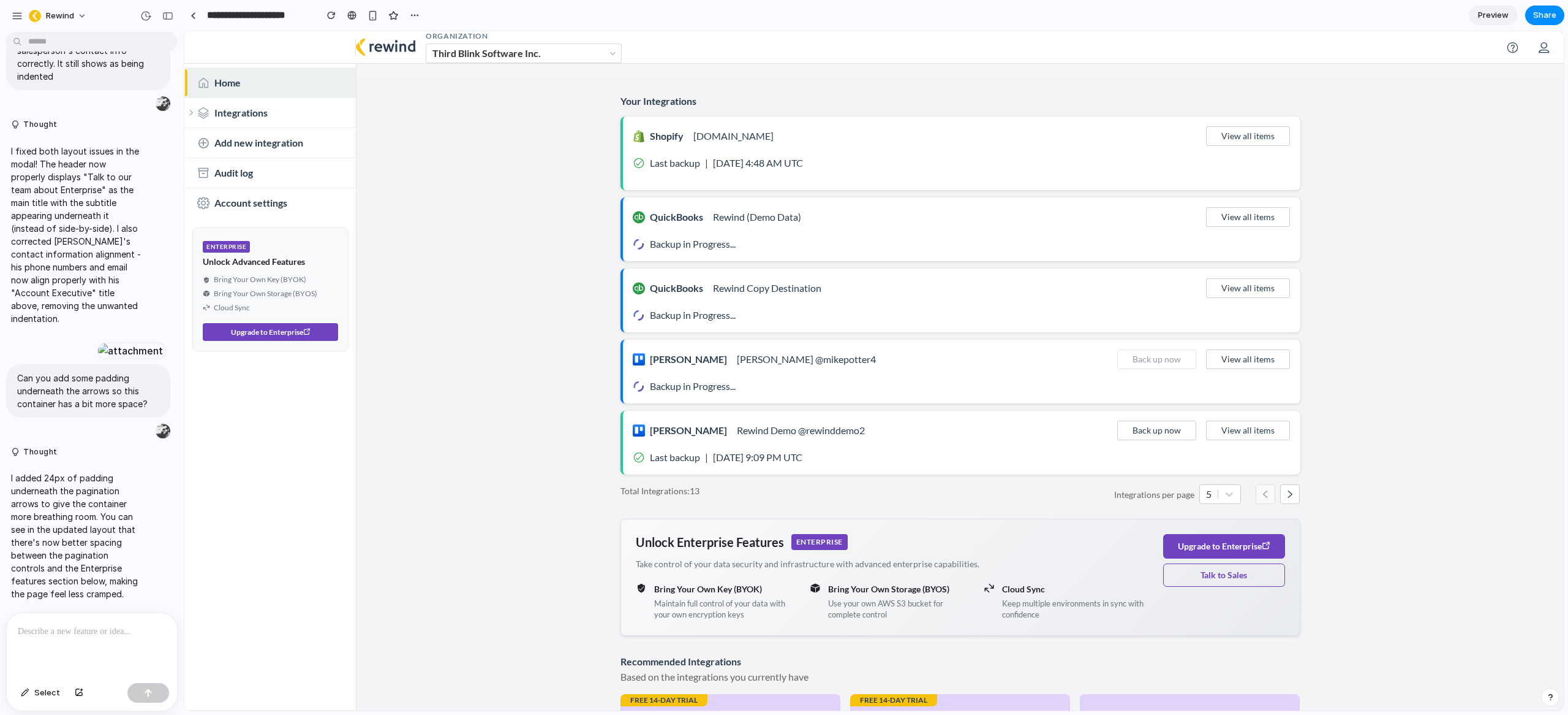
click at [515, 489] on main "Your Integrations Shopify [DOMAIN_NAME] View all items Last backup | [DATE] 4:4…" at bounding box center [960, 426] width 1208 height 692
click at [195, 16] on div at bounding box center [193, 15] width 6 height 7
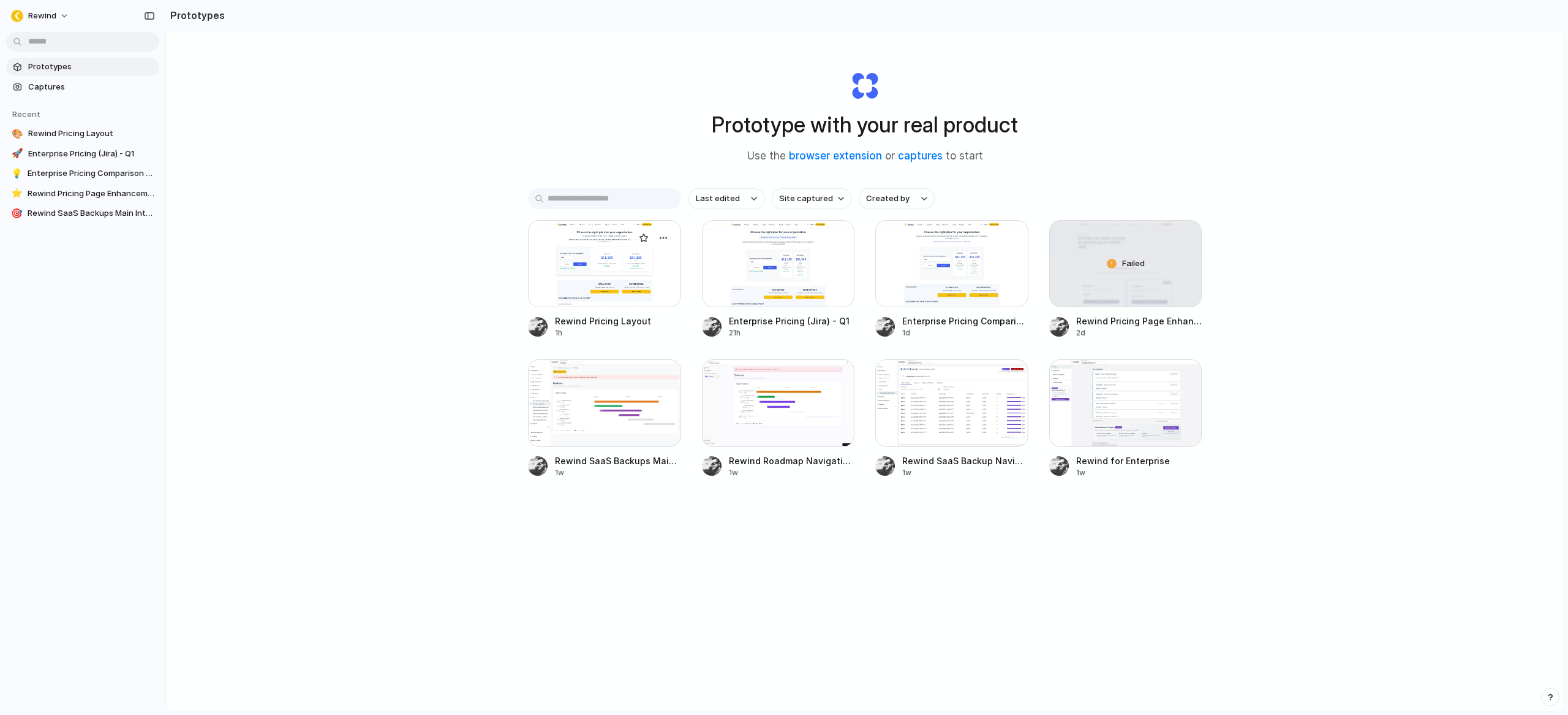
click at [588, 263] on div at bounding box center [605, 263] width 153 height 87
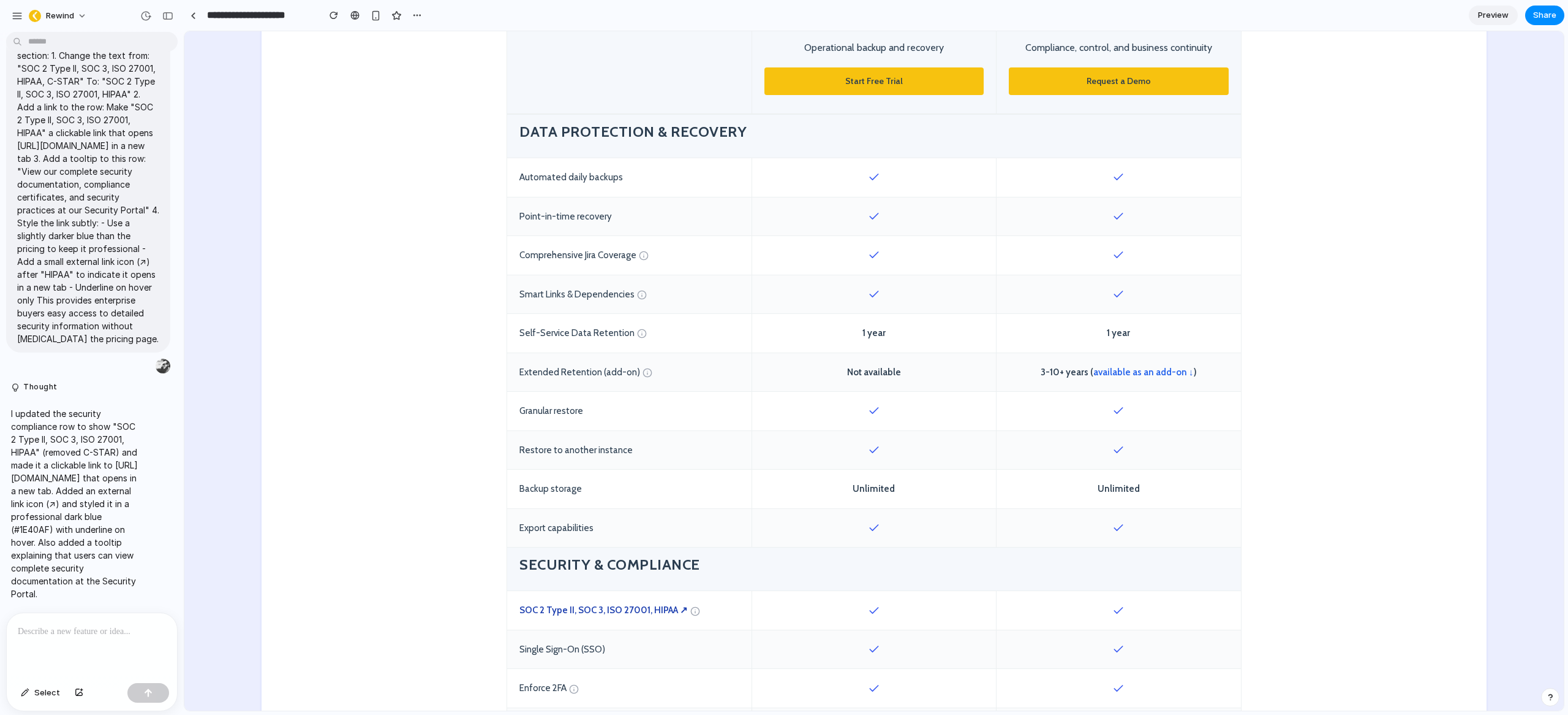
scroll to position [483, 0]
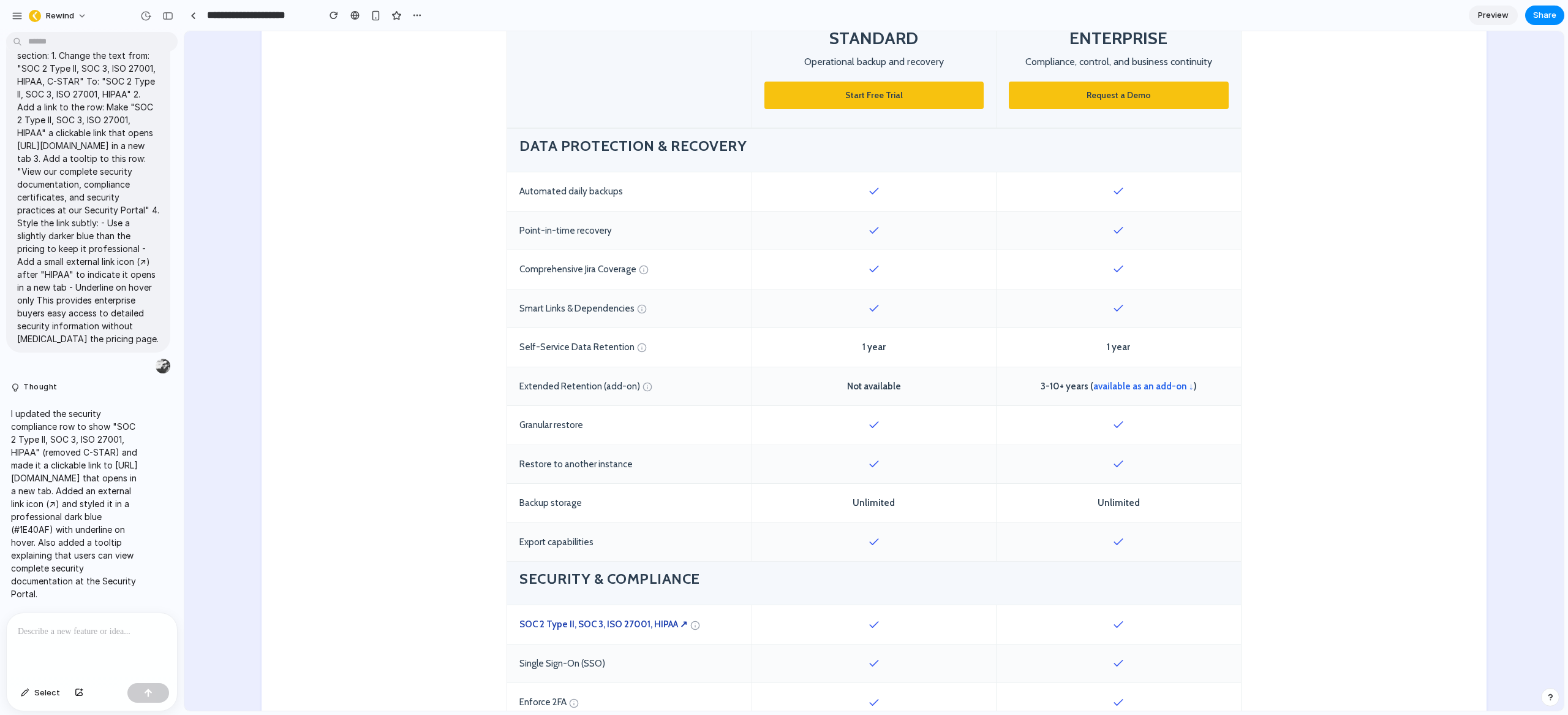
click at [568, 383] on div "Extended Retention (add-on)" at bounding box center [630, 386] width 245 height 38
click at [568, 382] on div "Extended Retention (add-on)" at bounding box center [630, 386] width 245 height 38
copy div "Extended Retention (add-on)"
click at [59, 629] on p at bounding box center [92, 631] width 148 height 14
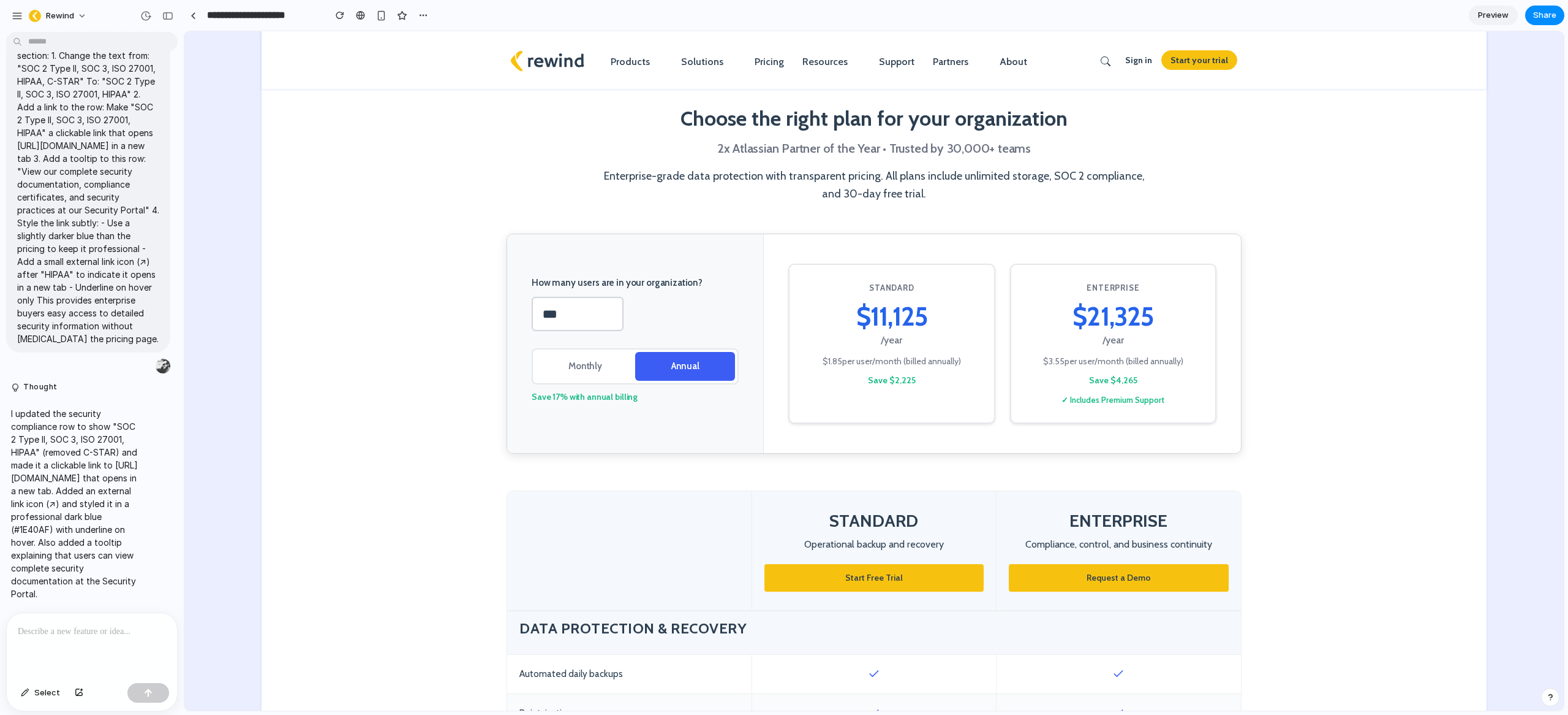
click at [76, 630] on p at bounding box center [92, 631] width 148 height 14
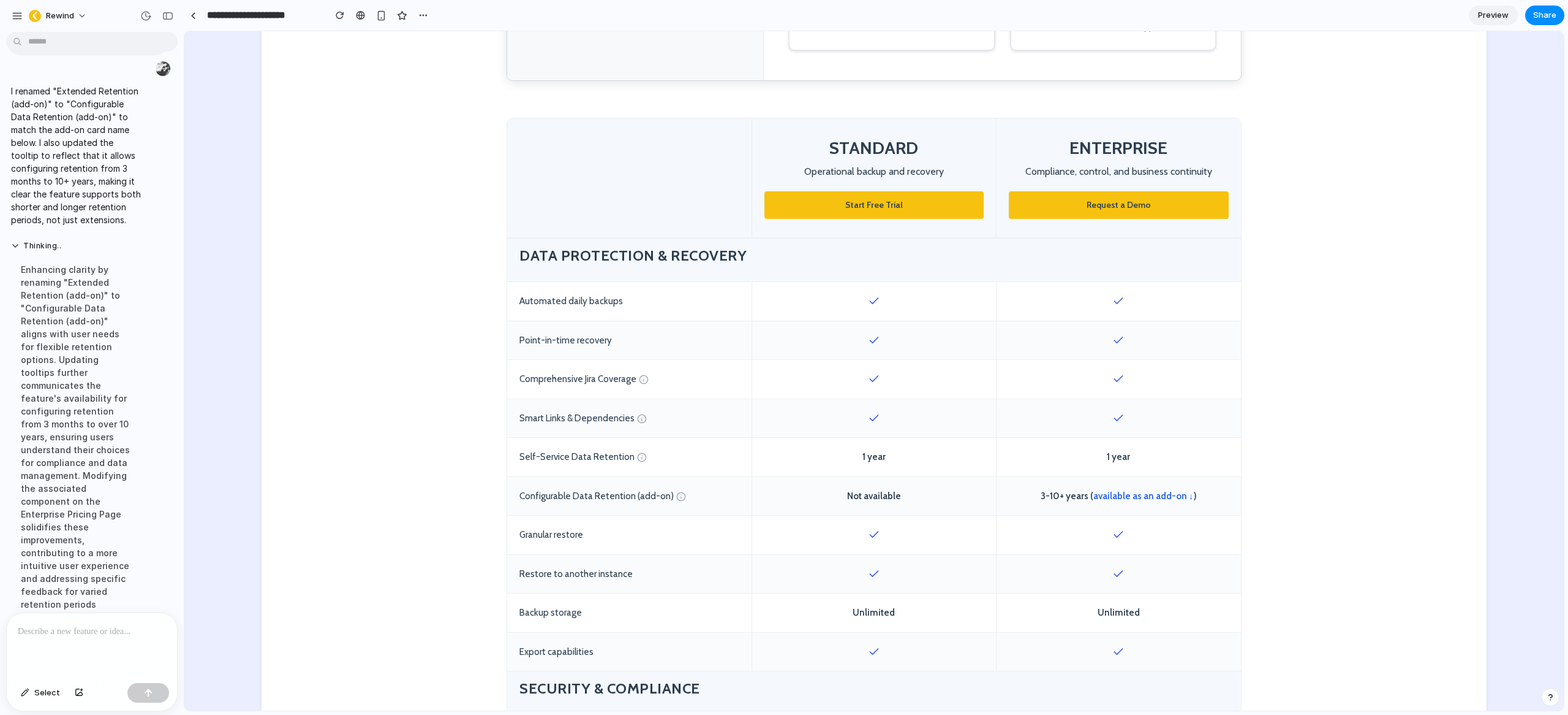
scroll to position [8602, 0]
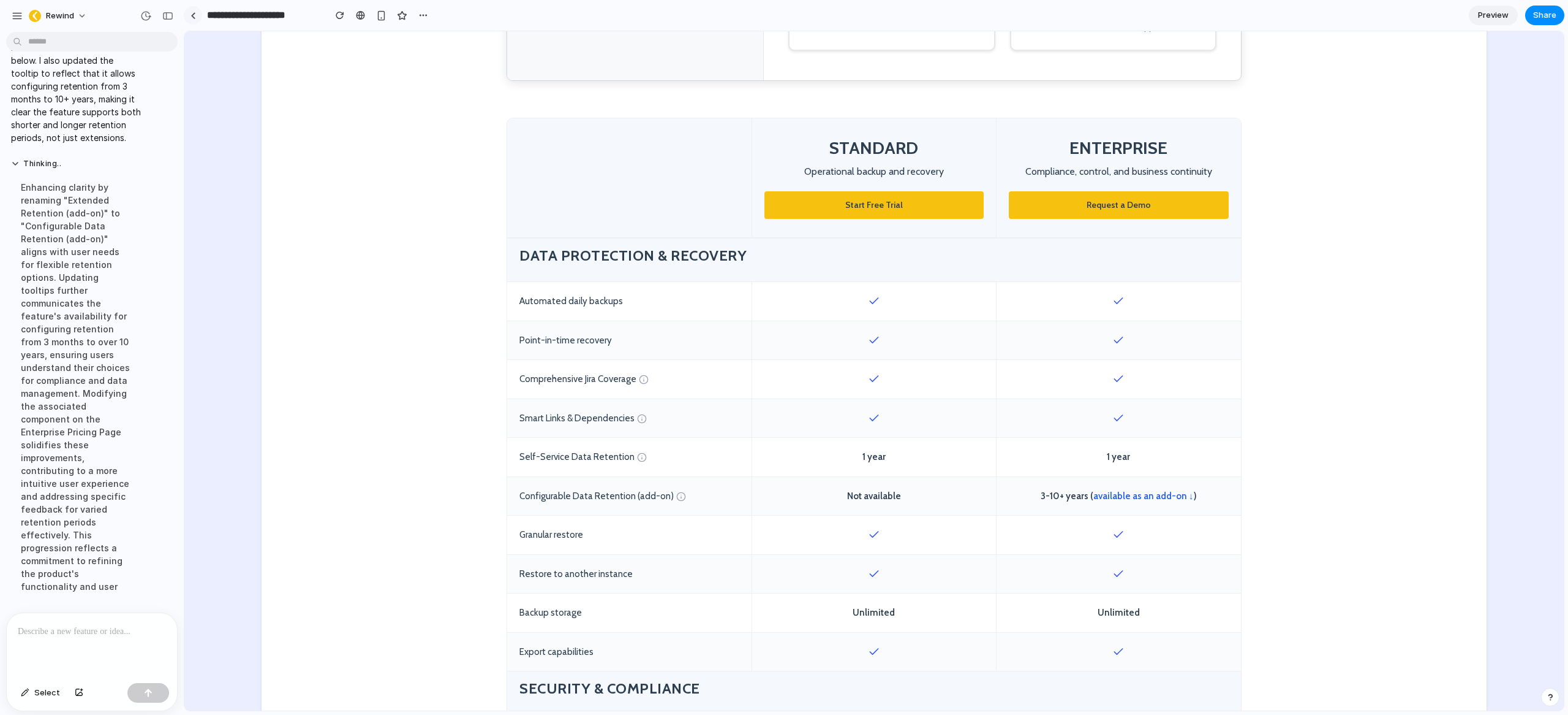
click at [192, 17] on div at bounding box center [193, 15] width 6 height 7
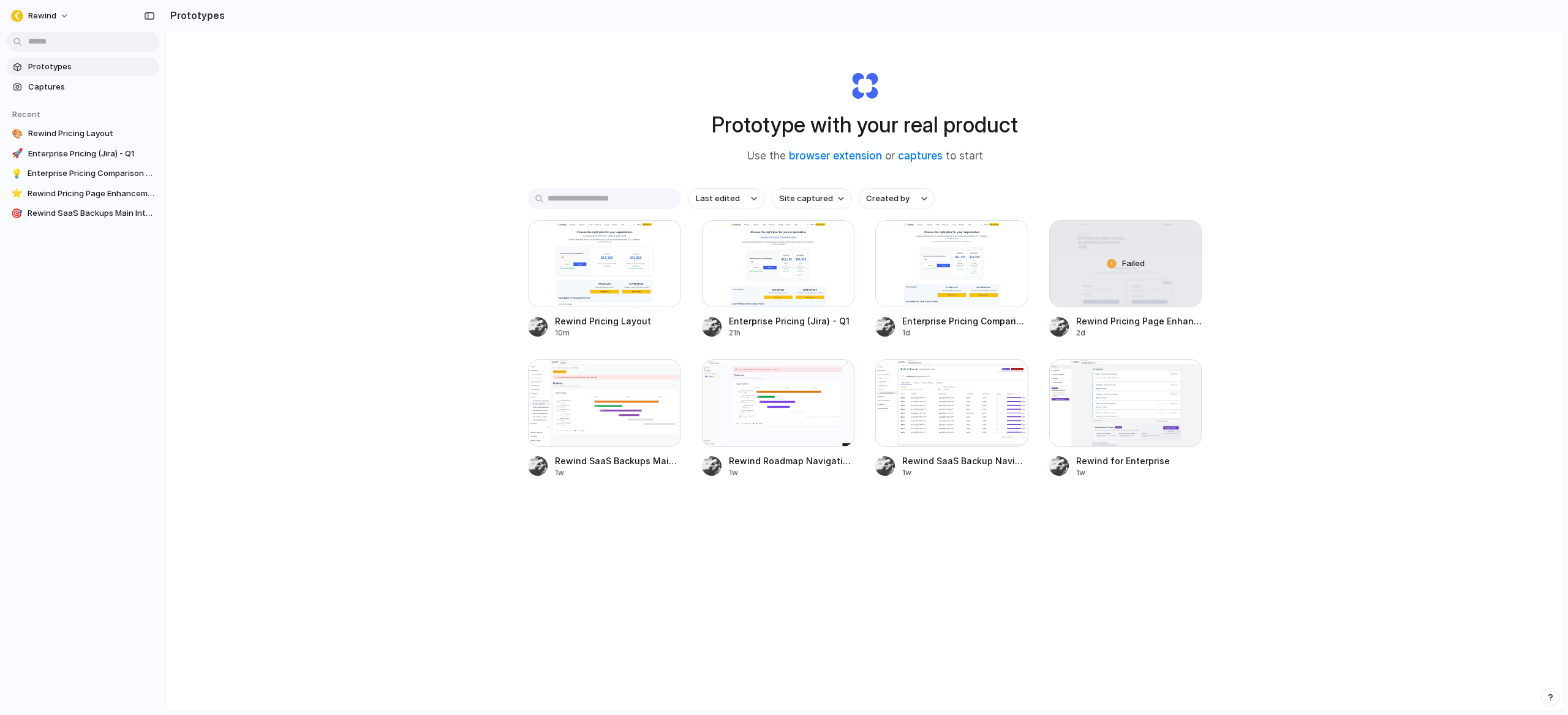
click at [1258, 596] on div "Prototype with your real product Use the browser extension or captures to start…" at bounding box center [865, 403] width 1398 height 744
click at [1115, 409] on div at bounding box center [1126, 402] width 153 height 87
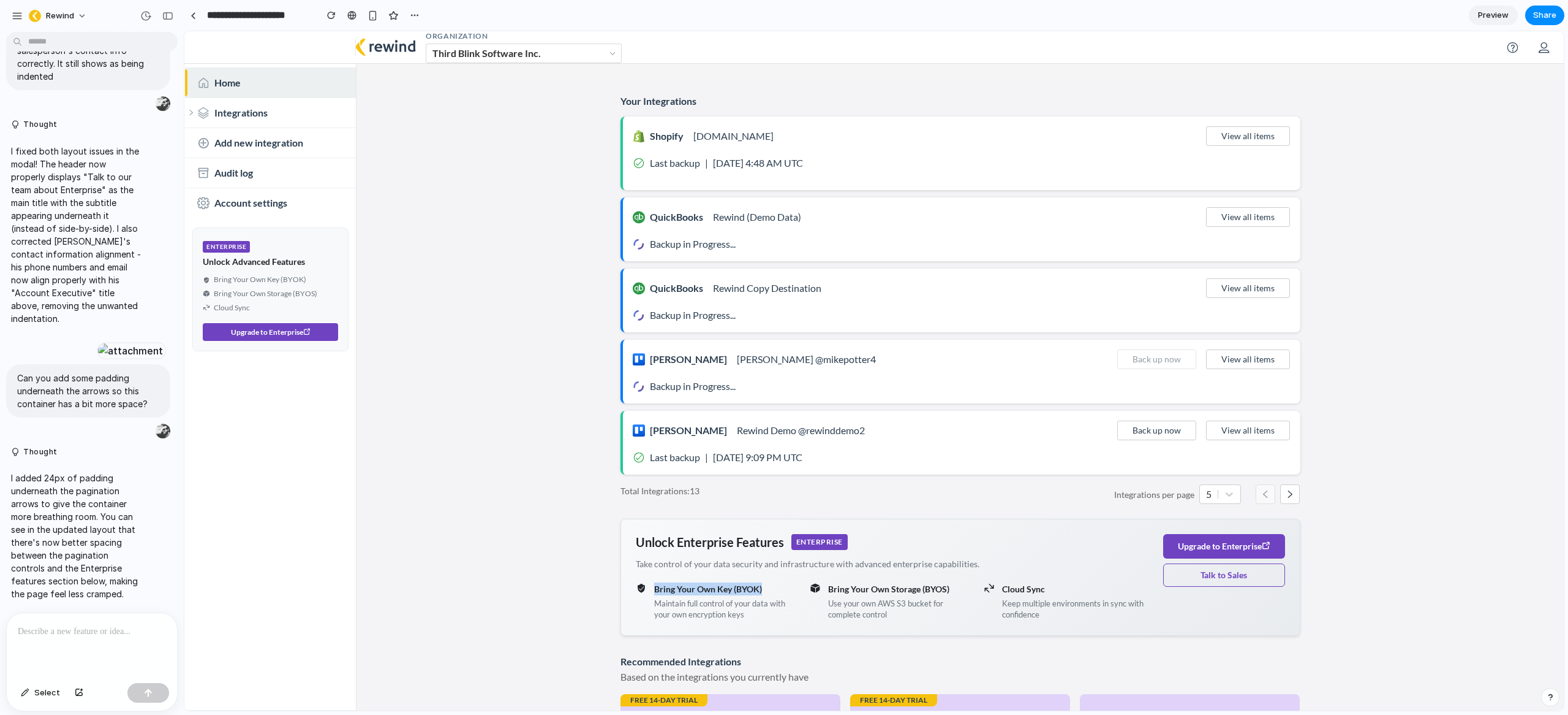
drag, startPoint x: 763, startPoint y: 589, endPoint x: 649, endPoint y: 587, distance: 114.0
click at [655, 587] on strong "Bring Your Own Key (BYOK)" at bounding box center [727, 588] width 146 height 12
click at [760, 588] on strong "Bring Your Own Key (BYOK)" at bounding box center [727, 588] width 146 height 12
drag, startPoint x: 767, startPoint y: 590, endPoint x: 646, endPoint y: 590, distance: 121.0
click at [646, 590] on div "Bring Your Own Key (BYOK) Maintain full control of your data with your own encr…" at bounding box center [718, 600] width 164 height 37
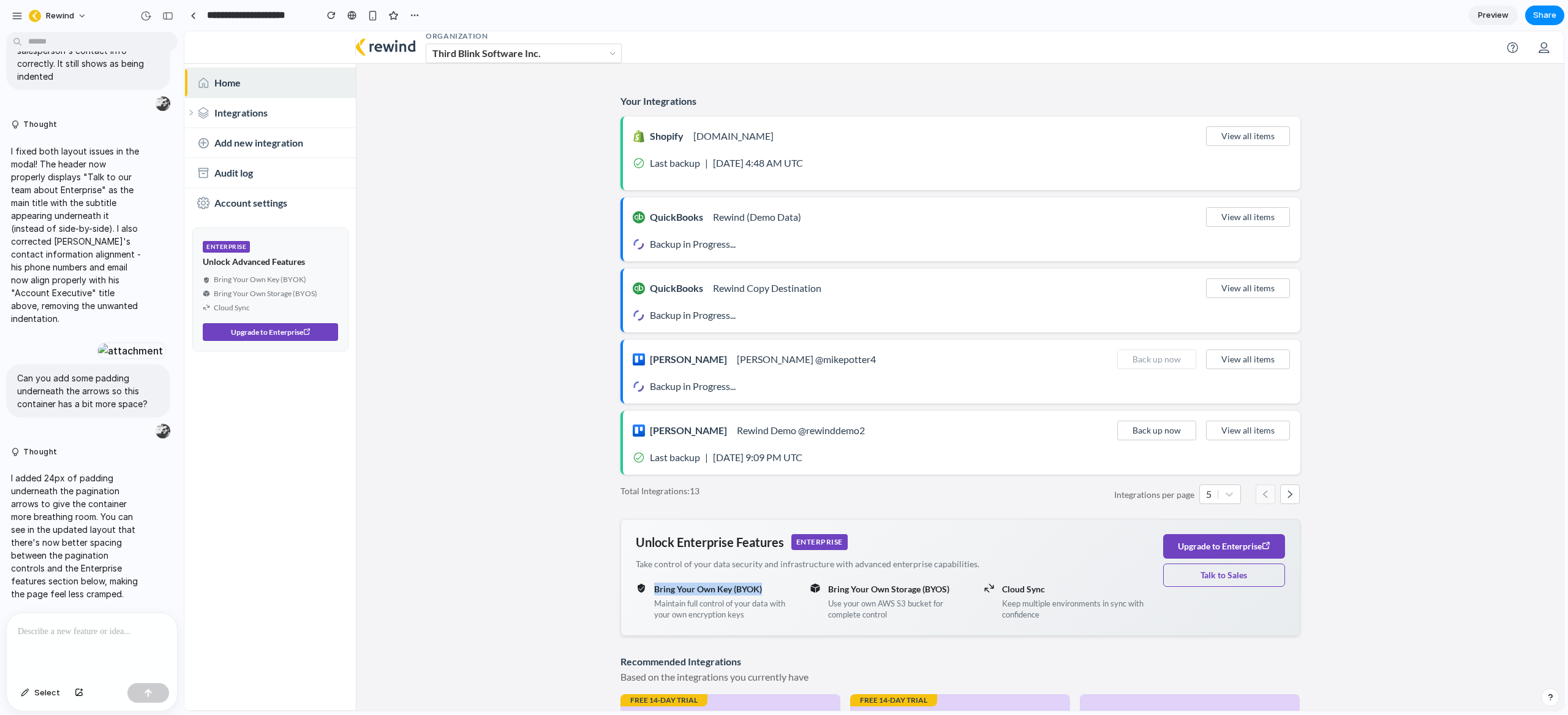
click at [708, 590] on strong "Bring Your Own Key (BYOK)" at bounding box center [727, 588] width 146 height 12
click at [269, 331] on button "Upgrade to Enterprise" at bounding box center [270, 332] width 136 height 18
click at [515, 420] on main "Your Integrations Shopify [DOMAIN_NAME] View all items Last backup | [DATE] 4:4…" at bounding box center [960, 426] width 1208 height 692
click at [696, 543] on h3 "Unlock Enterprise Features" at bounding box center [709, 541] width 148 height 14
click at [1225, 579] on button "Talk to Sales" at bounding box center [1224, 574] width 122 height 23
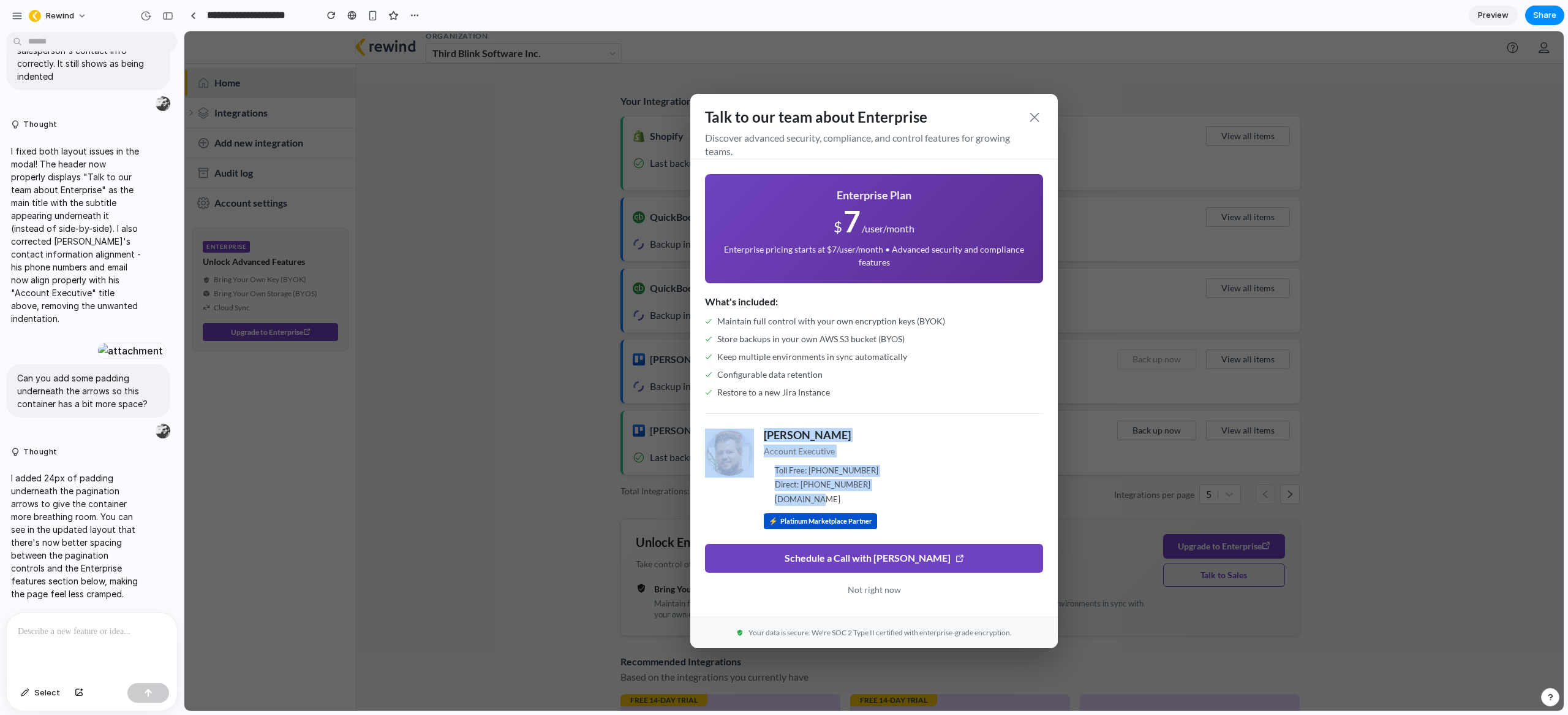
drag, startPoint x: 747, startPoint y: 433, endPoint x: 884, endPoint y: 501, distance: 152.9
click at [884, 501] on div "Igor Jurgens Account Executive Toll Free: 1 855-573-9463 ext.109 Direct: +1-343…" at bounding box center [874, 478] width 338 height 100
click at [884, 500] on p "rewind.com" at bounding box center [903, 499] width 279 height 12
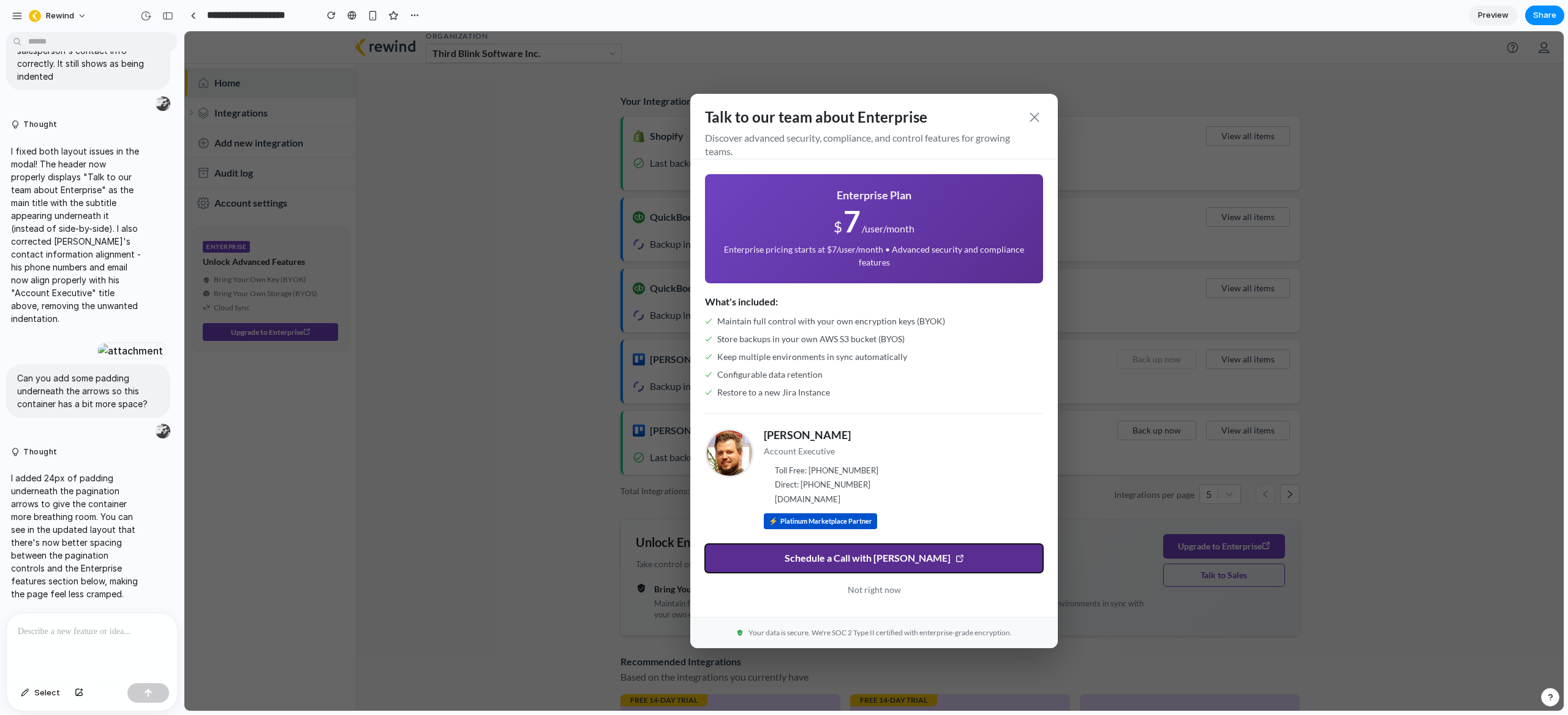
click at [912, 559] on span "Schedule a Call with Igor" at bounding box center [868, 558] width 166 height 11
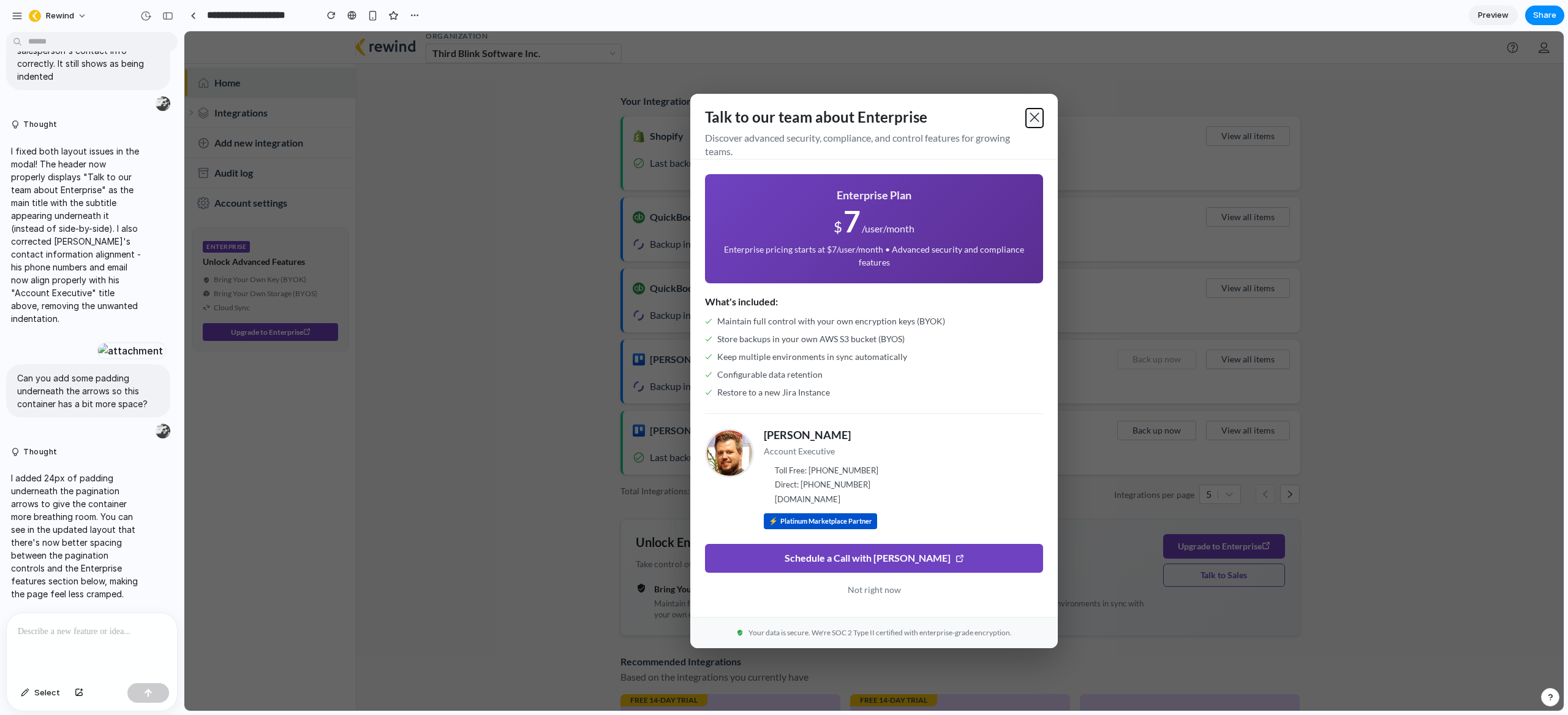
drag, startPoint x: 1027, startPoint y: 118, endPoint x: 1028, endPoint y: 125, distance: 7.1
click at [1028, 117] on span at bounding box center [1034, 117] width 12 height 12
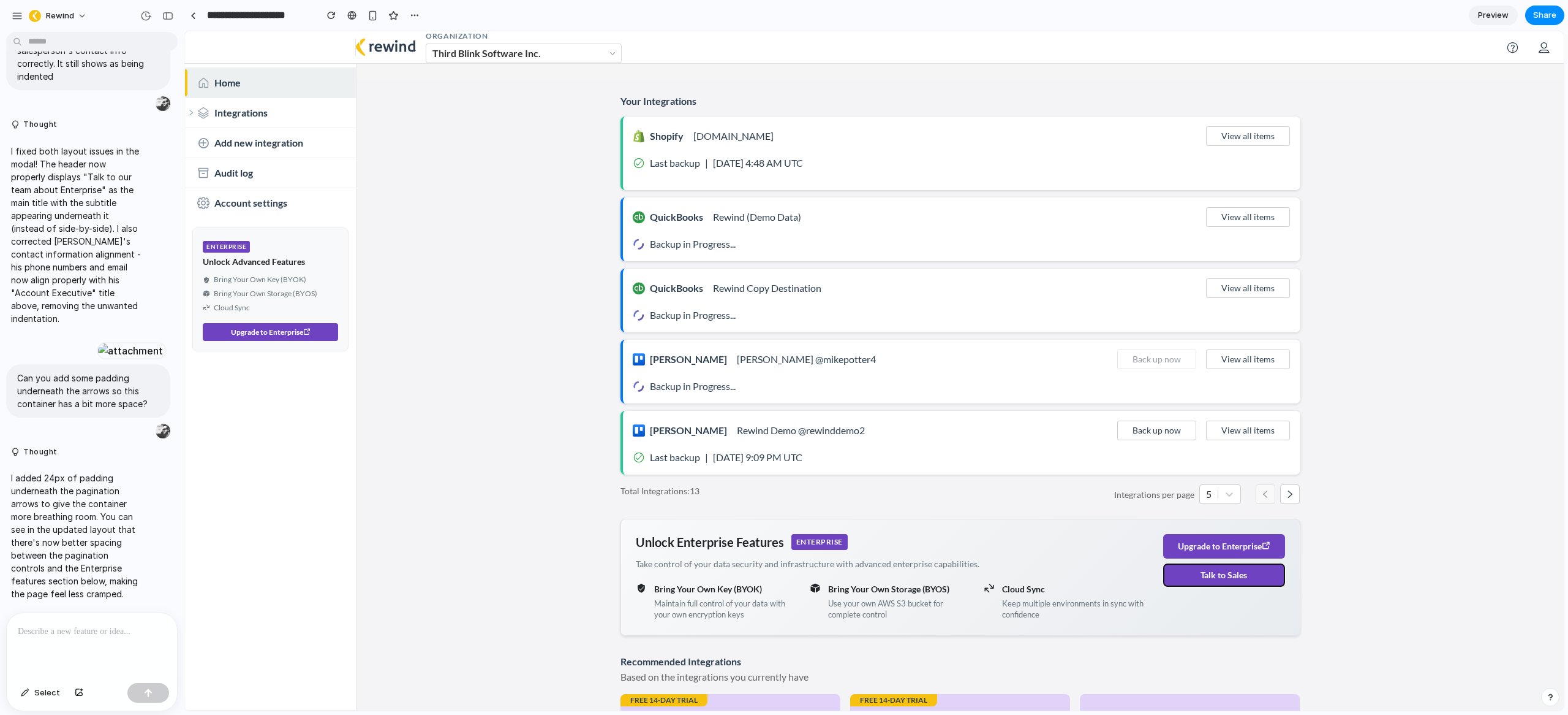
click at [1204, 580] on button "Talk to Sales" at bounding box center [1224, 574] width 122 height 23
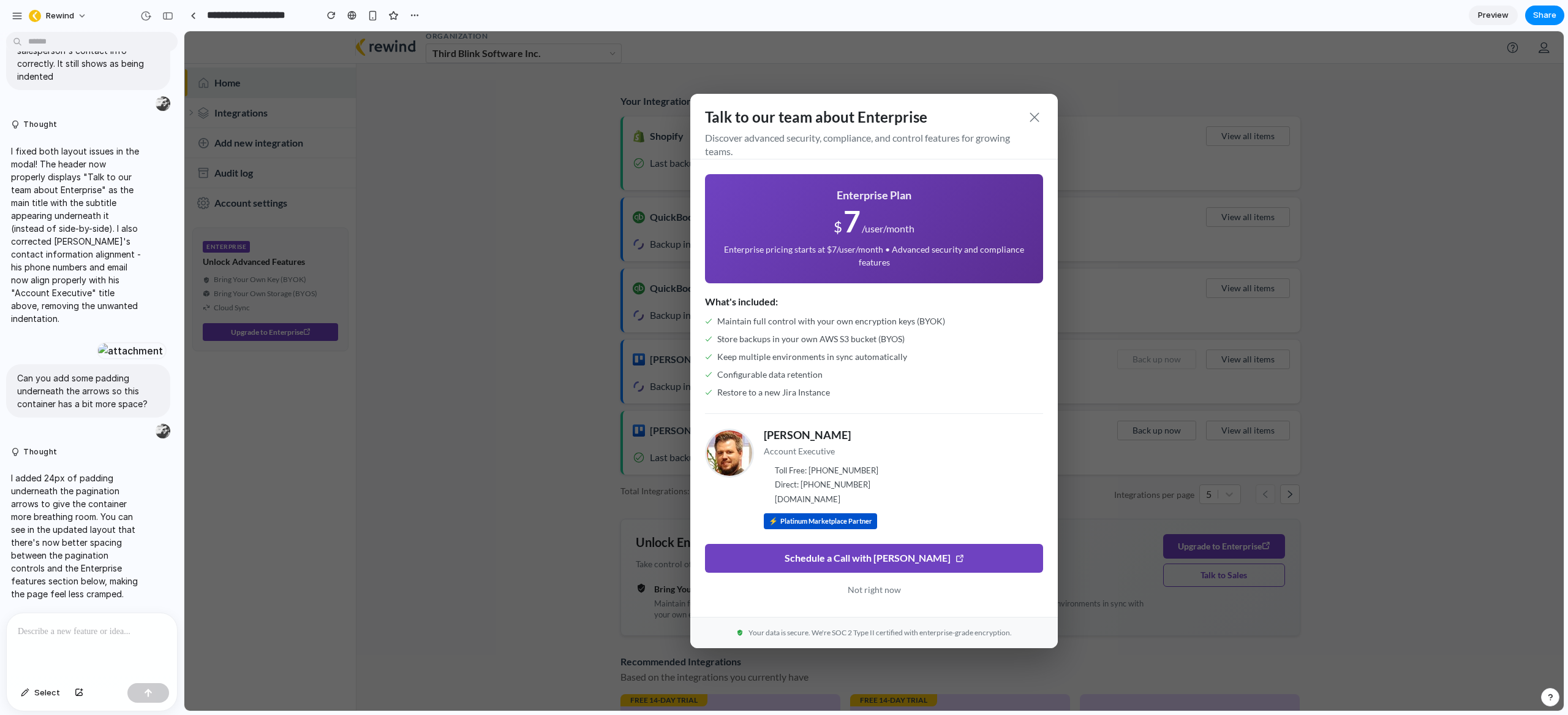
click at [1374, 550] on div "Talk to our team about Enterprise Discover advanced security, compliance, and c…" at bounding box center [874, 371] width 1380 height 679
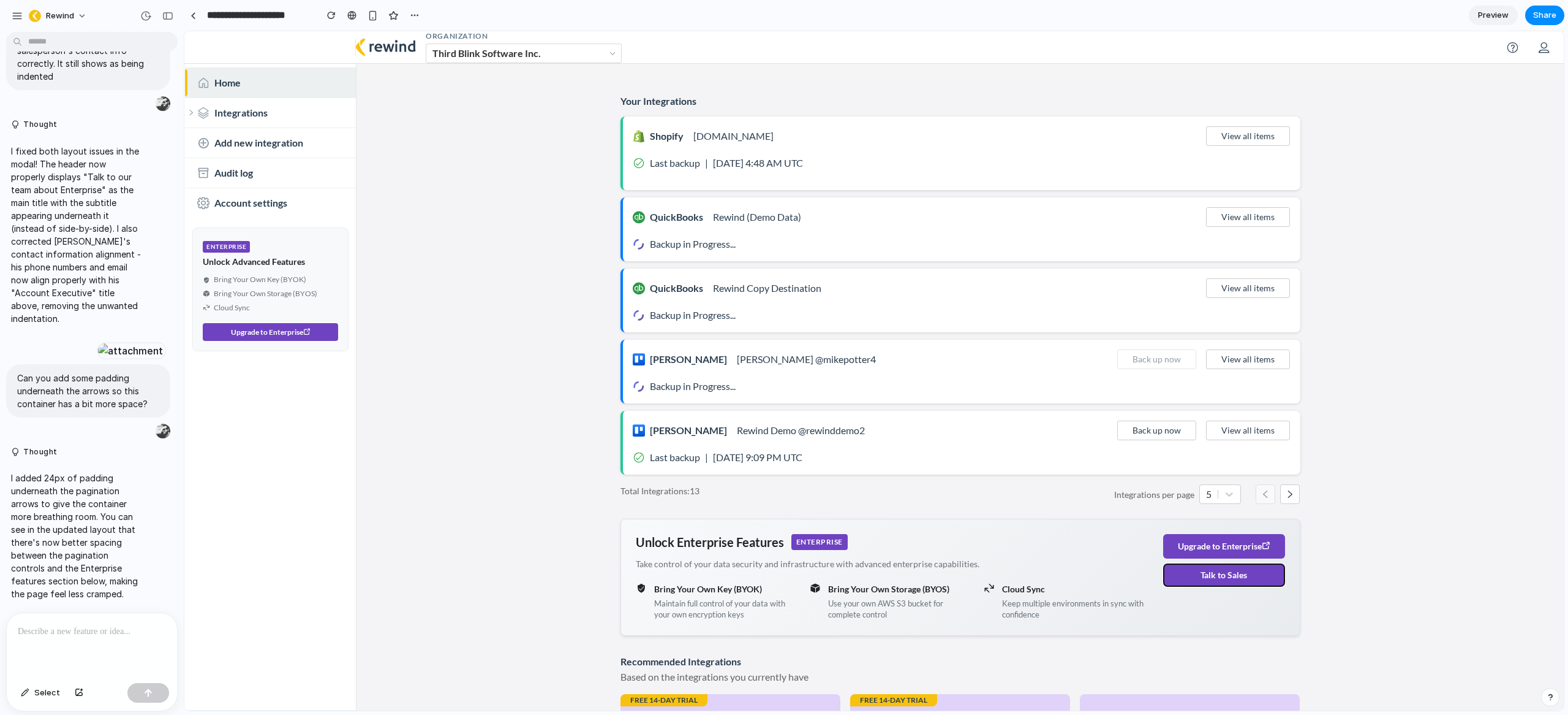
click at [1220, 580] on button "Talk to Sales" at bounding box center [1224, 574] width 122 height 23
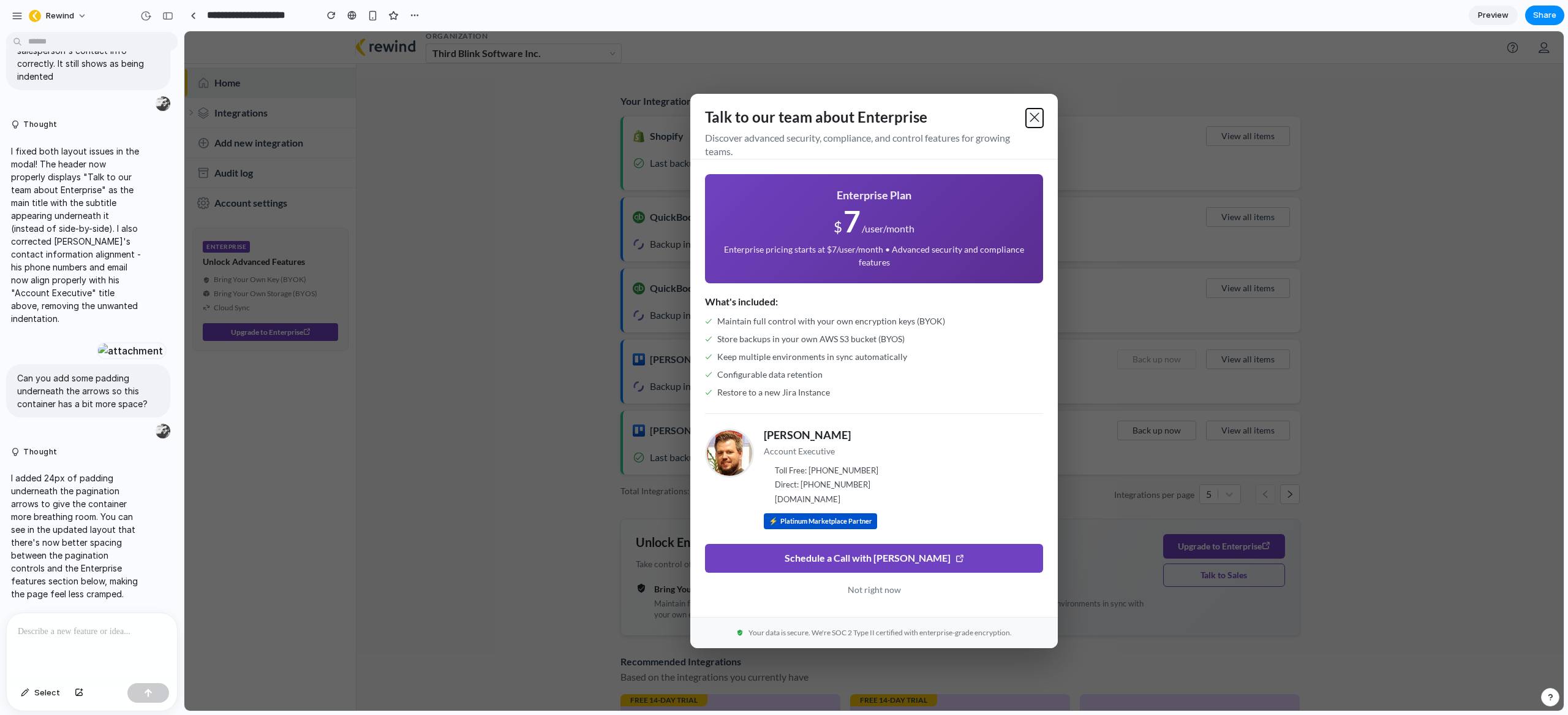
click at [1028, 116] on span at bounding box center [1034, 117] width 12 height 12
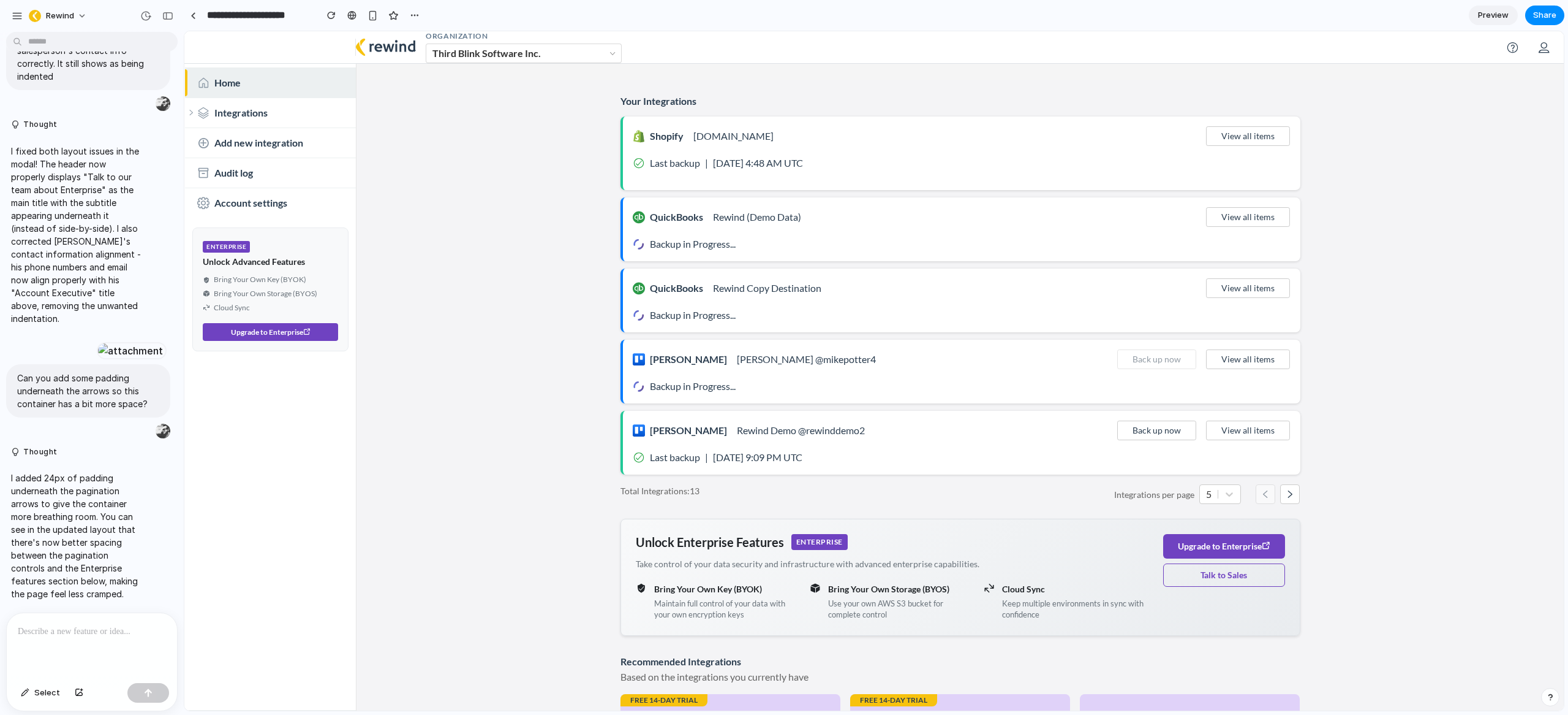
click at [492, 414] on main "Your Integrations Shopify [DOMAIN_NAME] View all items Last backup | [DATE] 4:4…" at bounding box center [960, 426] width 1208 height 692
click at [198, 16] on link at bounding box center [192, 14] width 18 height 18
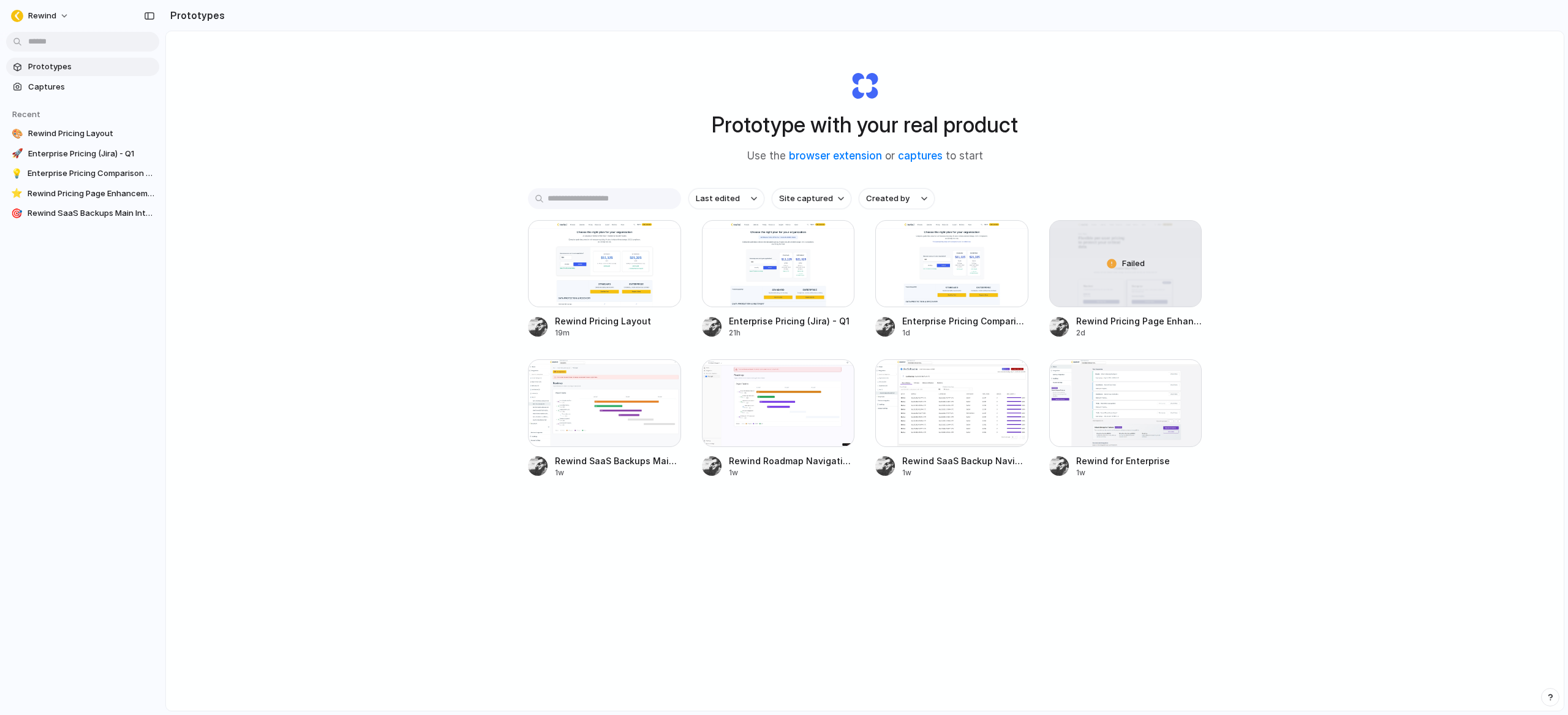
click at [1349, 419] on div "Prototype with your real product Use the browser extension or captures to start…" at bounding box center [865, 403] width 1398 height 744
